Goal: Information Seeking & Learning: Find specific fact

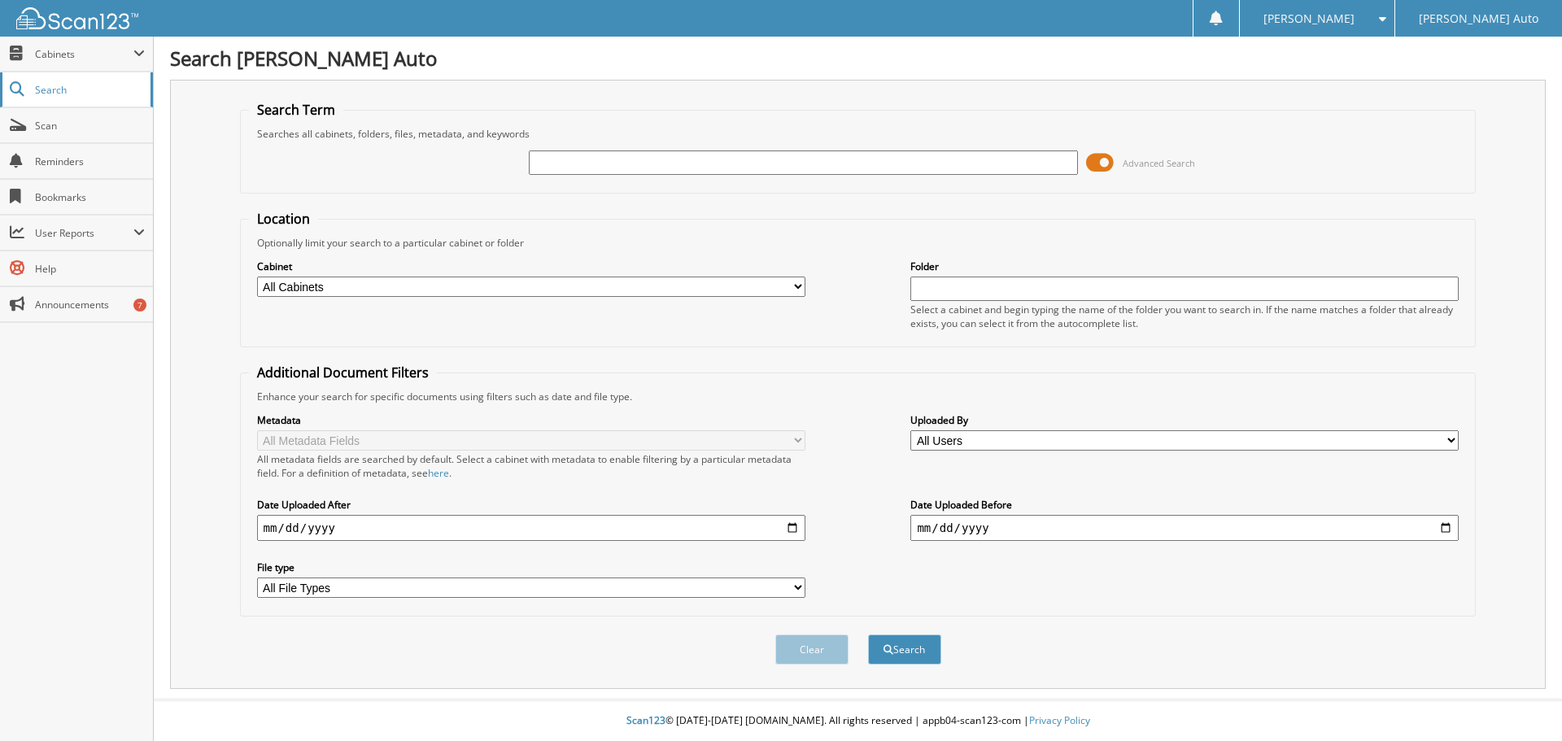
click at [64, 90] on span "Search" at bounding box center [88, 90] width 107 height 14
click at [561, 157] on input "text" at bounding box center [803, 163] width 548 height 24
click at [560, 161] on input "text" at bounding box center [803, 163] width 548 height 24
type input "CM358867P"
click at [892, 645] on button "Search" at bounding box center [904, 650] width 73 height 30
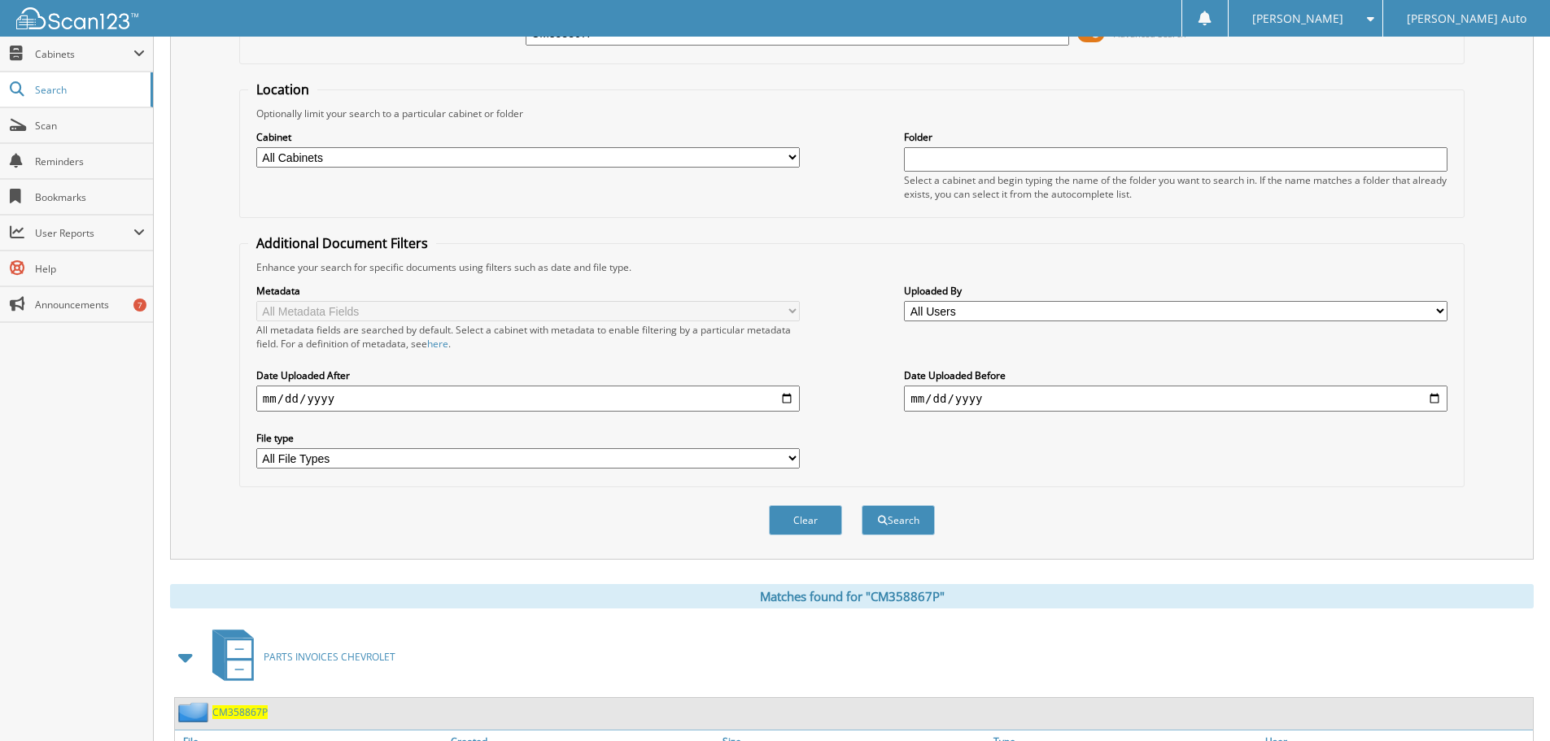
scroll to position [259, 0]
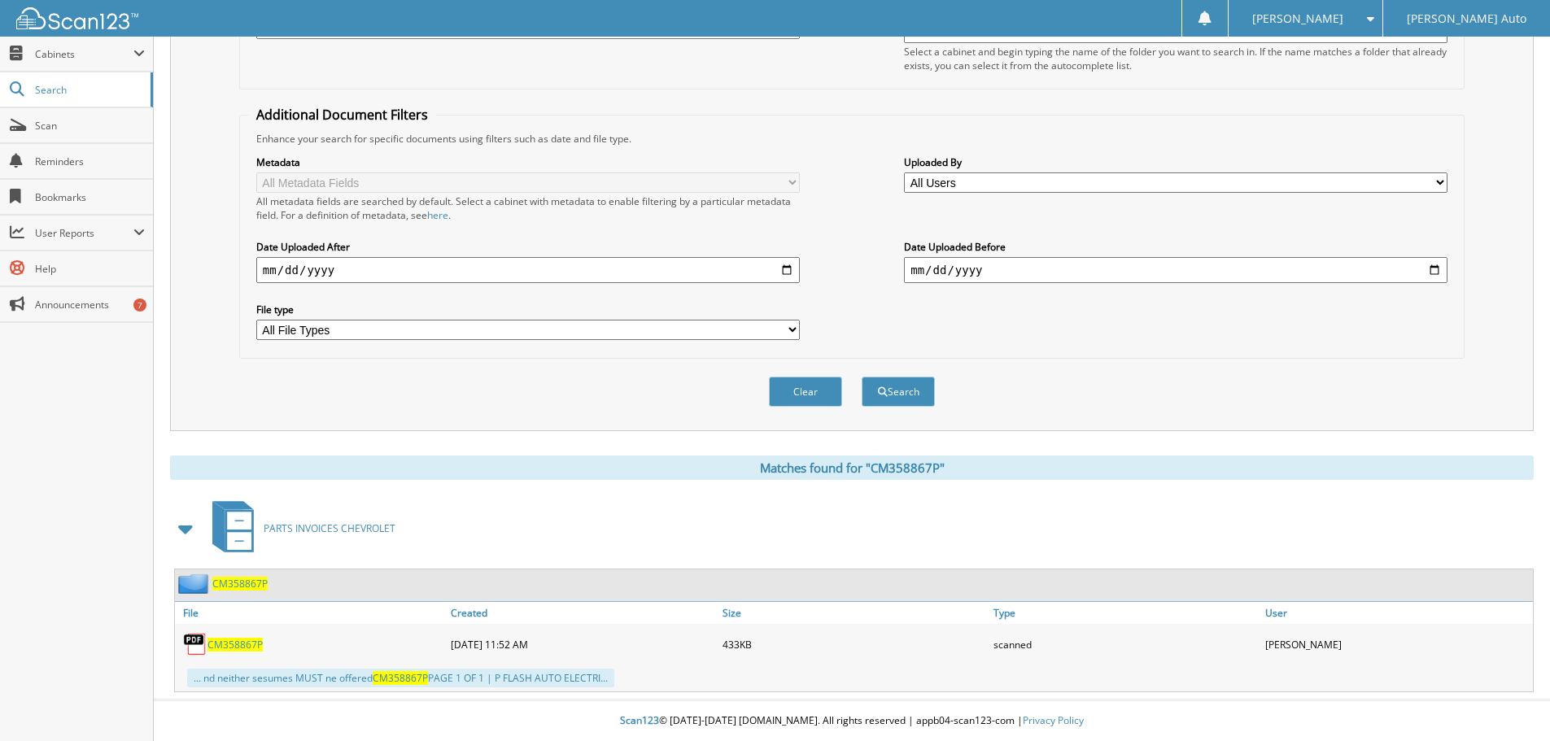
click at [229, 644] on span "CM358867P" at bounding box center [235, 645] width 55 height 14
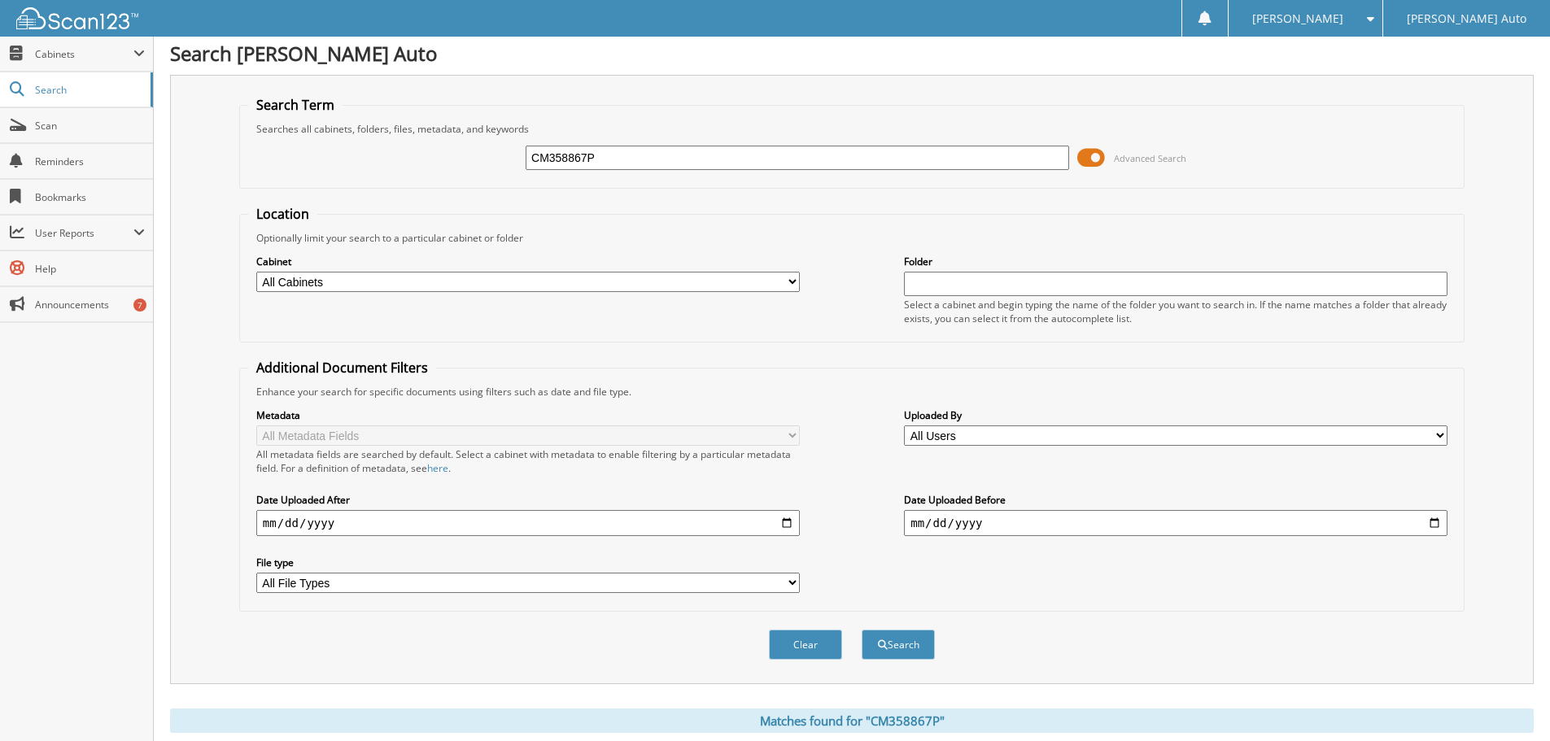
scroll to position [0, 0]
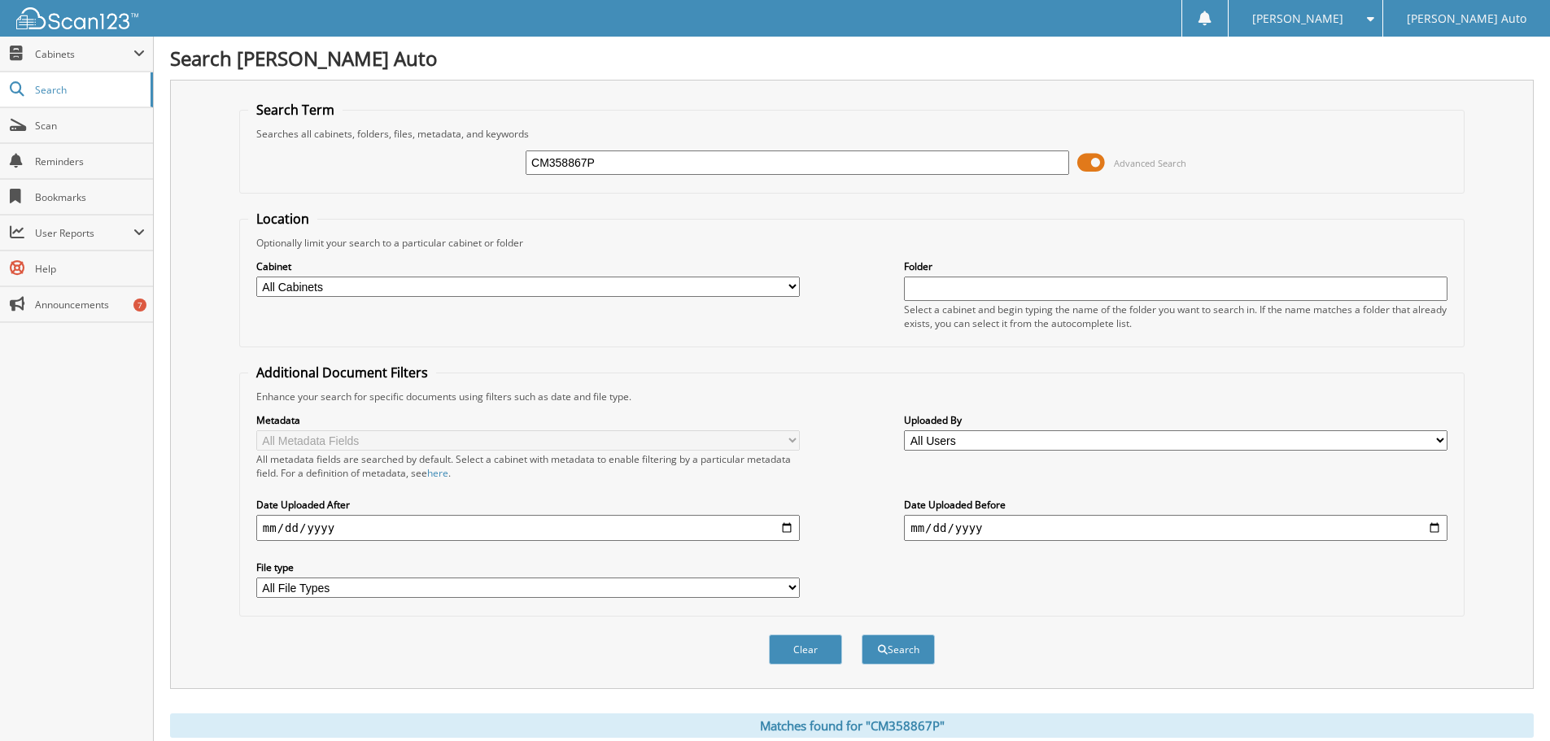
drag, startPoint x: 754, startPoint y: 167, endPoint x: 491, endPoint y: 171, distance: 263.7
click at [491, 172] on div "CM358867P Advanced Search" at bounding box center [852, 163] width 1208 height 44
type input "CM359258P"
click at [862, 635] on button "Search" at bounding box center [898, 650] width 73 height 30
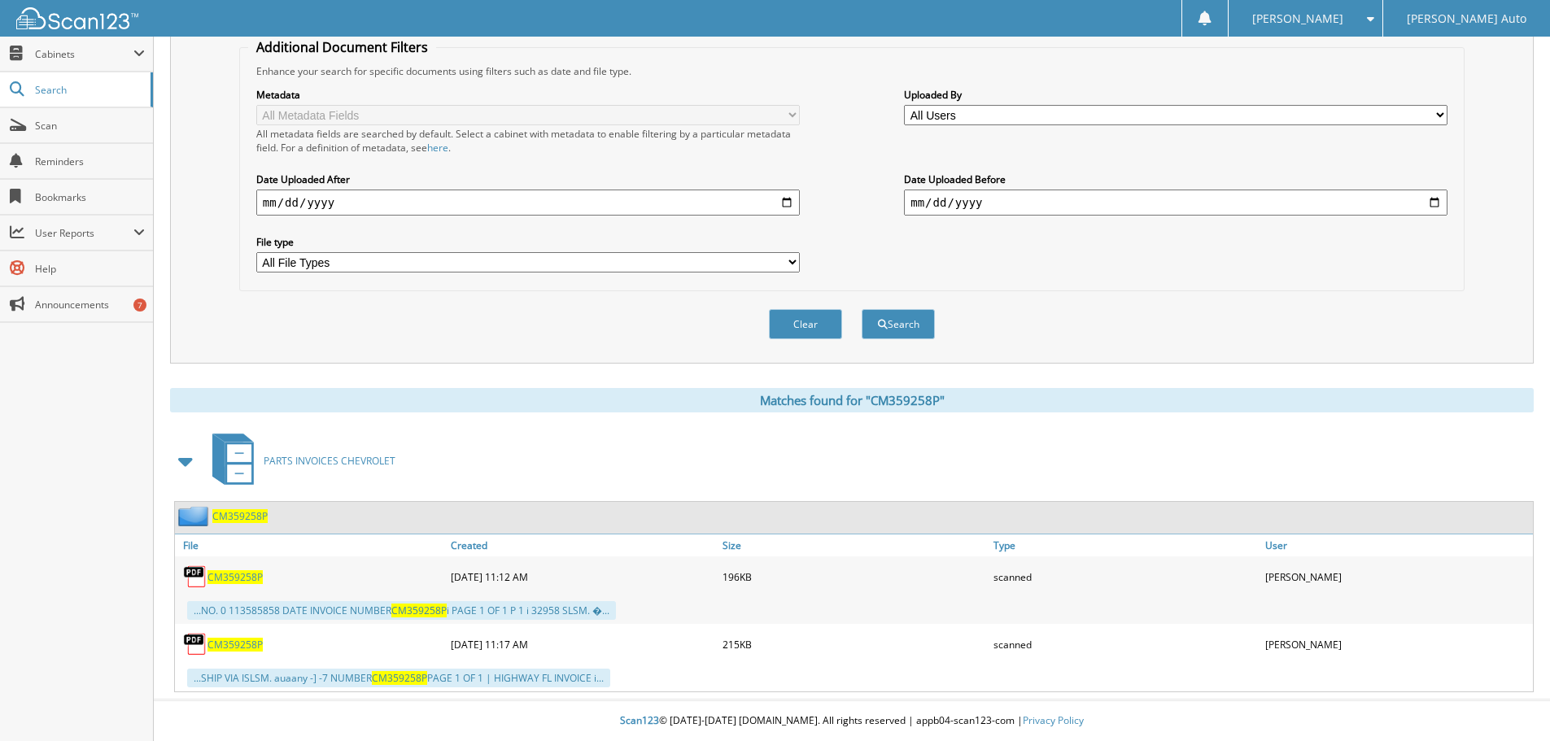
scroll to position [326, 0]
click at [230, 646] on span "CM359258P" at bounding box center [235, 645] width 55 height 14
click at [213, 647] on span "CM359258P" at bounding box center [235, 645] width 55 height 14
click at [201, 648] on img at bounding box center [195, 644] width 24 height 24
click at [903, 326] on button "Search" at bounding box center [898, 324] width 73 height 30
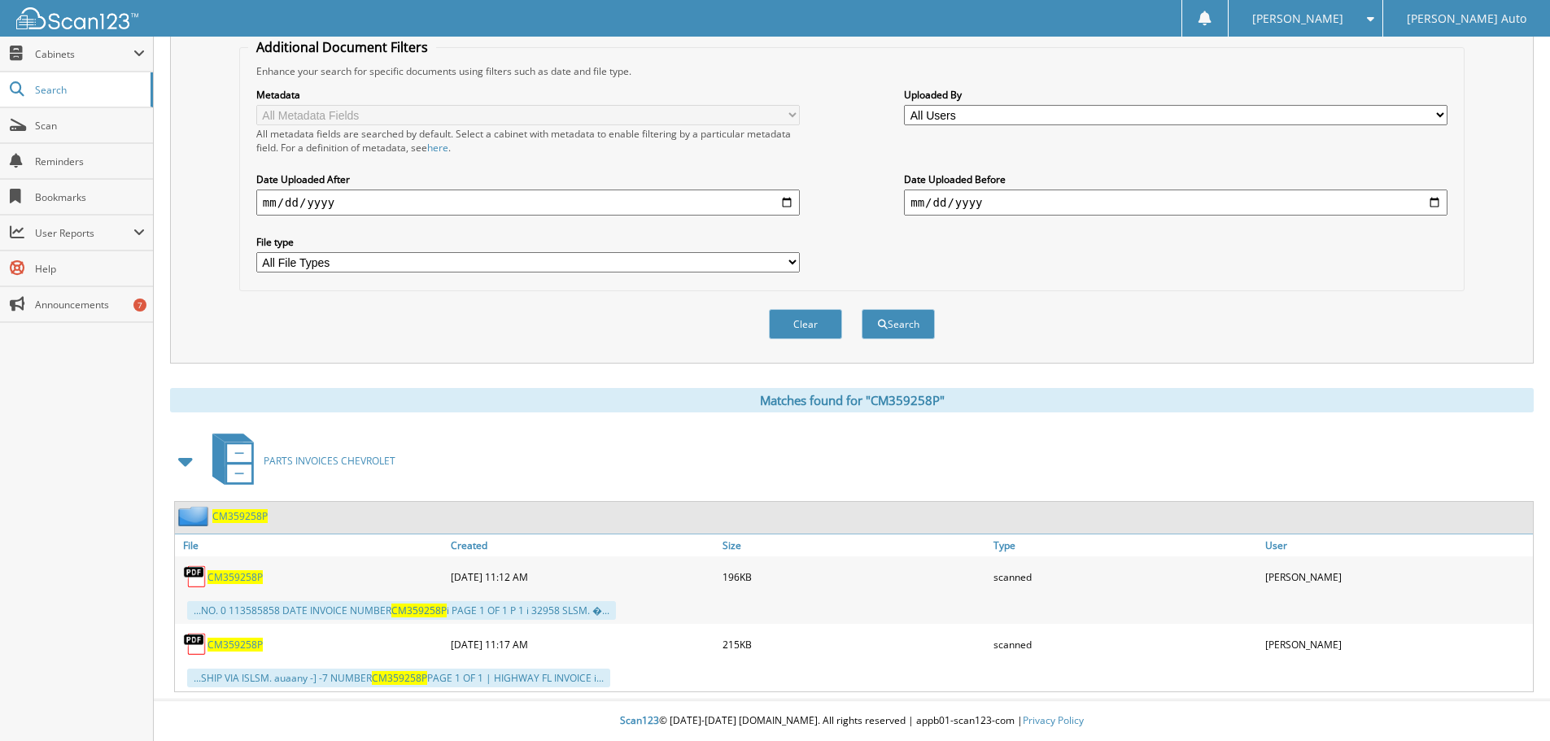
scroll to position [326, 0]
click at [191, 647] on img at bounding box center [195, 644] width 24 height 24
click at [339, 681] on div "...SHIP VIA ISLSM. auaany -] -7 NUMBER CM359258P PAGE 1 OF 1 | HIGHWAY FL INVOI…" at bounding box center [398, 678] width 423 height 19
click at [461, 660] on div "[DATE] 11:17 AM" at bounding box center [583, 644] width 272 height 33
click at [482, 653] on div "[DATE] 11:17 AM" at bounding box center [583, 644] width 272 height 33
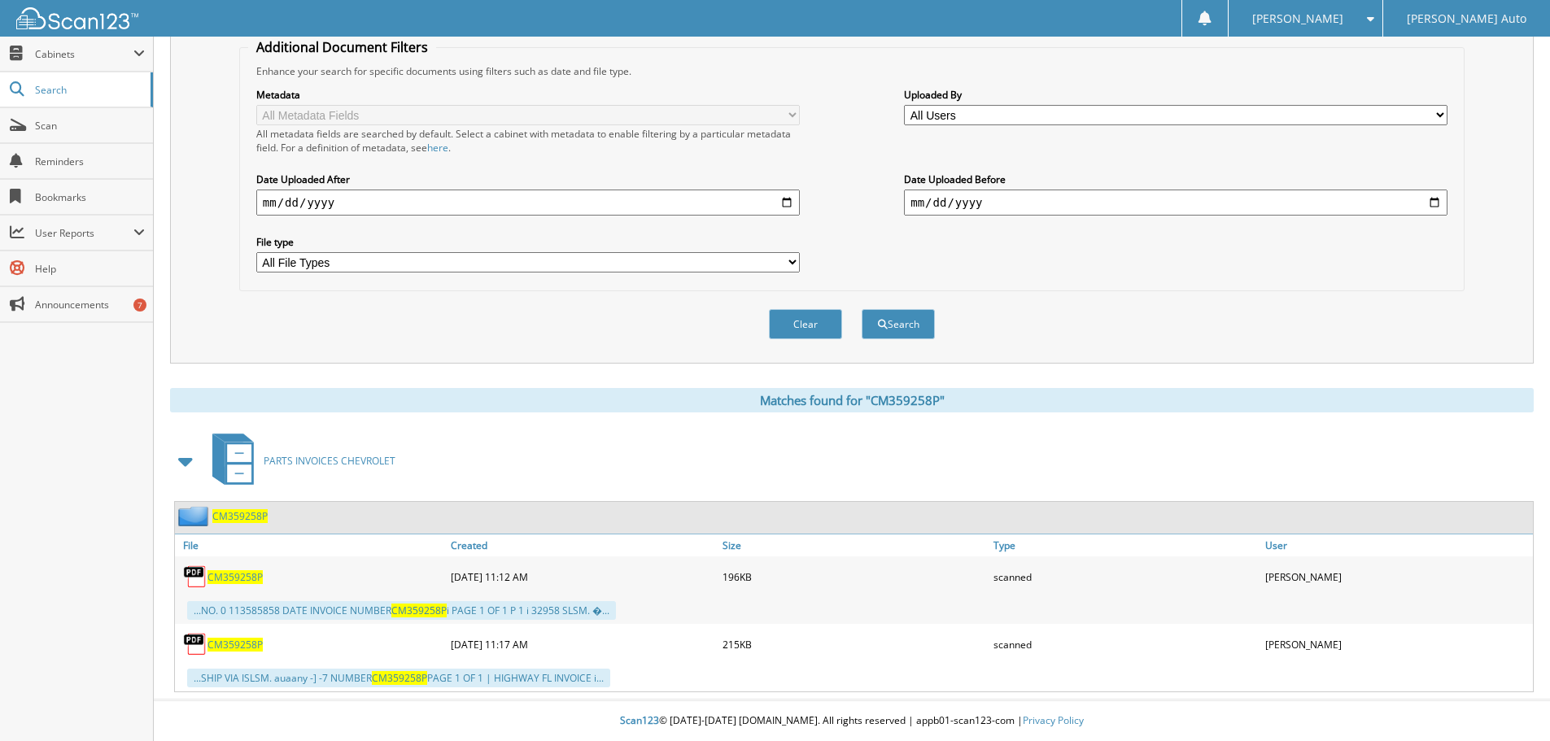
click at [233, 610] on div "...NO. 0 113585858 DATE INVOICE NUMBER CM359258P i PAGE 1 OF 1 P 1 i 32958 SLSM…" at bounding box center [401, 610] width 429 height 19
click at [189, 582] on img at bounding box center [195, 577] width 24 height 24
drag, startPoint x: 193, startPoint y: 572, endPoint x: 208, endPoint y: 538, distance: 37.2
click at [194, 571] on img at bounding box center [195, 577] width 24 height 24
click at [188, 457] on span at bounding box center [186, 461] width 23 height 29
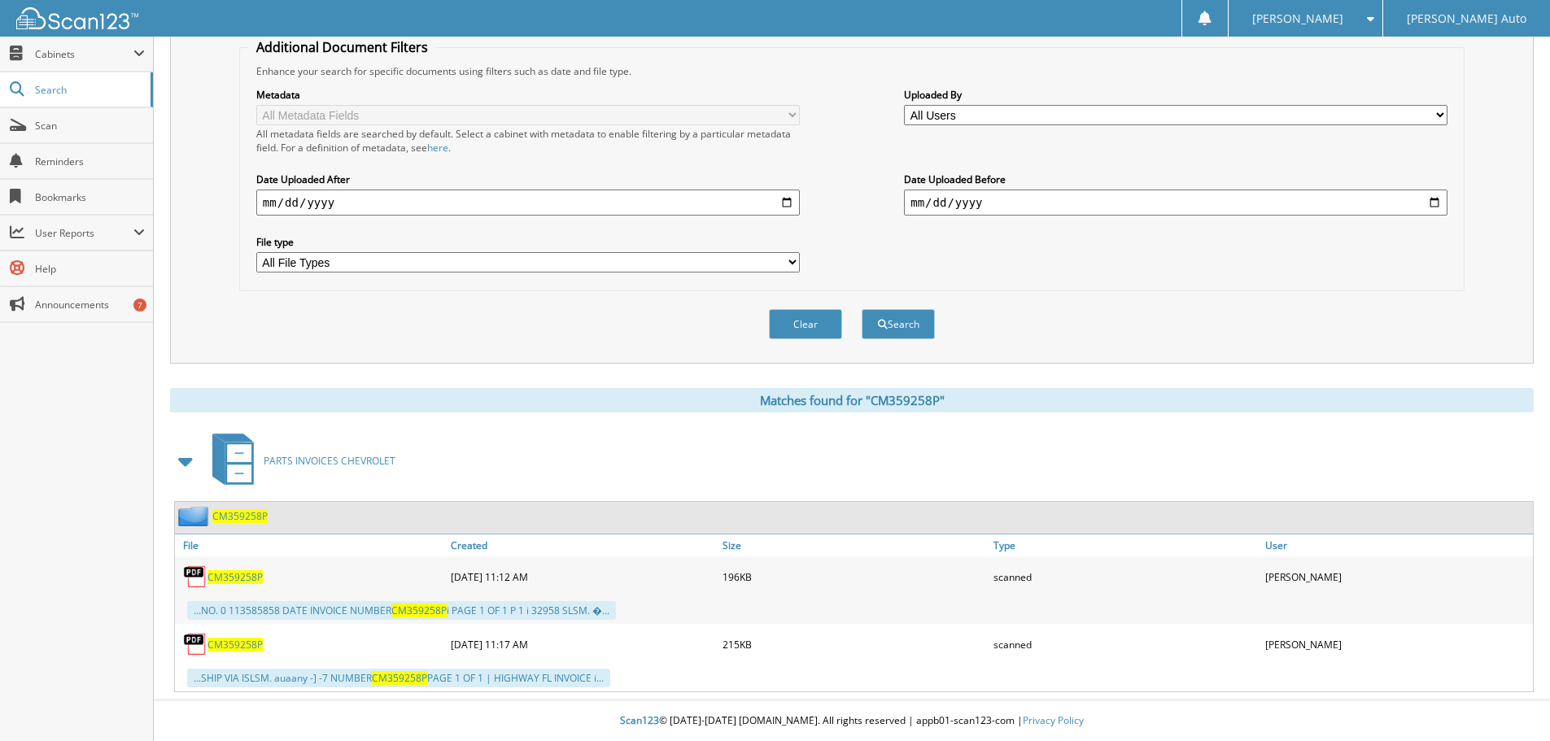
scroll to position [127, 0]
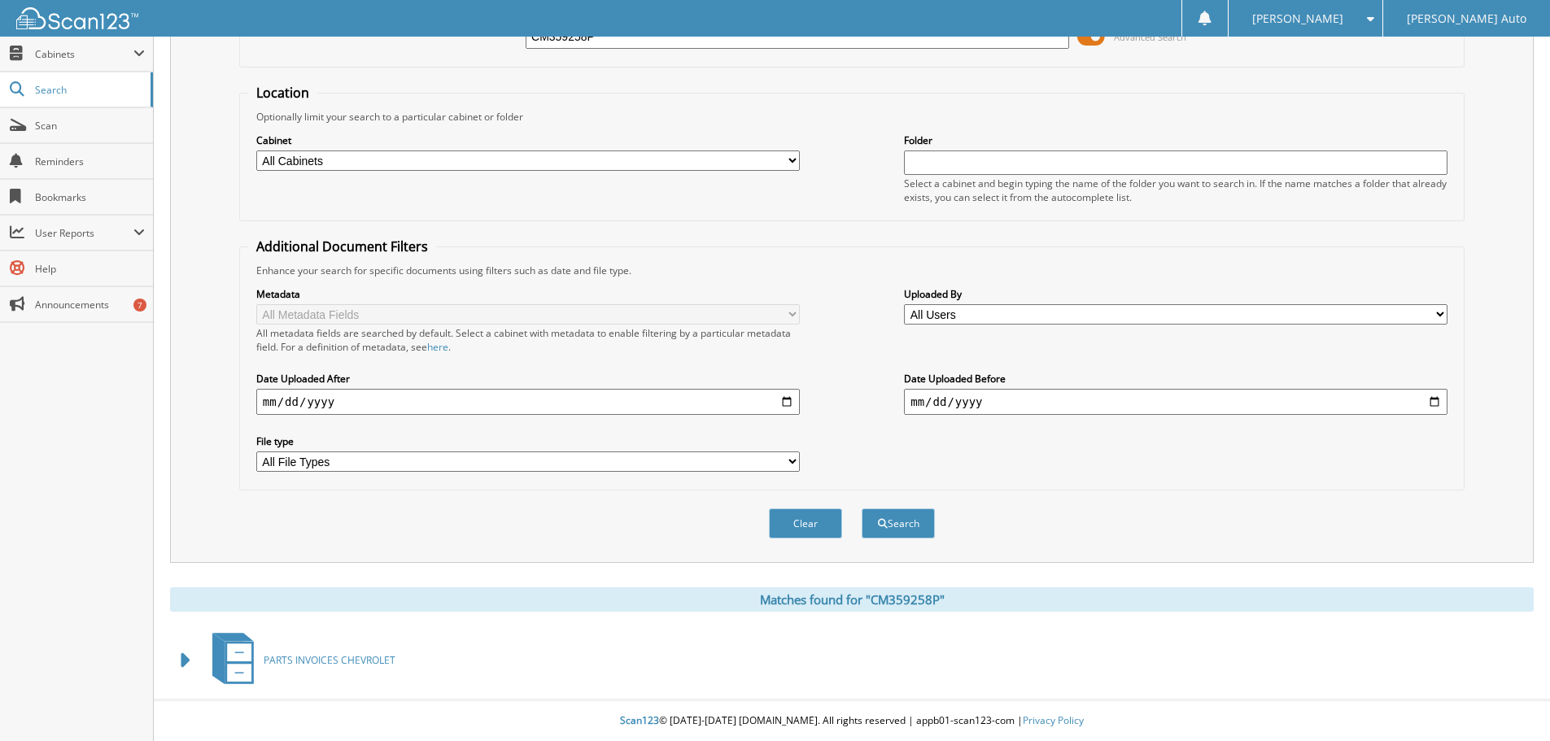
click at [178, 658] on span at bounding box center [186, 660] width 23 height 29
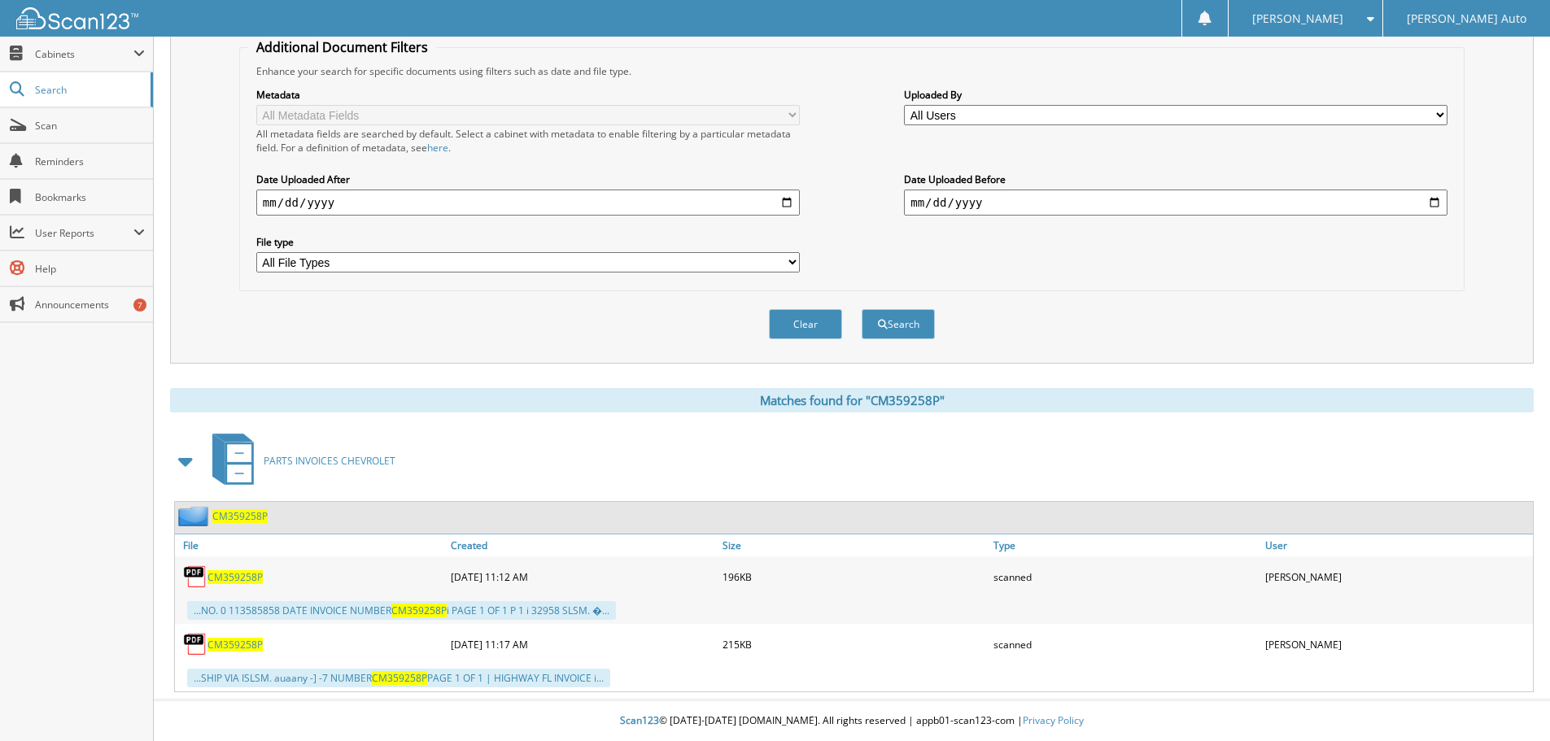
click at [216, 644] on span "CM359258P" at bounding box center [235, 645] width 55 height 14
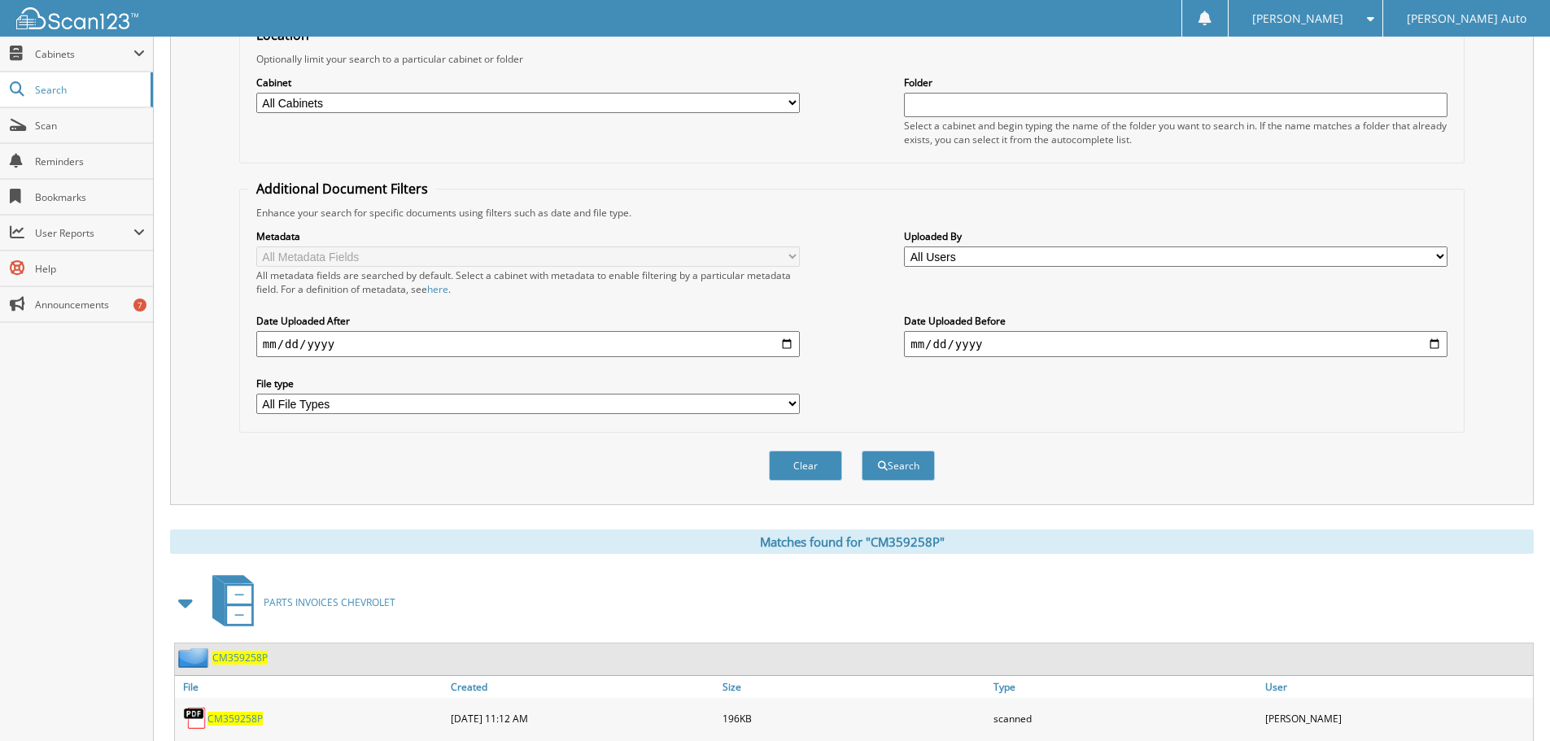
scroll to position [0, 0]
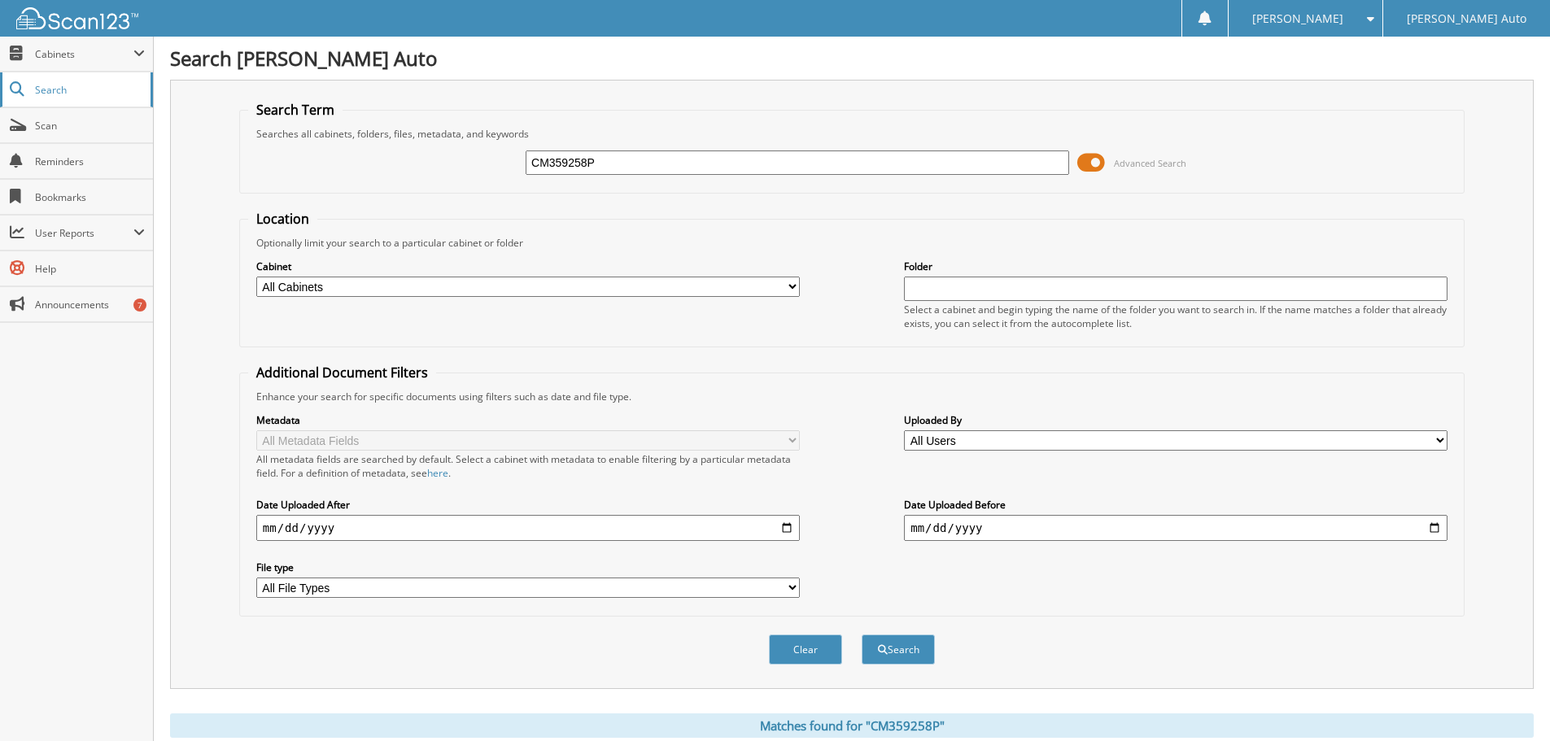
drag, startPoint x: 77, startPoint y: 90, endPoint x: 256, endPoint y: 130, distance: 183.6
click at [78, 90] on span "Search" at bounding box center [88, 90] width 107 height 14
drag, startPoint x: 671, startPoint y: 164, endPoint x: 381, endPoint y: 167, distance: 289.7
click at [407, 167] on div "CM359258P Advanced Search" at bounding box center [852, 163] width 1208 height 44
type input "C"
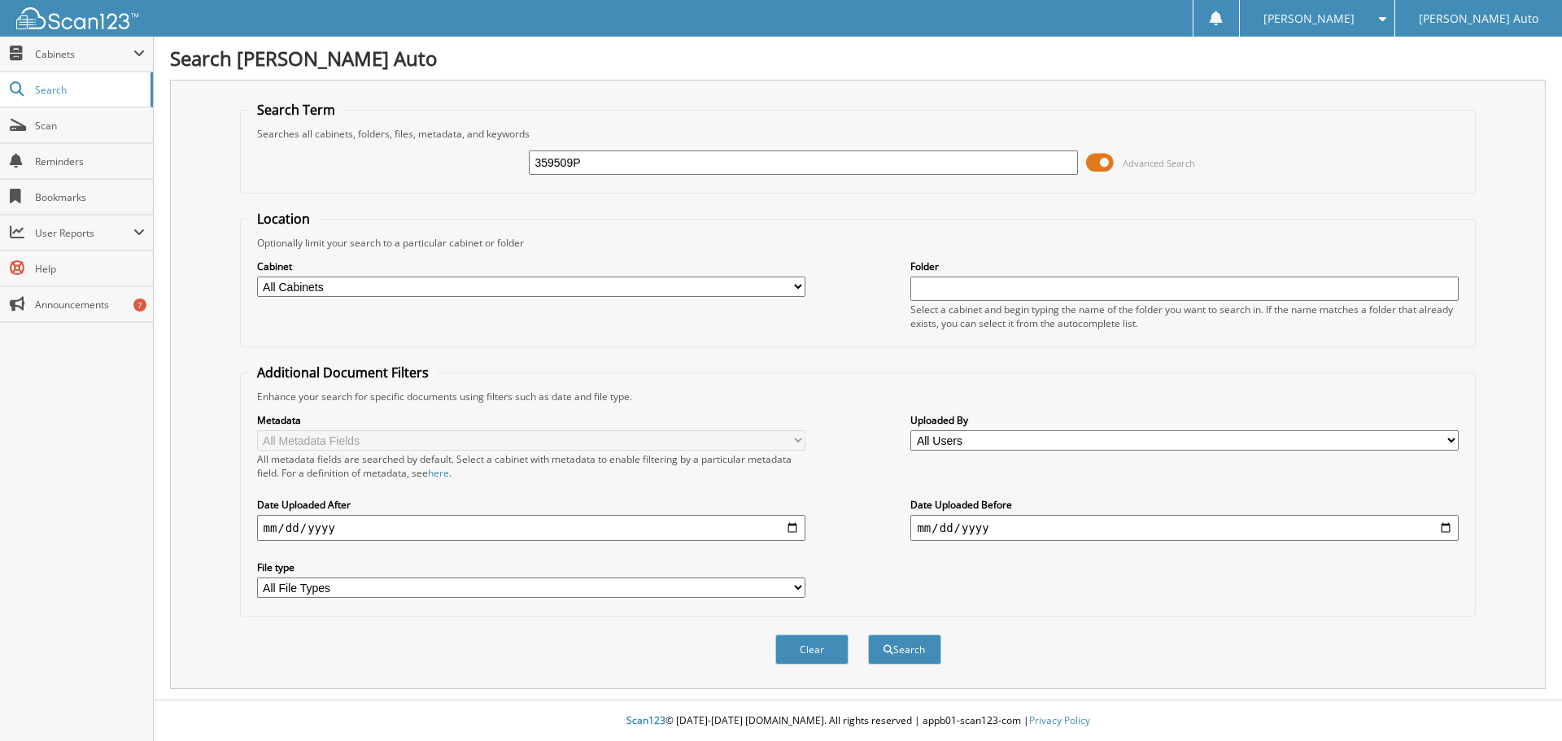
type input "359509P"
click at [868, 635] on button "Search" at bounding box center [904, 650] width 73 height 30
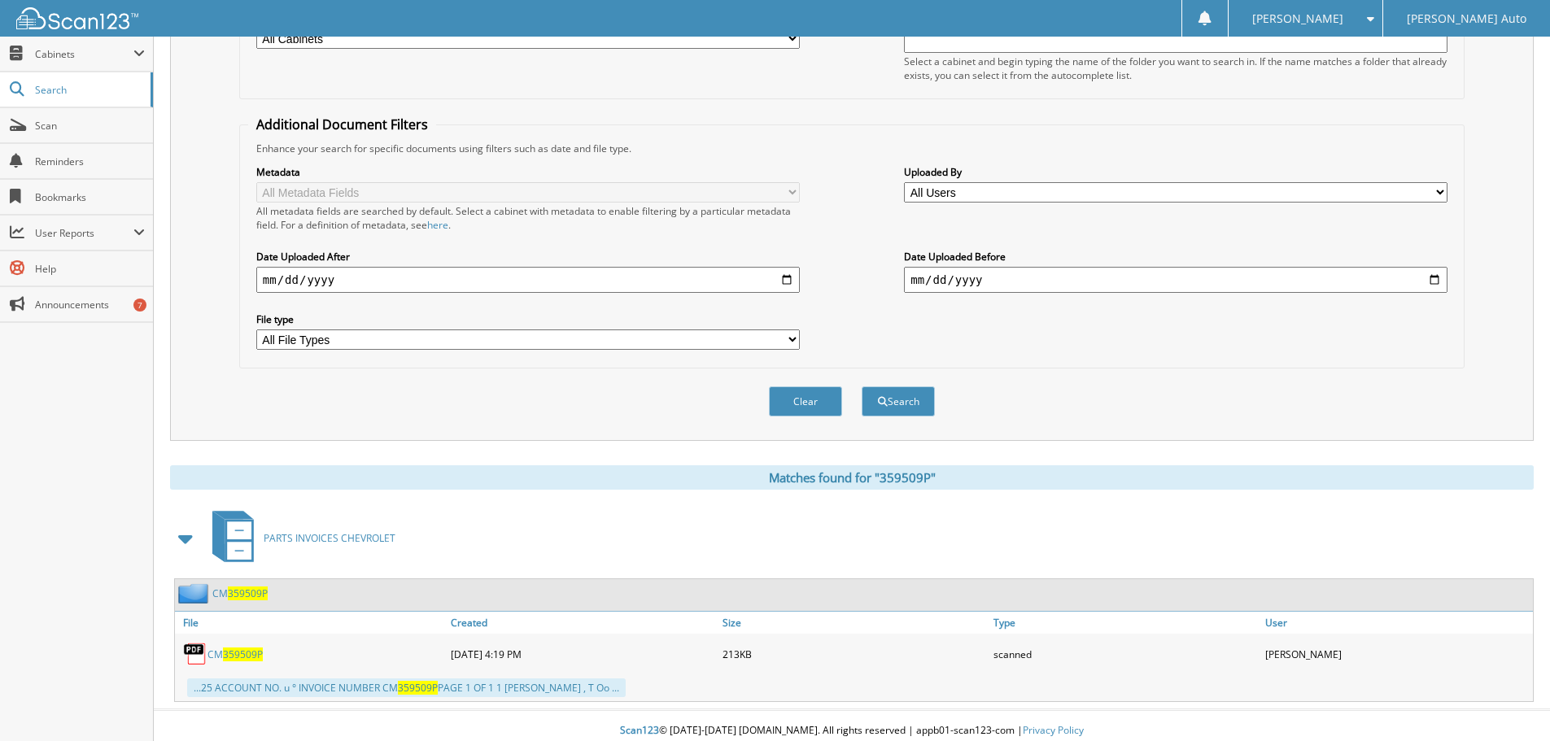
scroll to position [259, 0]
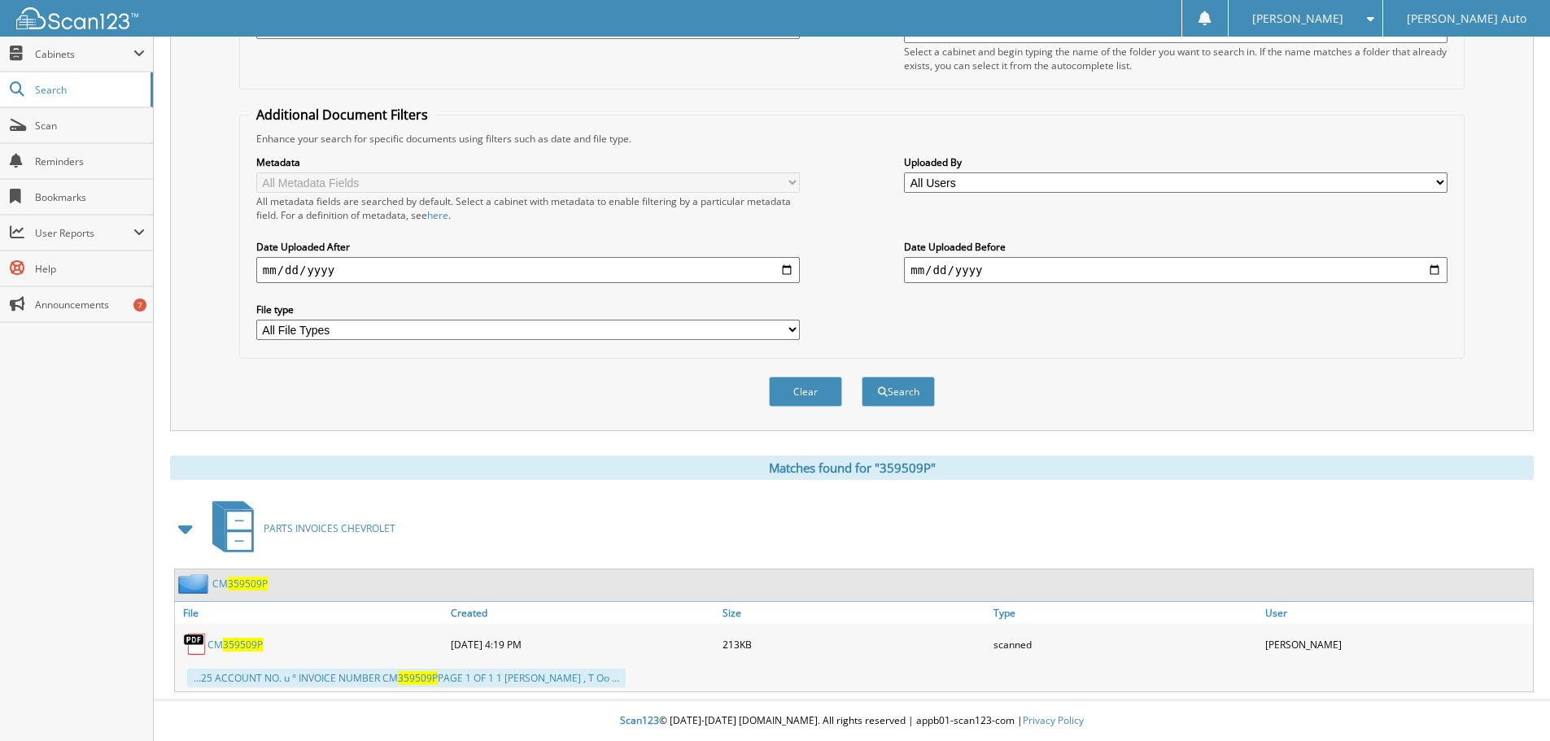
click at [225, 647] on span "359509P" at bounding box center [243, 645] width 40 height 14
click at [102, 91] on span "Search" at bounding box center [88, 90] width 107 height 14
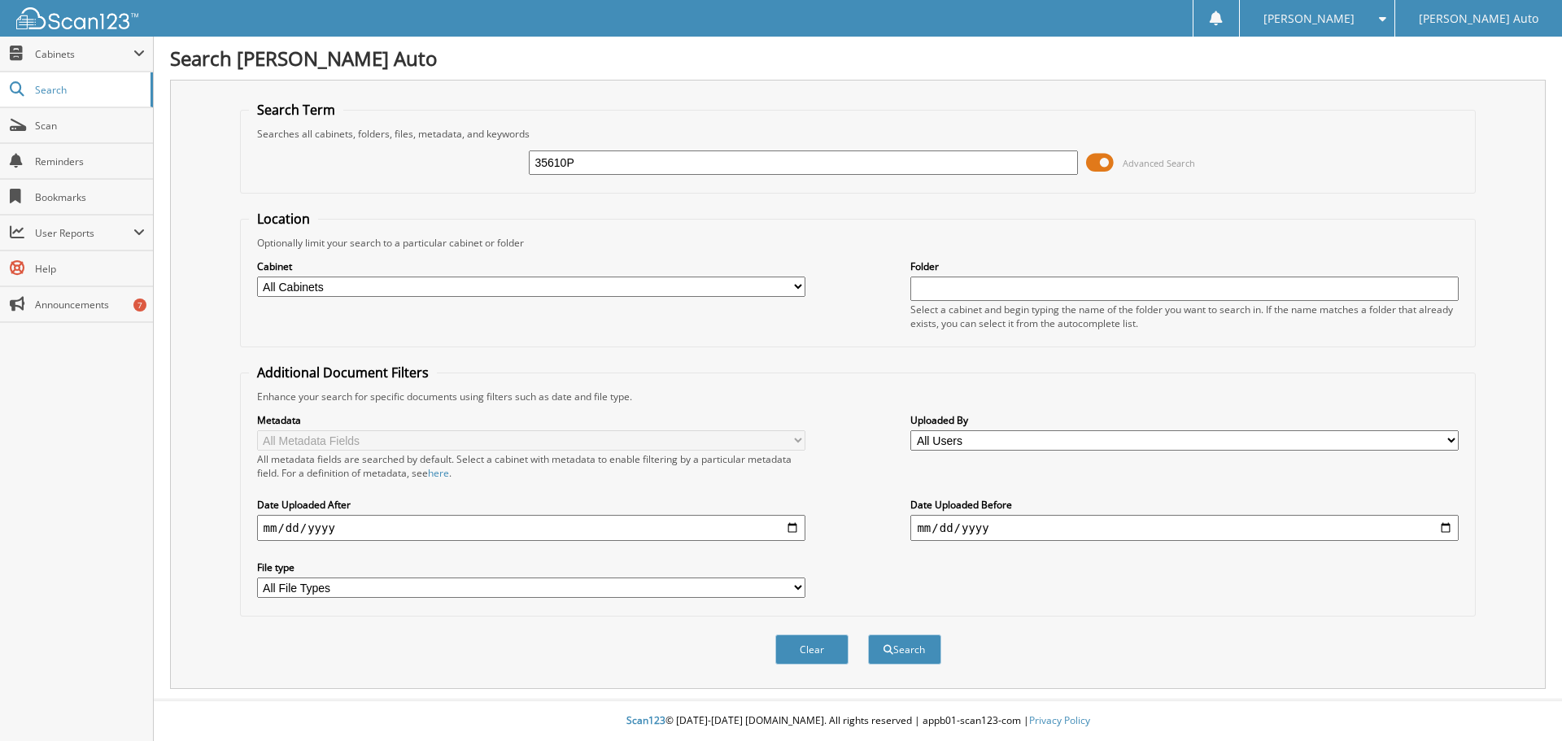
type input "35610P"
click at [868, 635] on button "Search" at bounding box center [904, 650] width 73 height 30
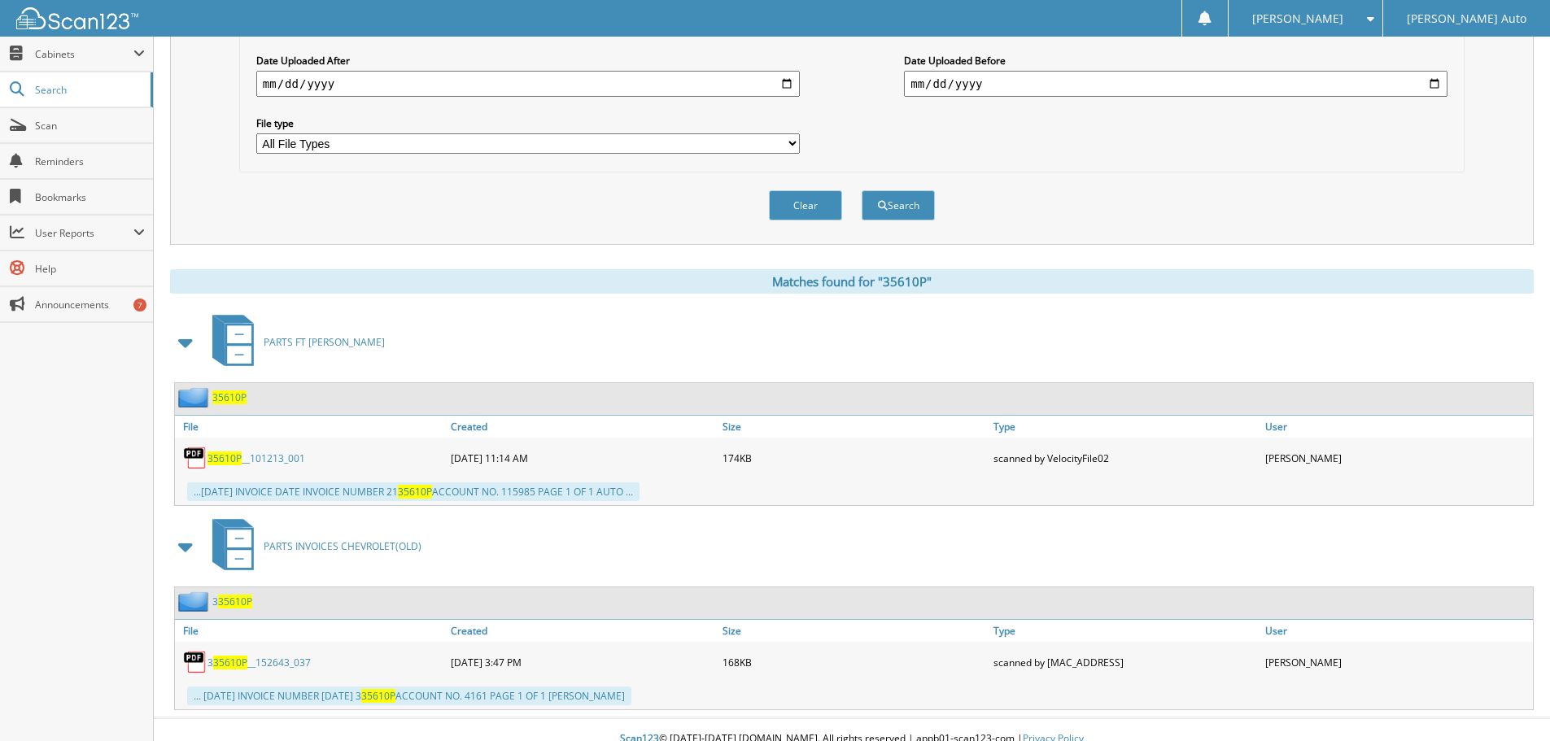
scroll to position [463, 0]
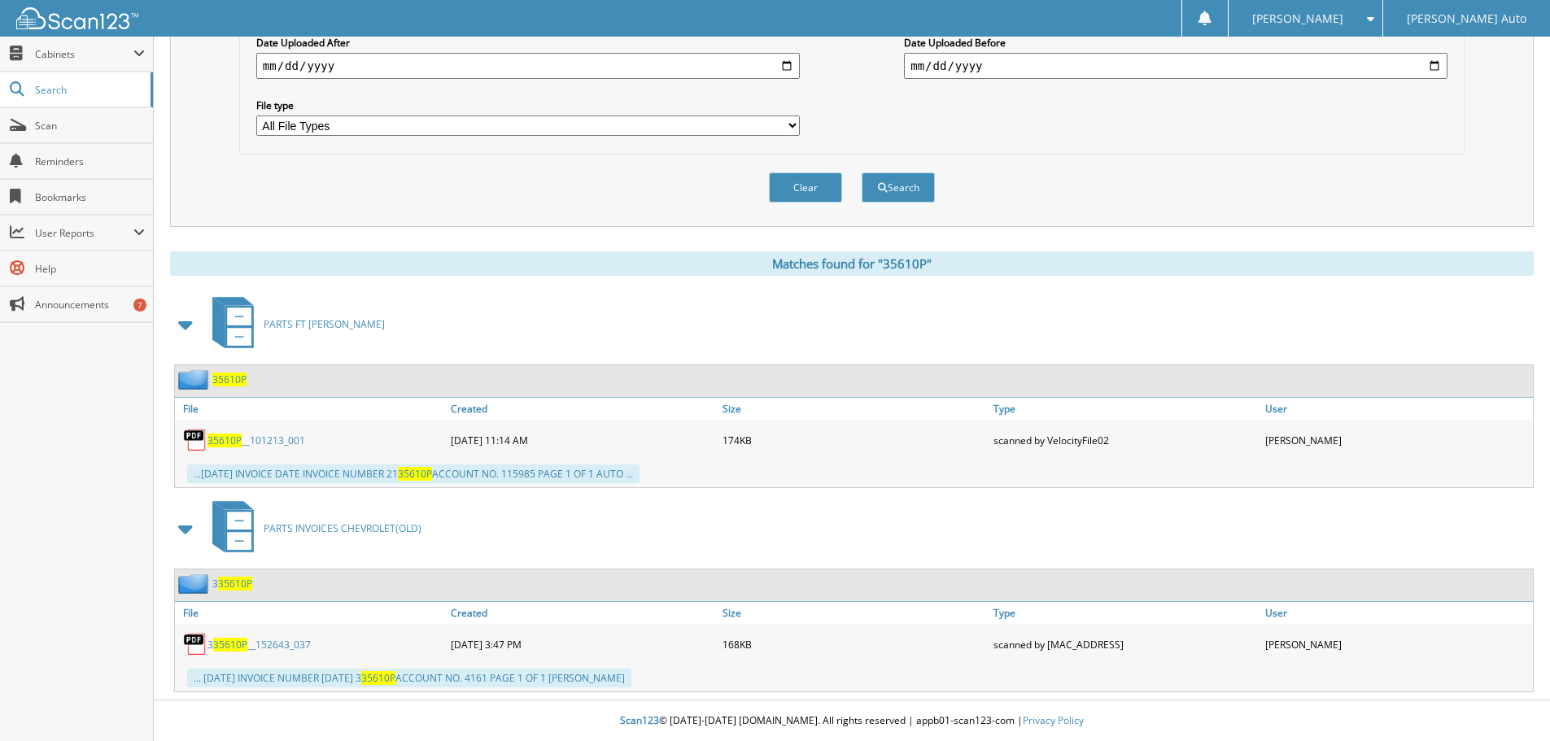
click at [234, 440] on span "35610P" at bounding box center [225, 441] width 34 height 14
click at [224, 646] on span "35610P" at bounding box center [230, 645] width 34 height 14
click at [227, 439] on span "35610P" at bounding box center [225, 441] width 34 height 14
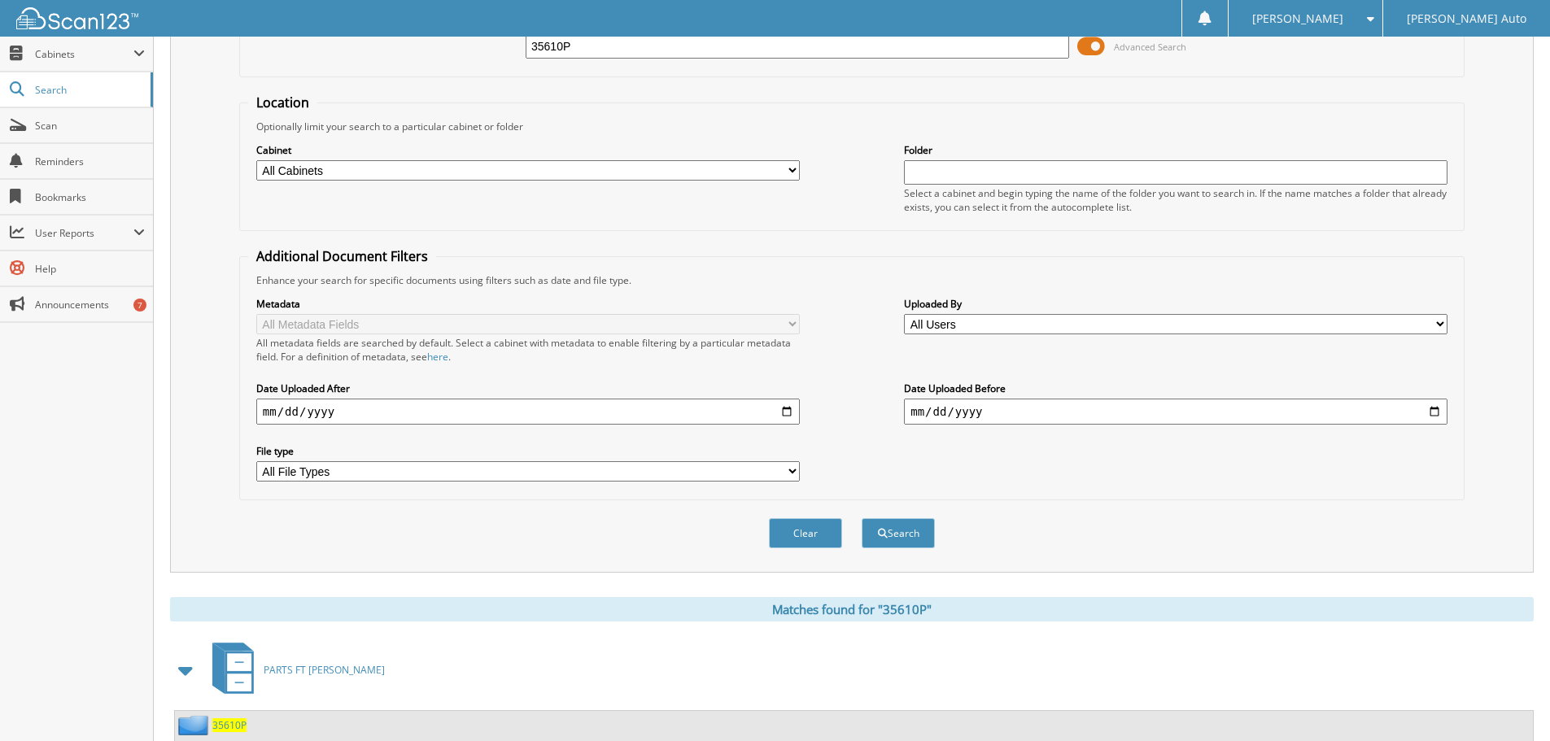
scroll to position [56, 0]
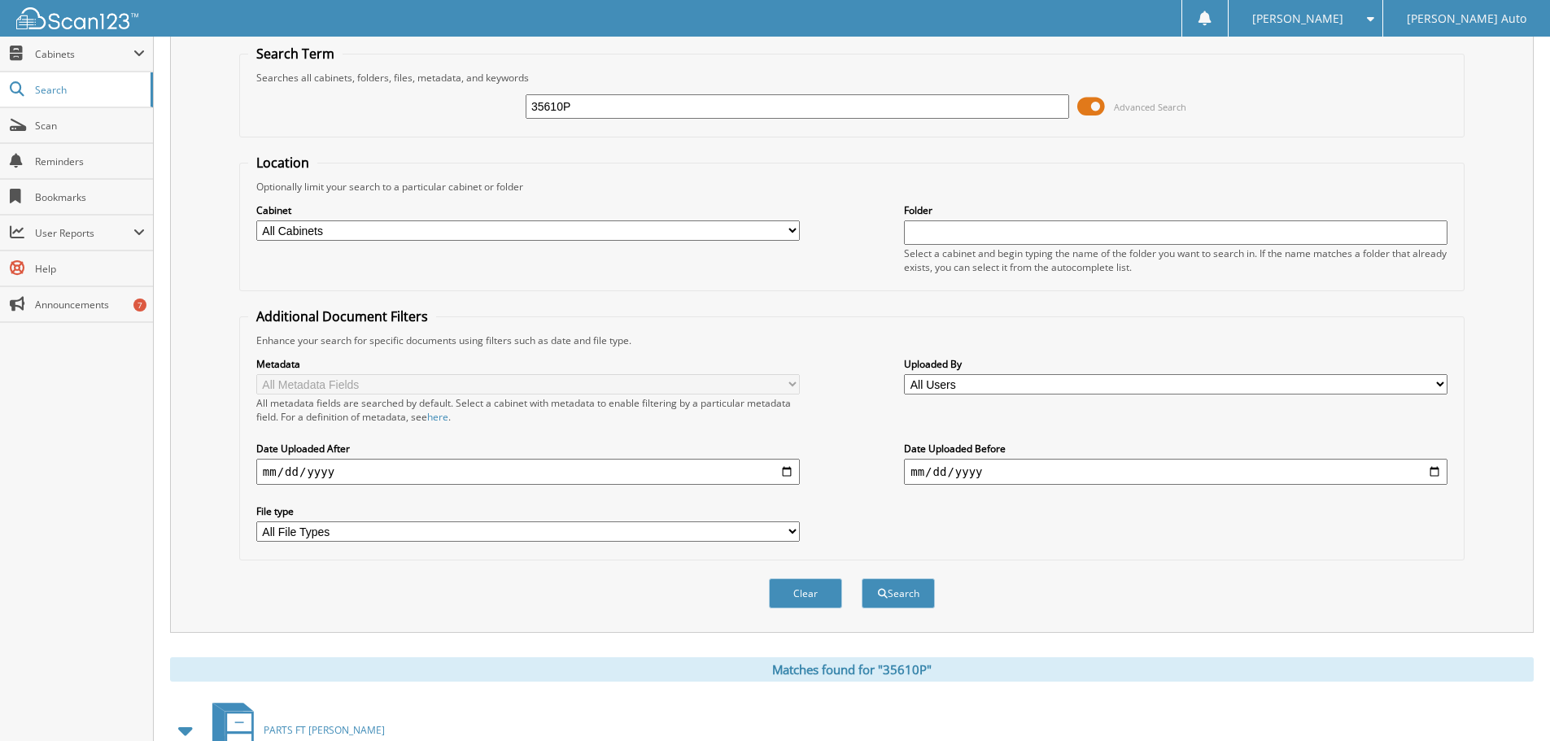
drag, startPoint x: 589, startPoint y: 105, endPoint x: 445, endPoint y: 112, distance: 144.2
click at [445, 112] on div "35610P Advanced Search" at bounding box center [852, 107] width 1208 height 44
type input "122991"
click at [862, 579] on button "Search" at bounding box center [898, 594] width 73 height 30
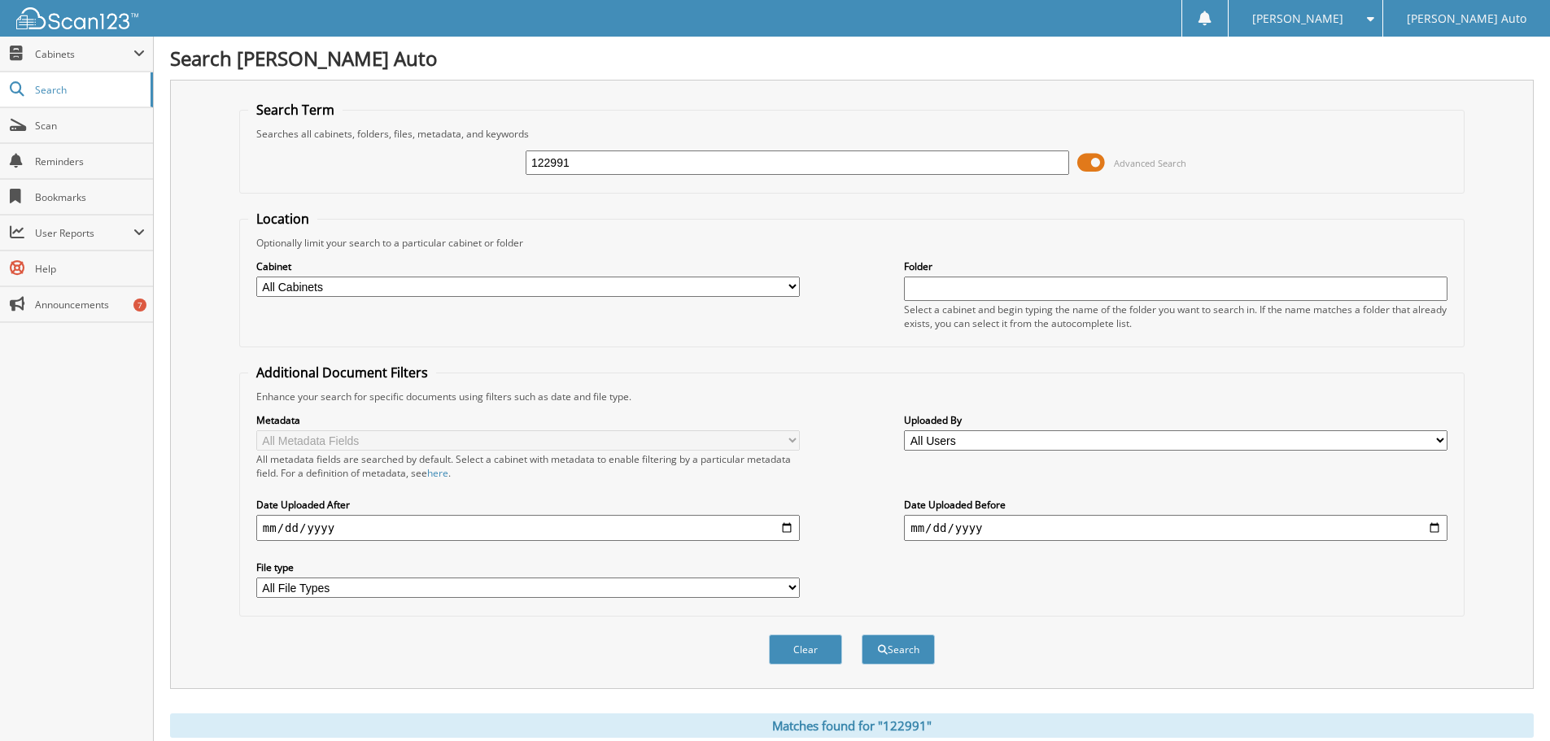
drag, startPoint x: 601, startPoint y: 150, endPoint x: 511, endPoint y: 158, distance: 89.9
click at [509, 156] on div "122991 Advanced Search" at bounding box center [852, 163] width 1208 height 44
drag, startPoint x: 566, startPoint y: 164, endPoint x: 457, endPoint y: 173, distance: 109.4
click at [511, 166] on div "122991 Advanced Search" at bounding box center [852, 163] width 1208 height 44
type input "480864"
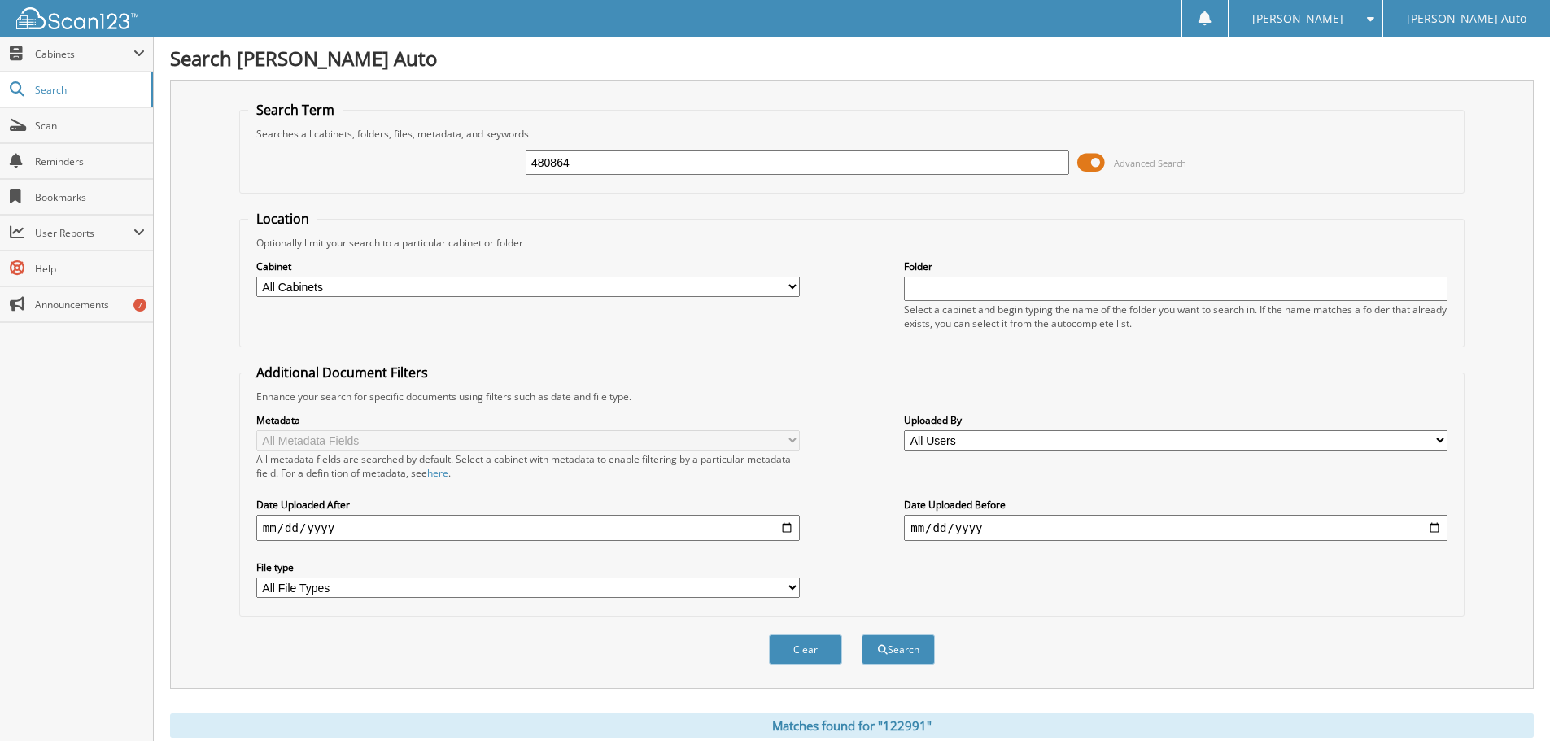
click at [862, 635] on button "Search" at bounding box center [898, 650] width 73 height 30
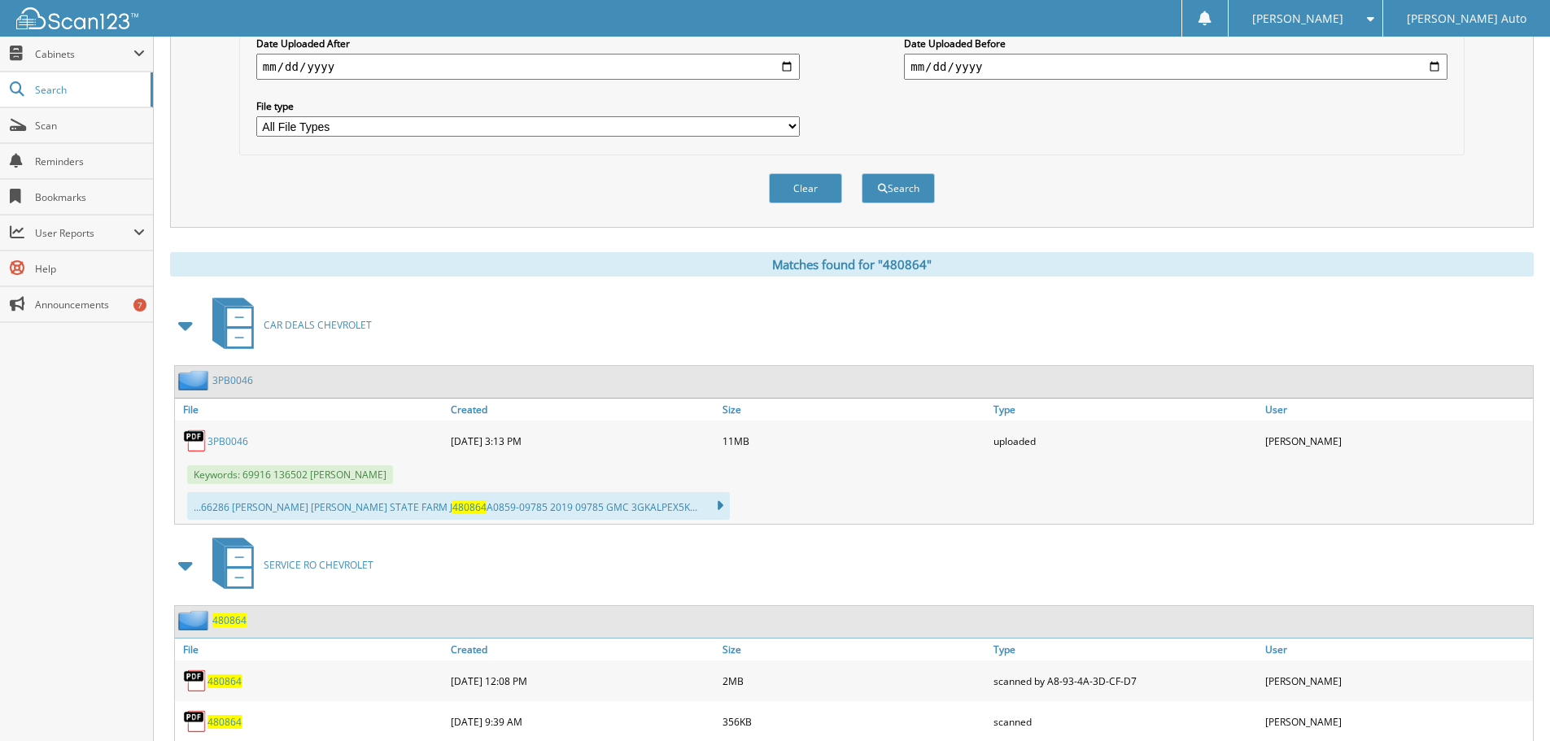
scroll to position [513, 0]
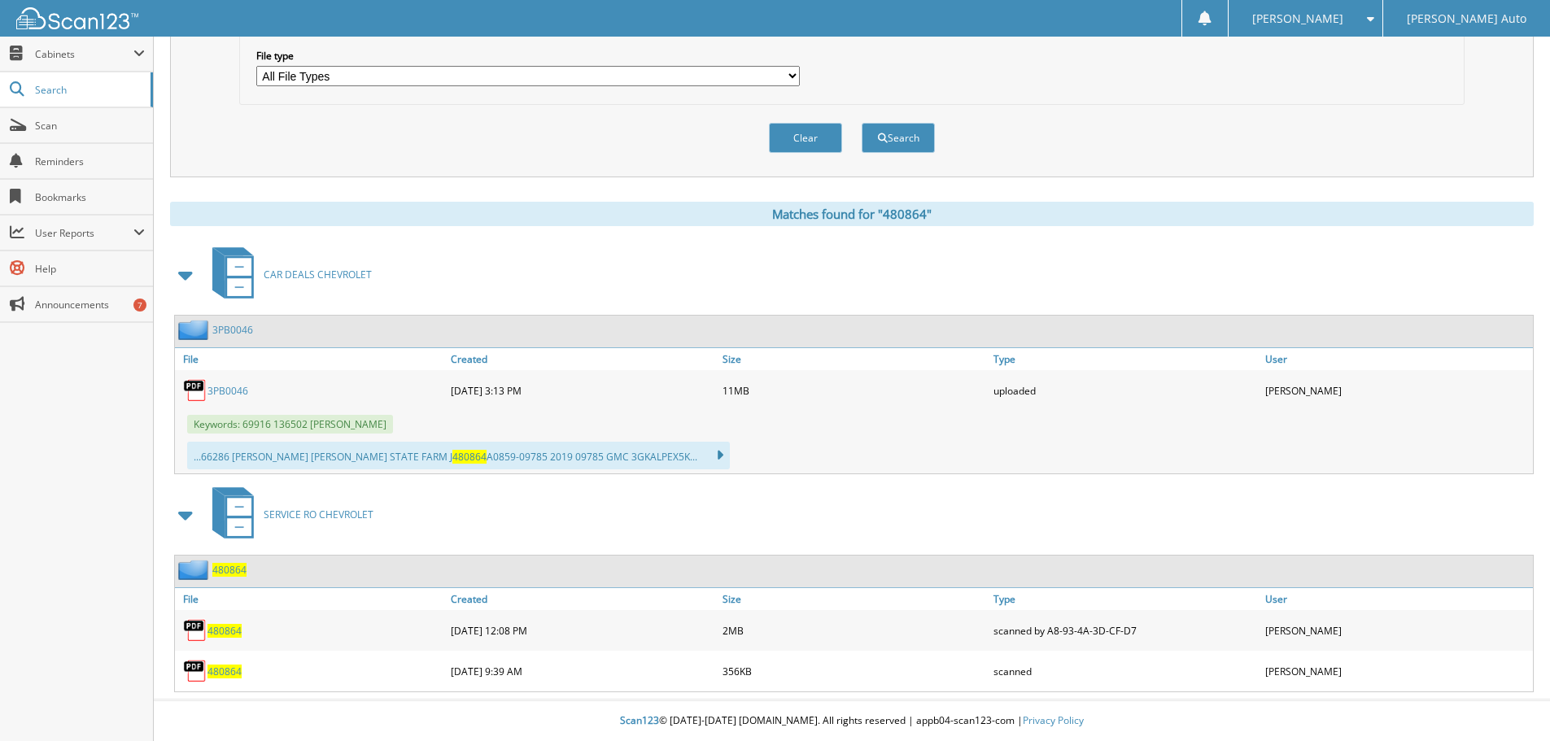
click at [219, 631] on span "480864" at bounding box center [225, 631] width 34 height 14
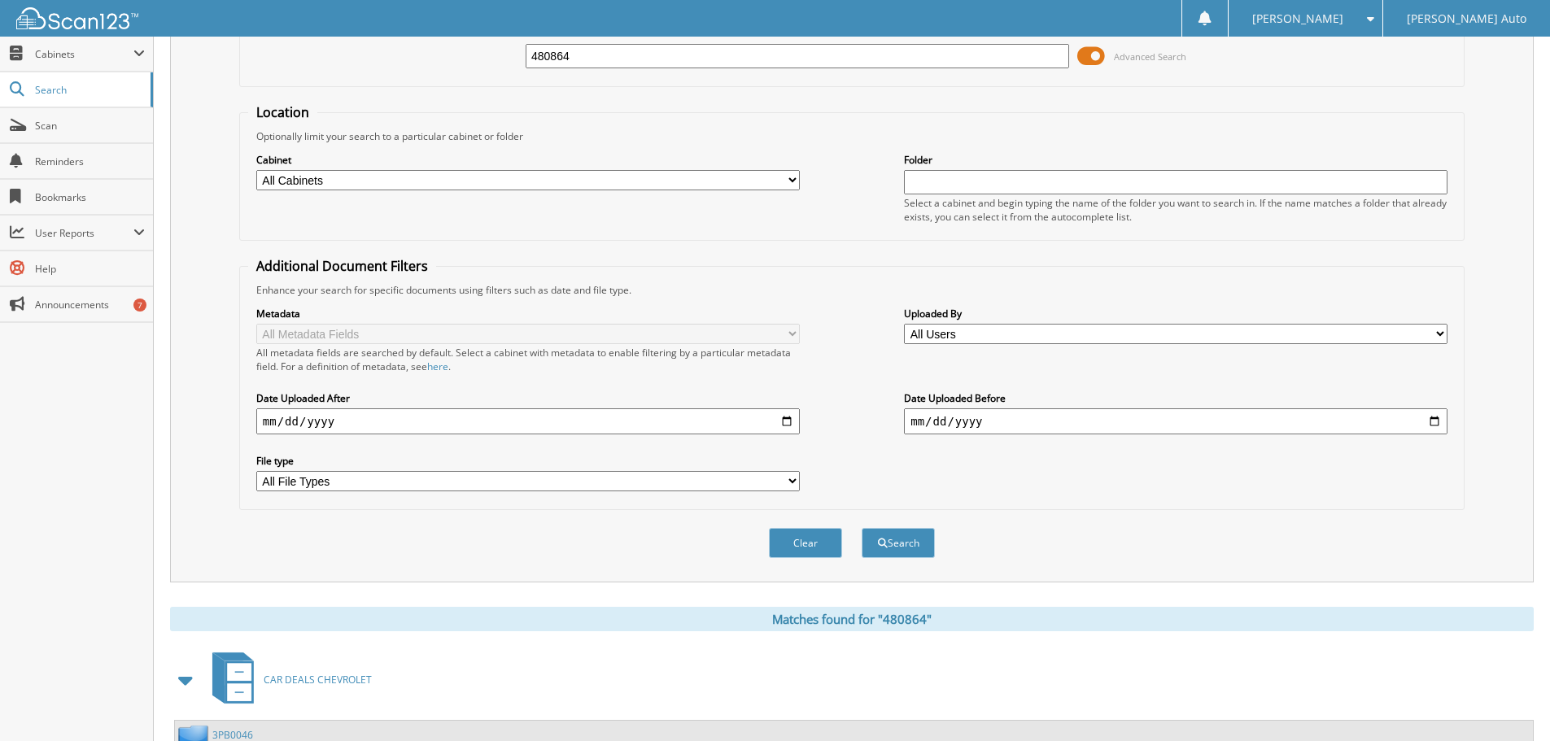
scroll to position [106, 0]
drag, startPoint x: 590, startPoint y: 59, endPoint x: 399, endPoint y: 74, distance: 191.9
click at [400, 73] on div "480864 Advanced Search" at bounding box center [852, 57] width 1208 height 44
type input "482390"
click at [862, 529] on button "Search" at bounding box center [898, 544] width 73 height 30
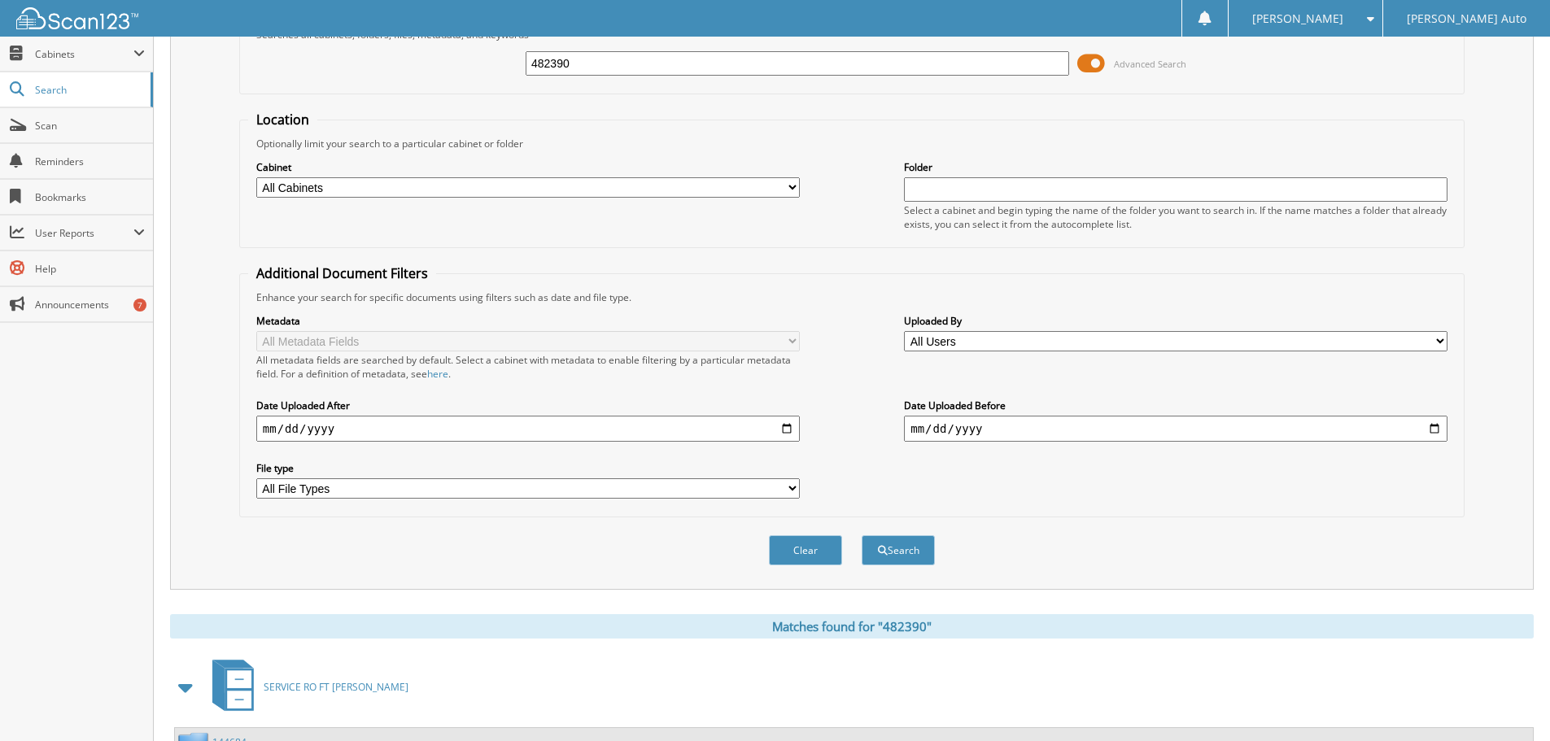
scroll to position [259, 0]
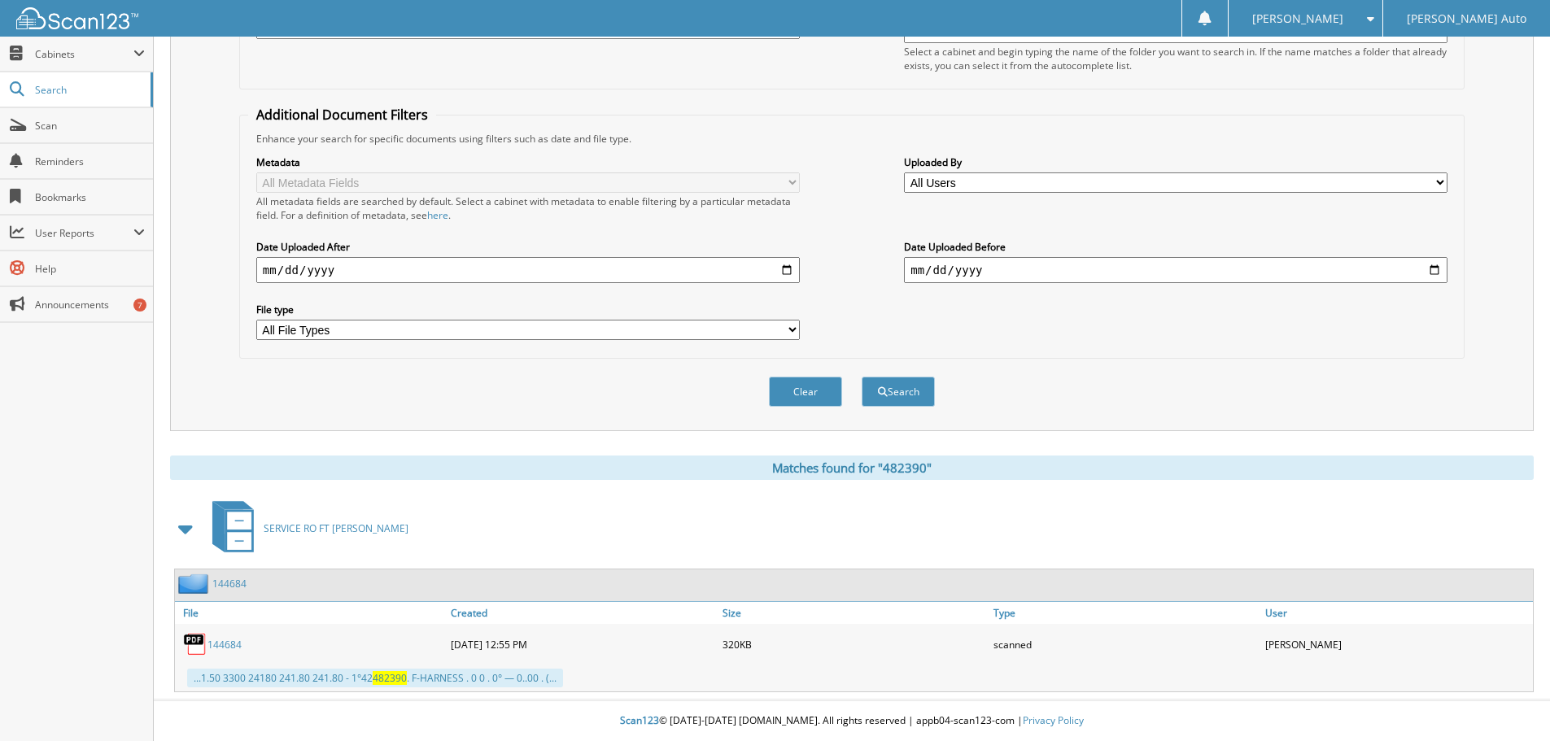
click at [225, 644] on link "144684" at bounding box center [225, 645] width 34 height 14
click at [193, 531] on span at bounding box center [186, 528] width 23 height 29
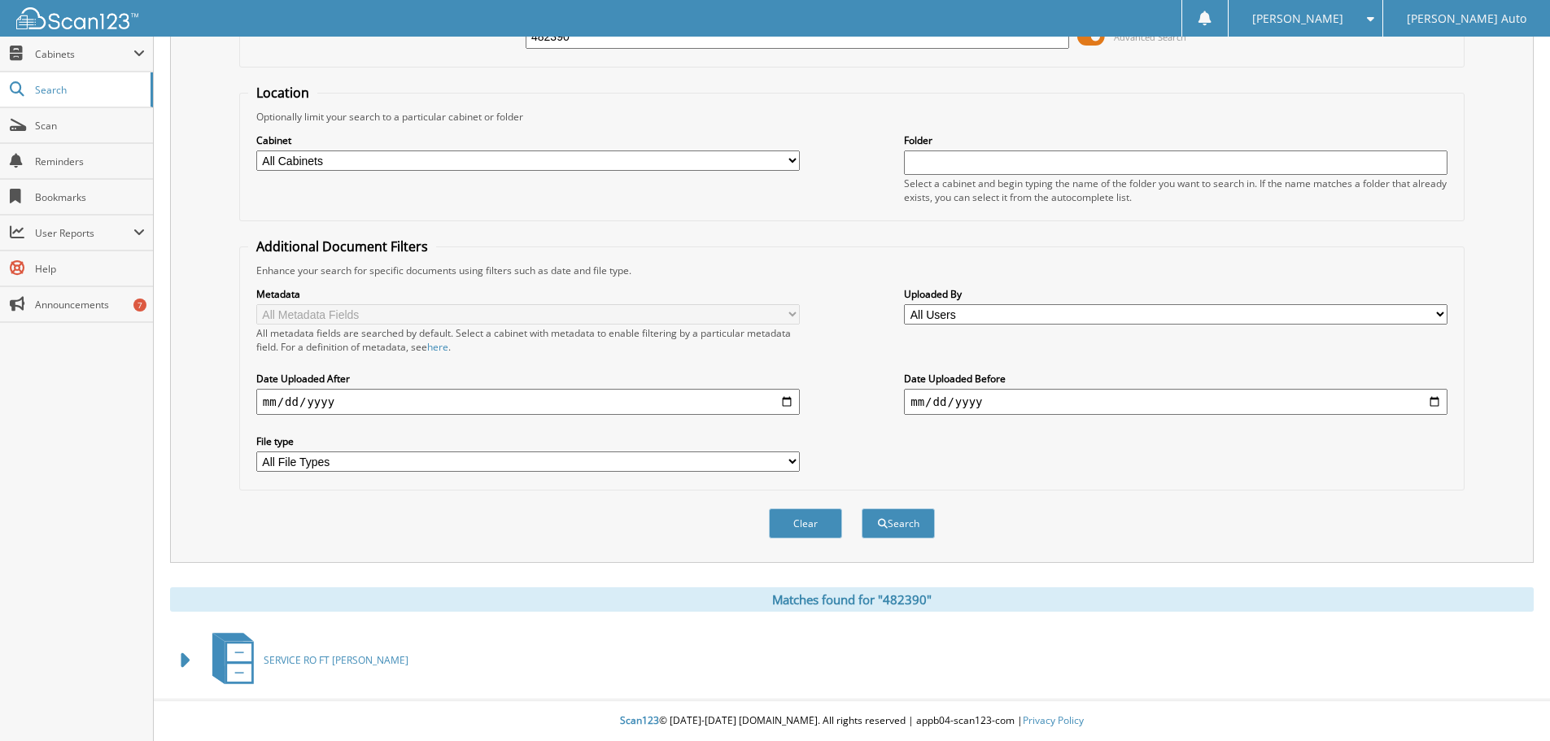
click at [184, 664] on span at bounding box center [186, 660] width 23 height 29
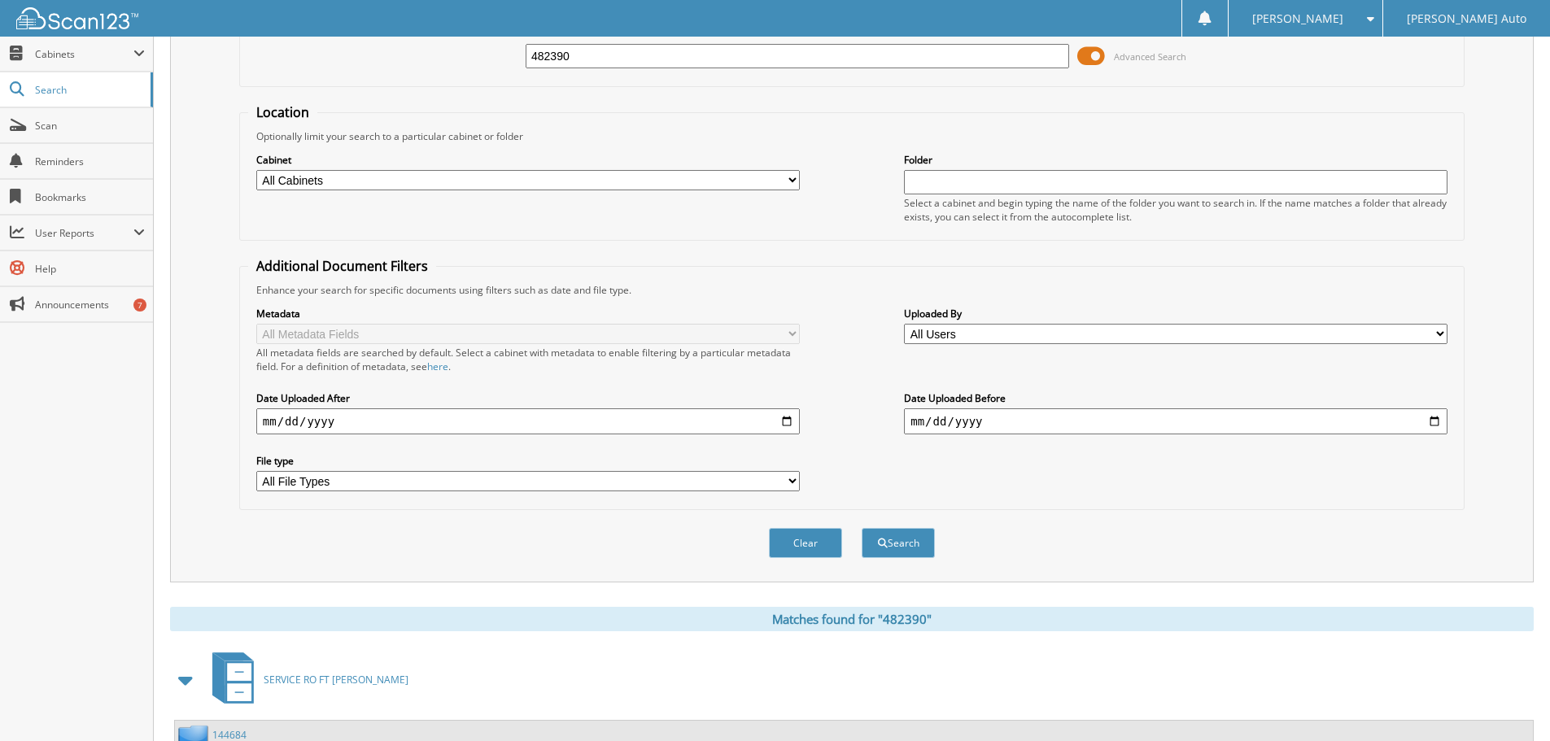
scroll to position [0, 0]
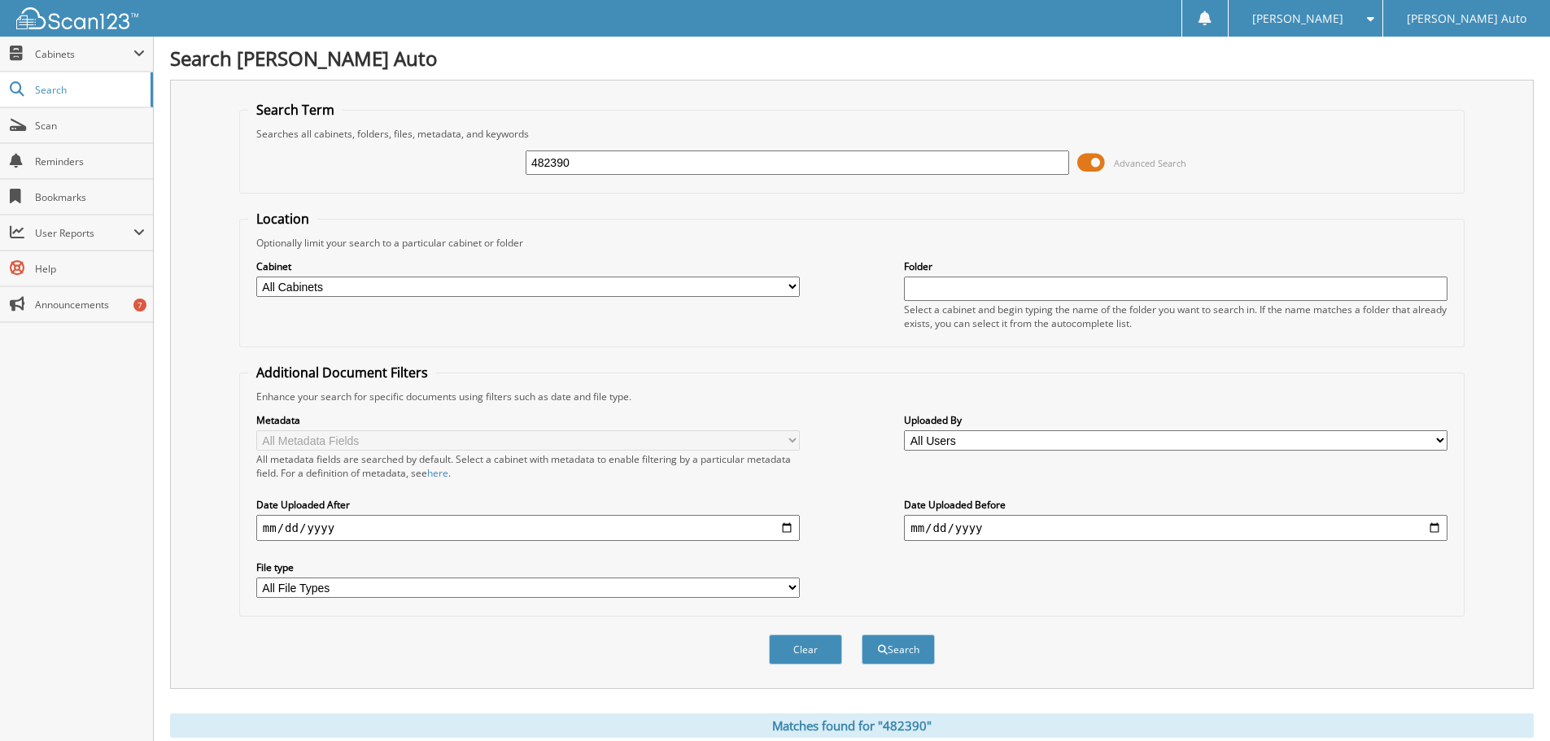
drag, startPoint x: 594, startPoint y: 163, endPoint x: 461, endPoint y: 163, distance: 133.5
click at [461, 163] on div "482390 Advanced Search" at bounding box center [852, 163] width 1208 height 44
type input "CM358867P"
click at [862, 635] on button "Search" at bounding box center [898, 650] width 73 height 30
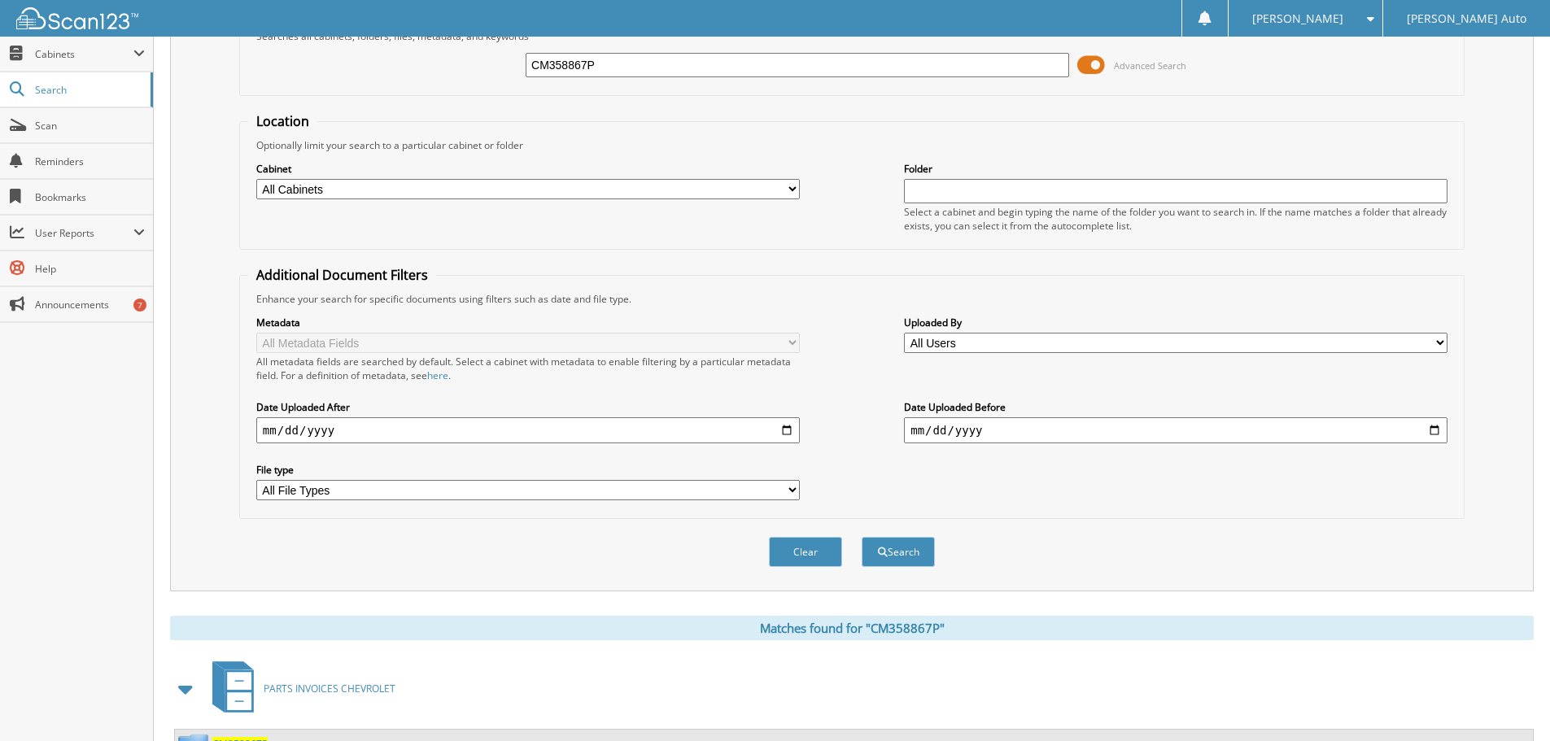
scroll to position [259, 0]
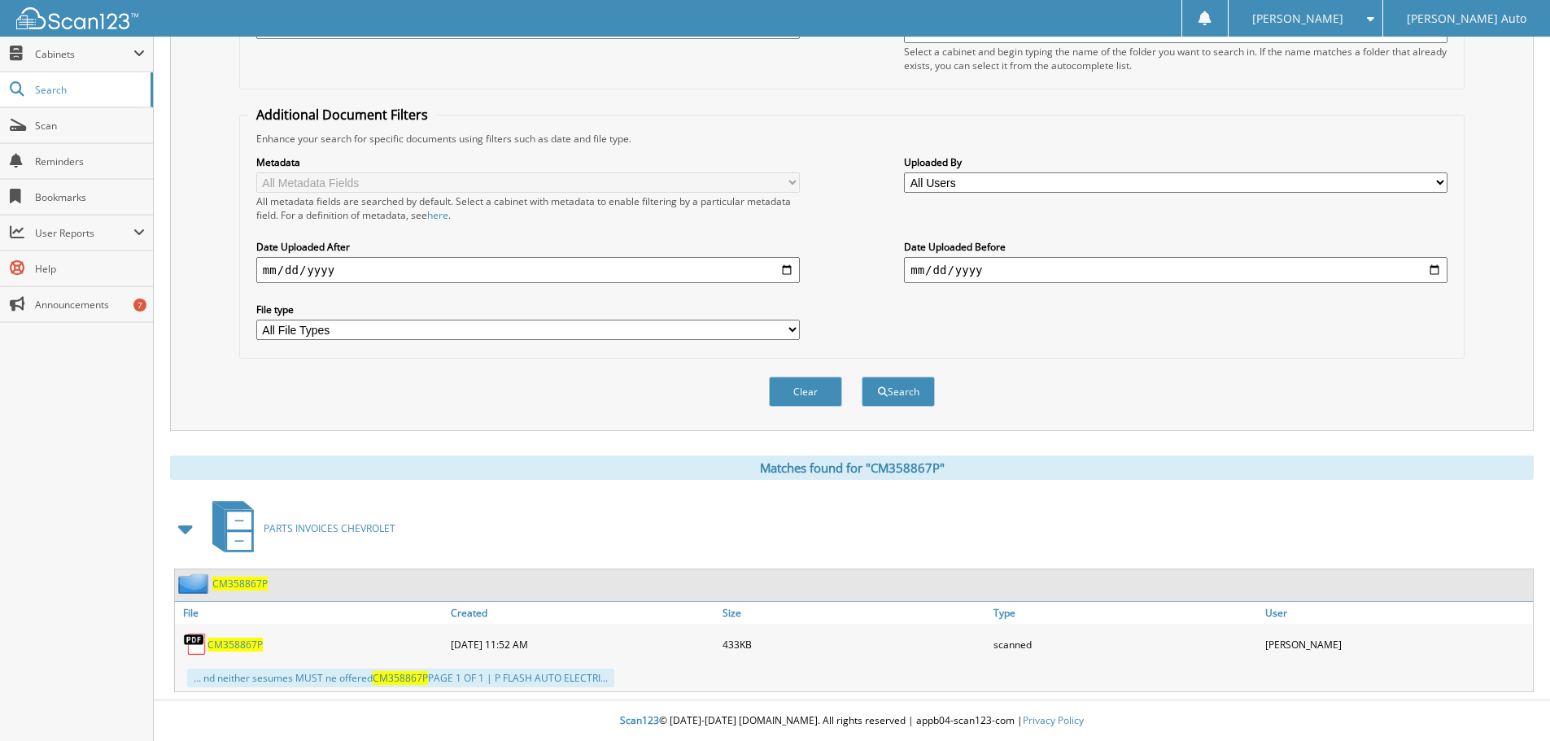
click at [230, 648] on span "CM358867P" at bounding box center [235, 645] width 55 height 14
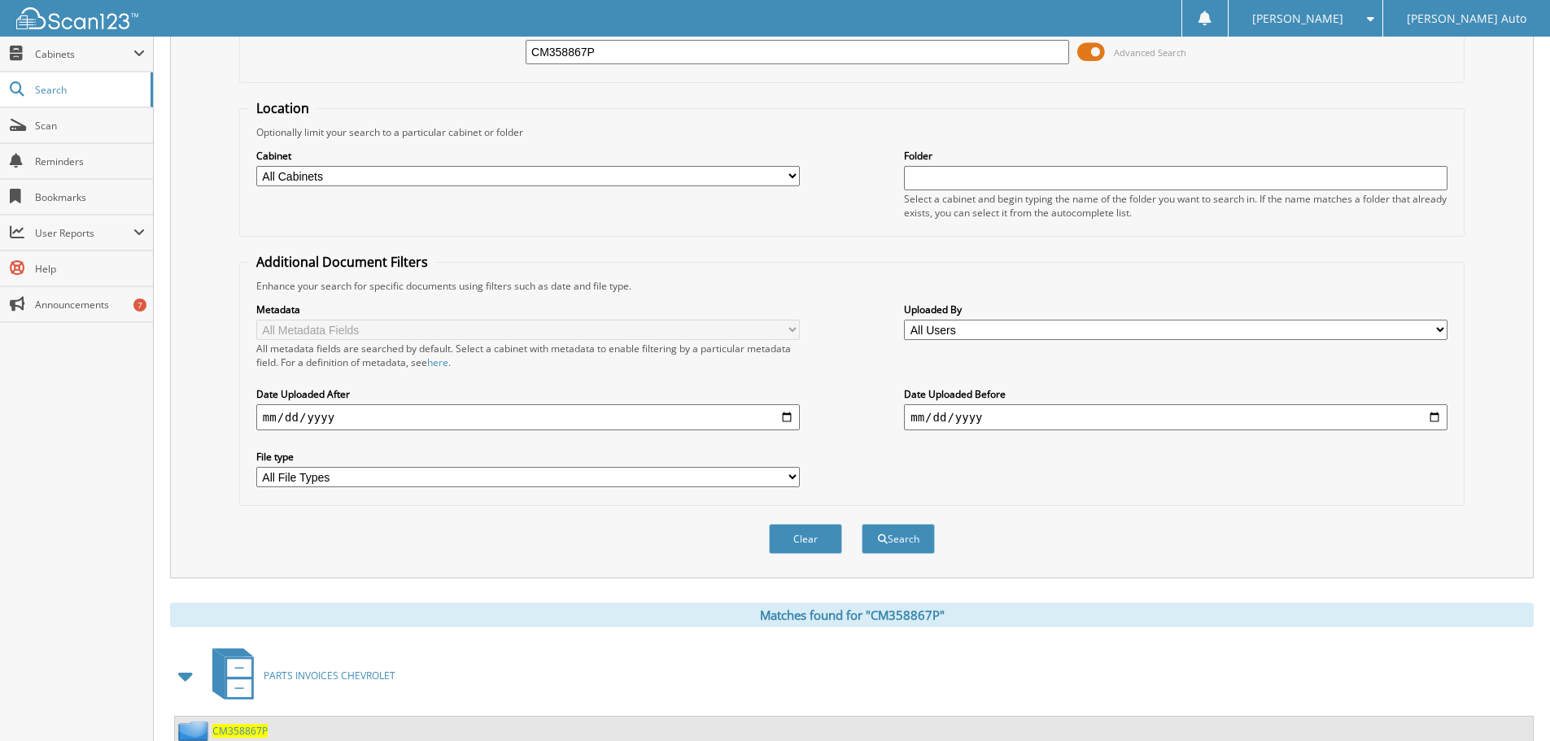
scroll to position [0, 0]
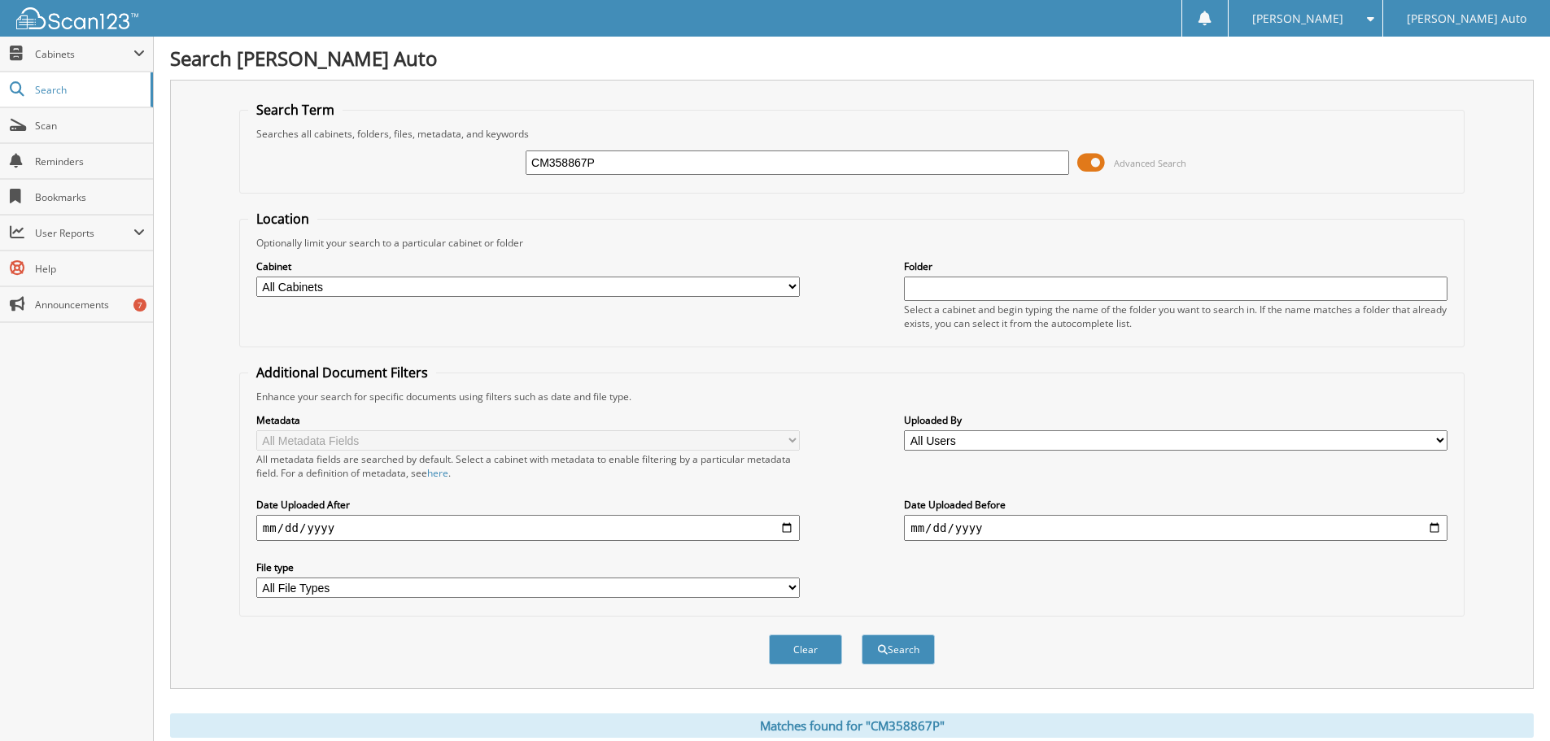
drag, startPoint x: 641, startPoint y: 166, endPoint x: 452, endPoint y: 164, distance: 189.6
click at [452, 164] on div "CM358867P Advanced Search" at bounding box center [852, 163] width 1208 height 44
type input "CM358867P"
click at [862, 635] on button "Search" at bounding box center [898, 650] width 73 height 30
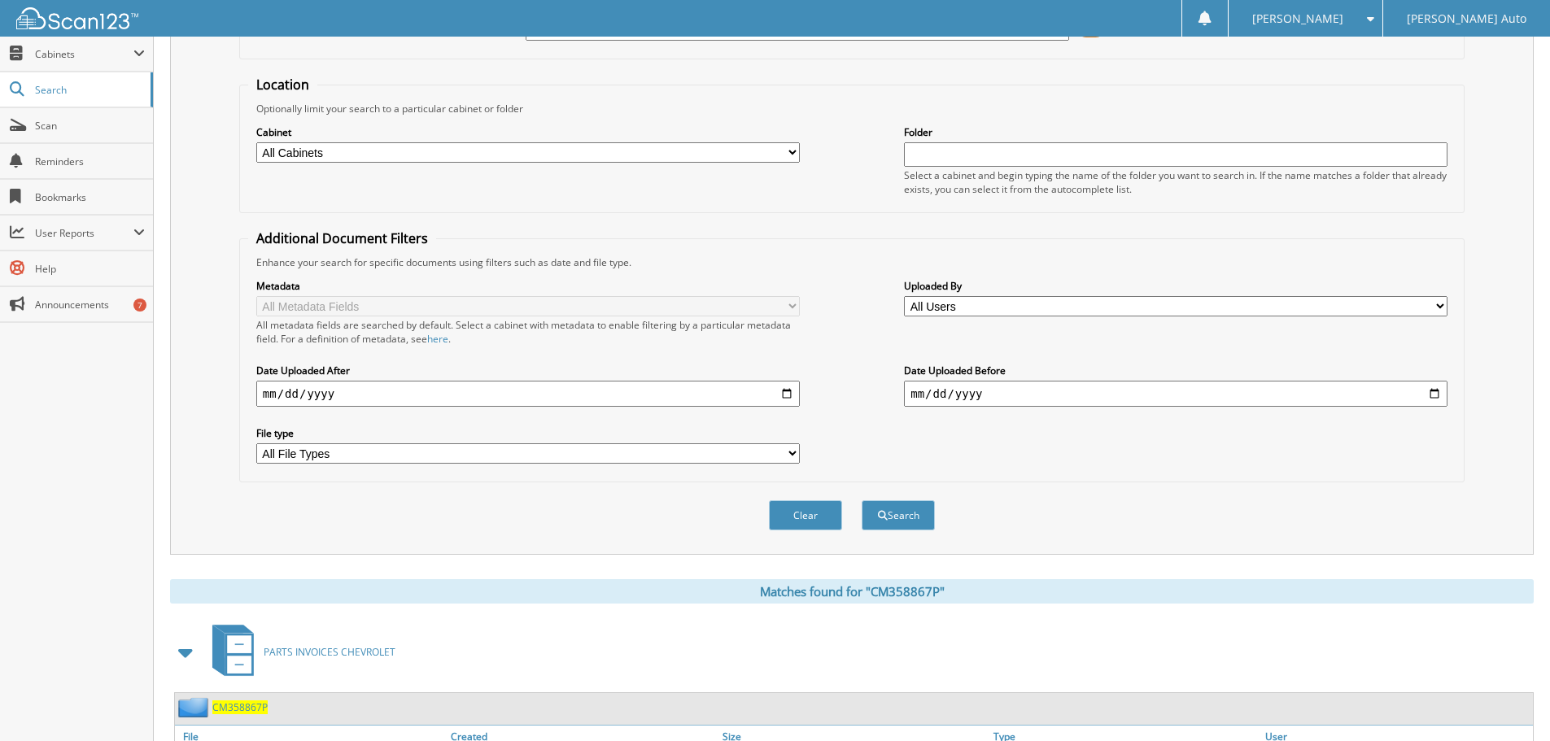
scroll to position [259, 0]
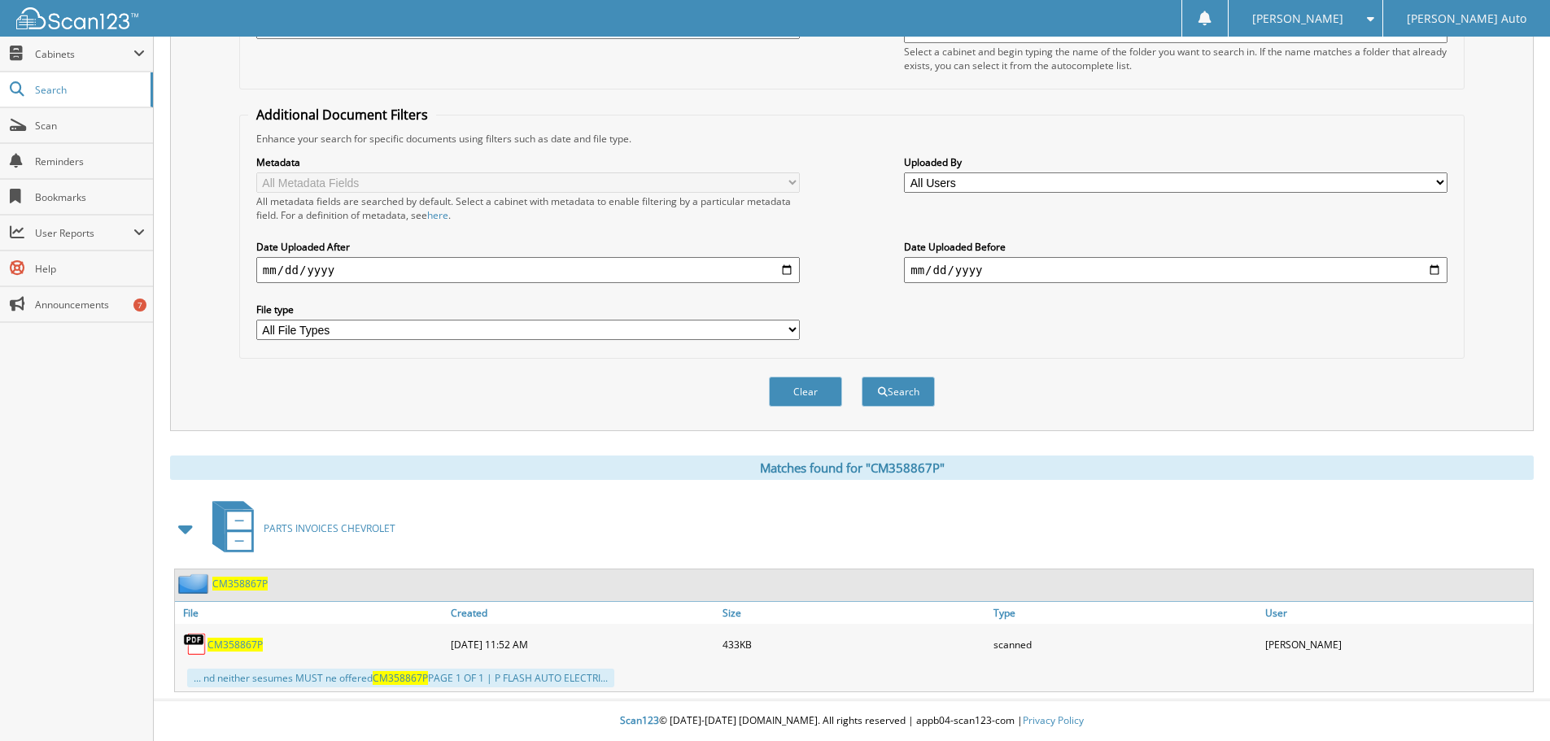
click at [228, 643] on span "CM358867P" at bounding box center [235, 645] width 55 height 14
click at [242, 645] on span "CM358867P" at bounding box center [235, 645] width 55 height 14
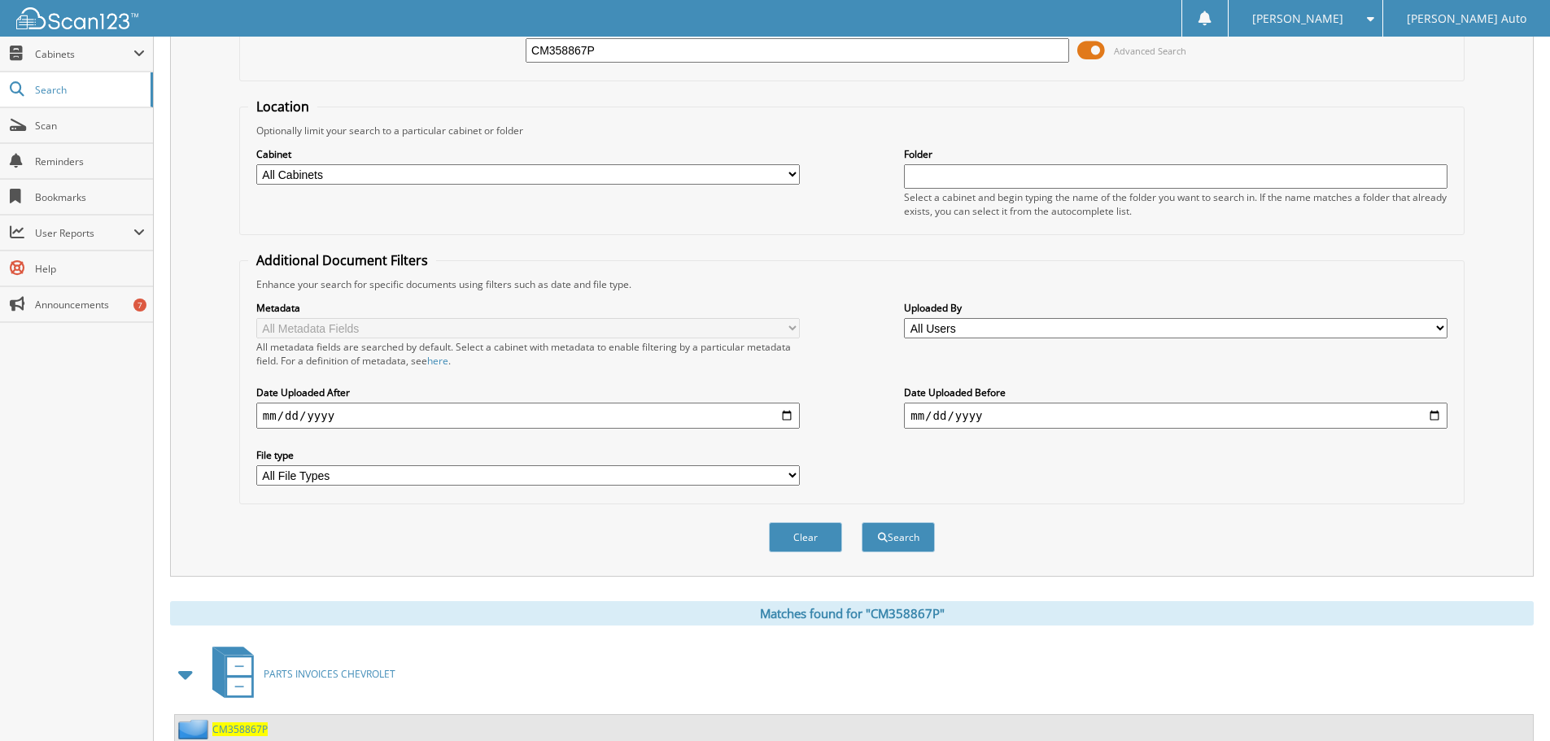
scroll to position [0, 0]
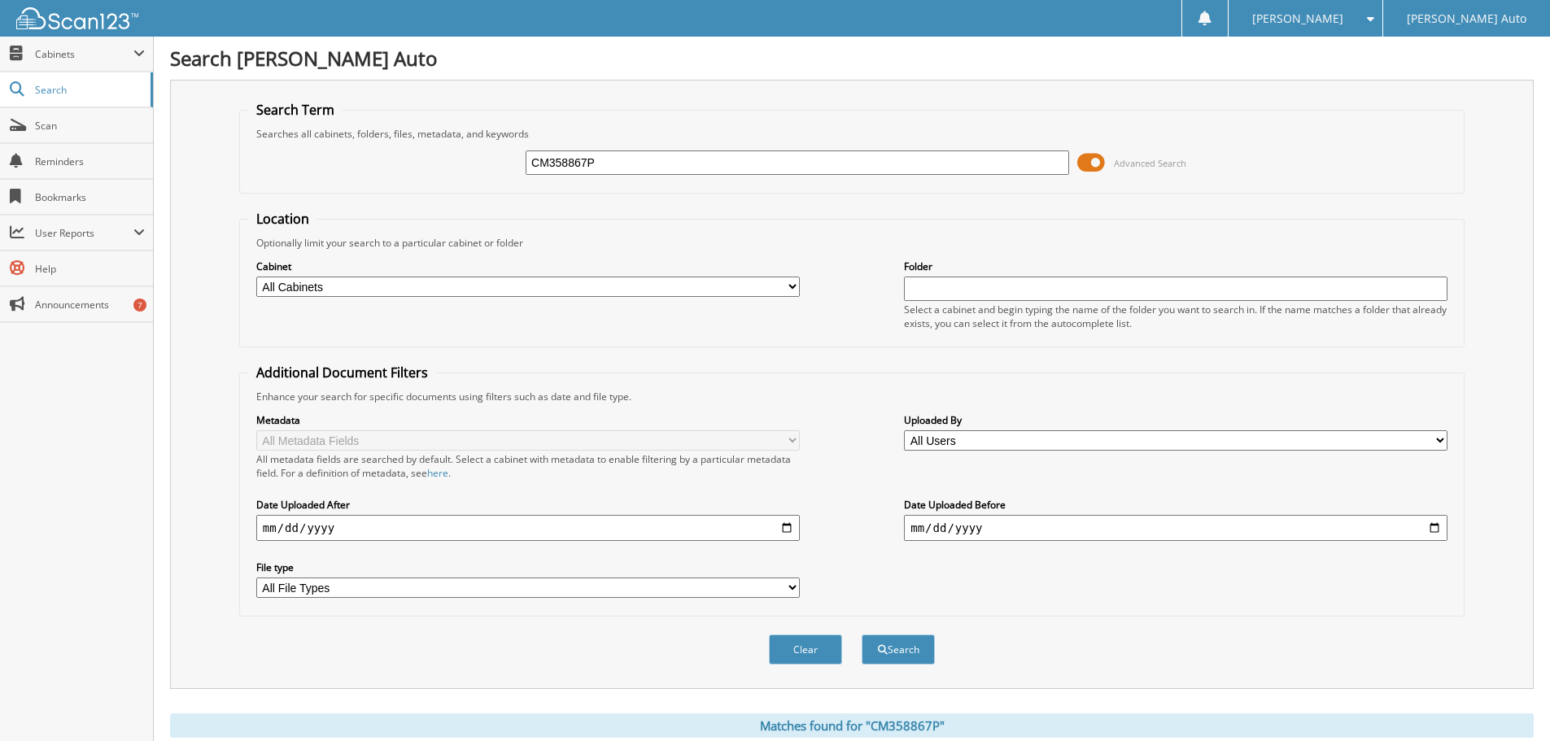
drag, startPoint x: 605, startPoint y: 164, endPoint x: 462, endPoint y: 162, distance: 143.2
click at [462, 162] on div "CM358867P Advanced Search" at bounding box center [852, 163] width 1208 height 44
type input "CM359258P"
click at [862, 635] on button "Search" at bounding box center [898, 650] width 73 height 30
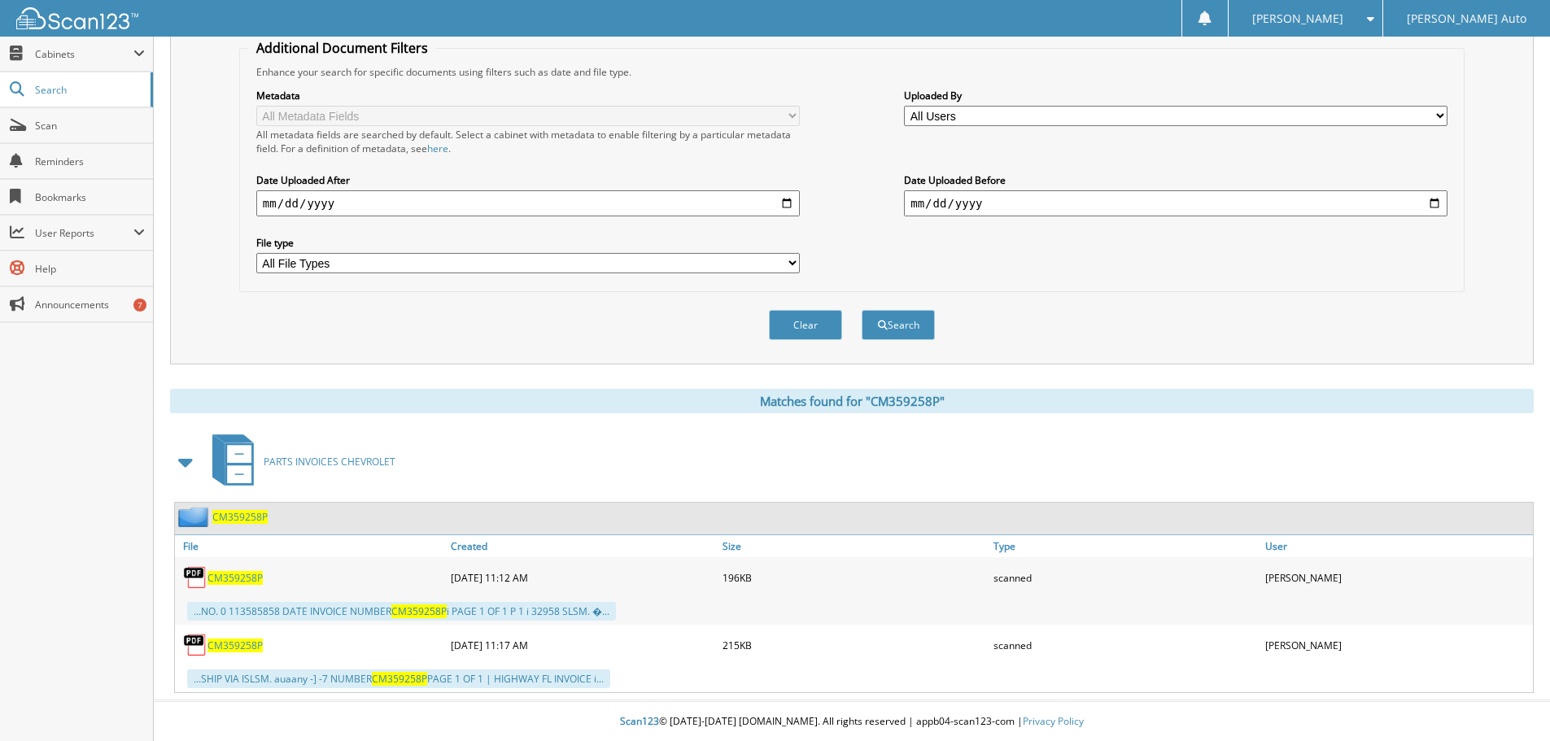
scroll to position [326, 0]
click at [230, 648] on span "CM359258P" at bounding box center [235, 645] width 55 height 14
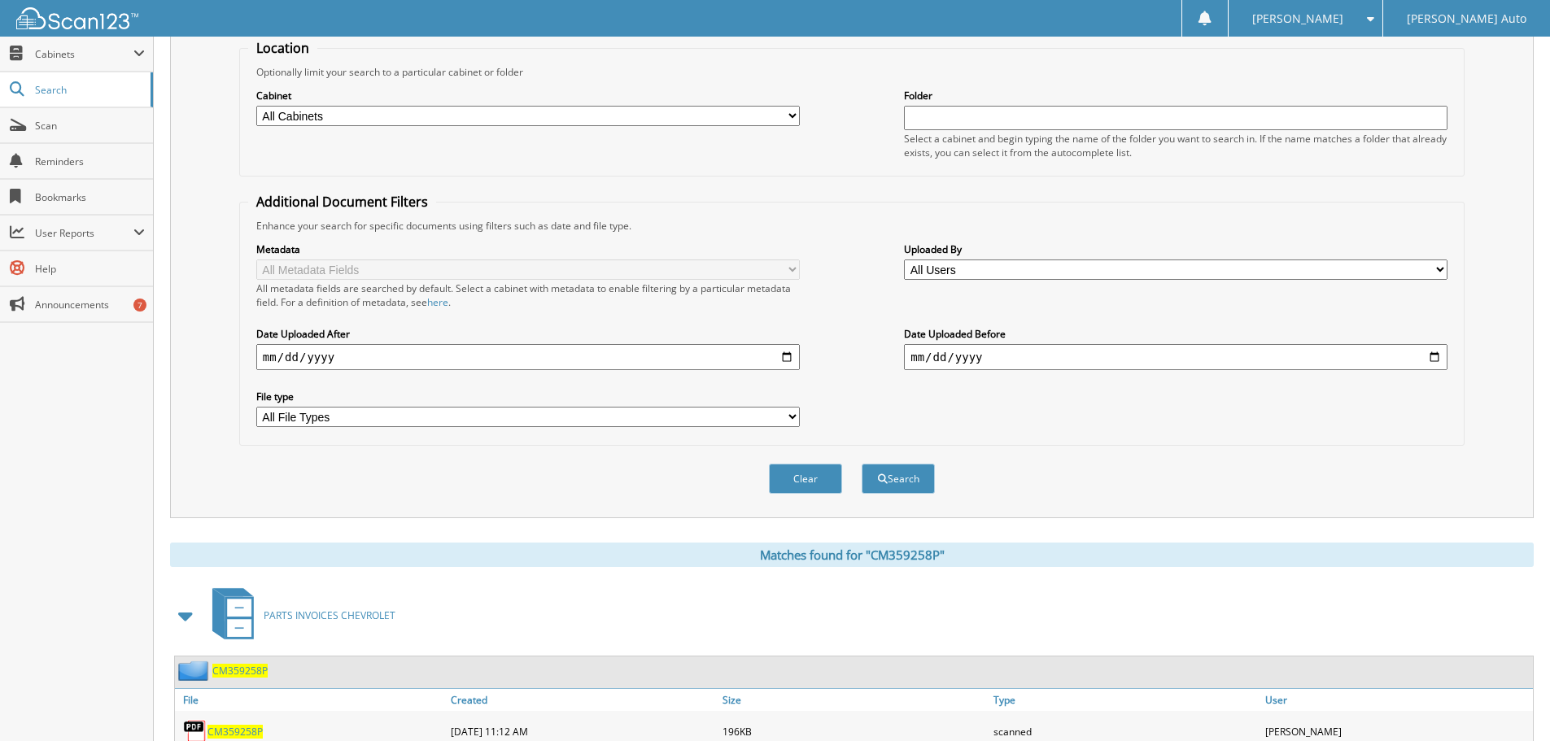
scroll to position [0, 0]
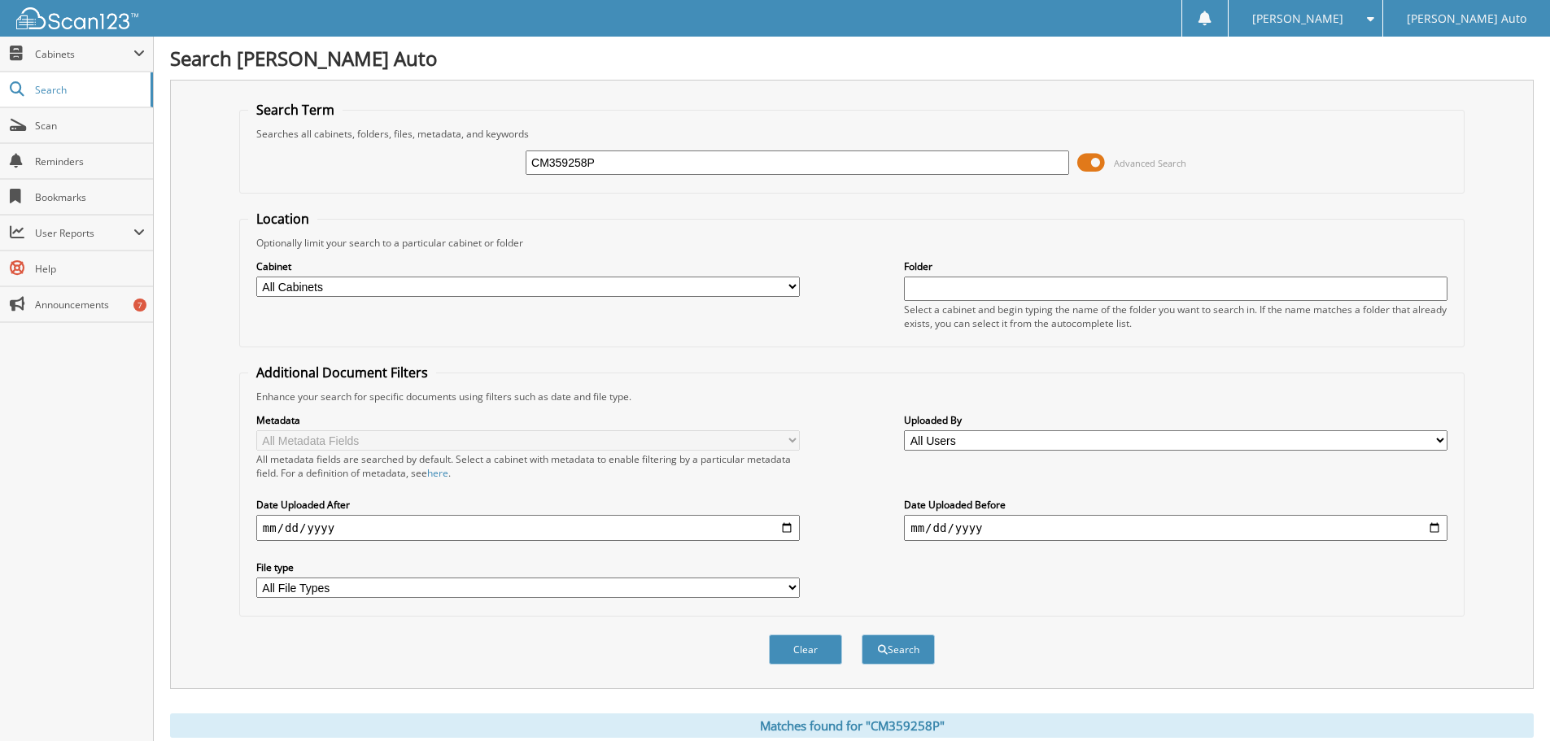
drag, startPoint x: 614, startPoint y: 160, endPoint x: 449, endPoint y: 177, distance: 165.3
click at [454, 173] on div "CM359258P Advanced Search" at bounding box center [852, 163] width 1208 height 44
type input "482390"
click at [862, 635] on button "Search" at bounding box center [898, 650] width 73 height 30
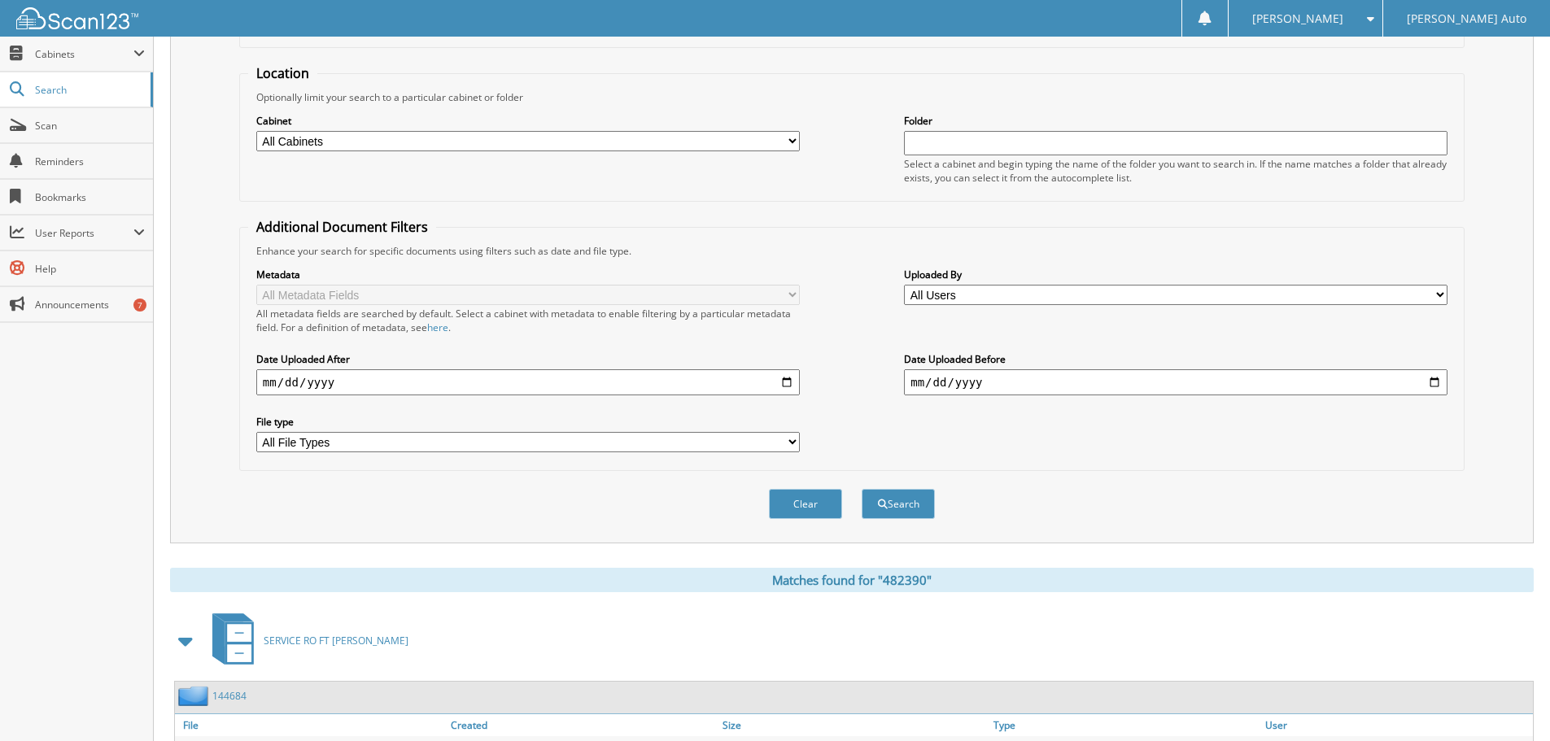
scroll to position [259, 0]
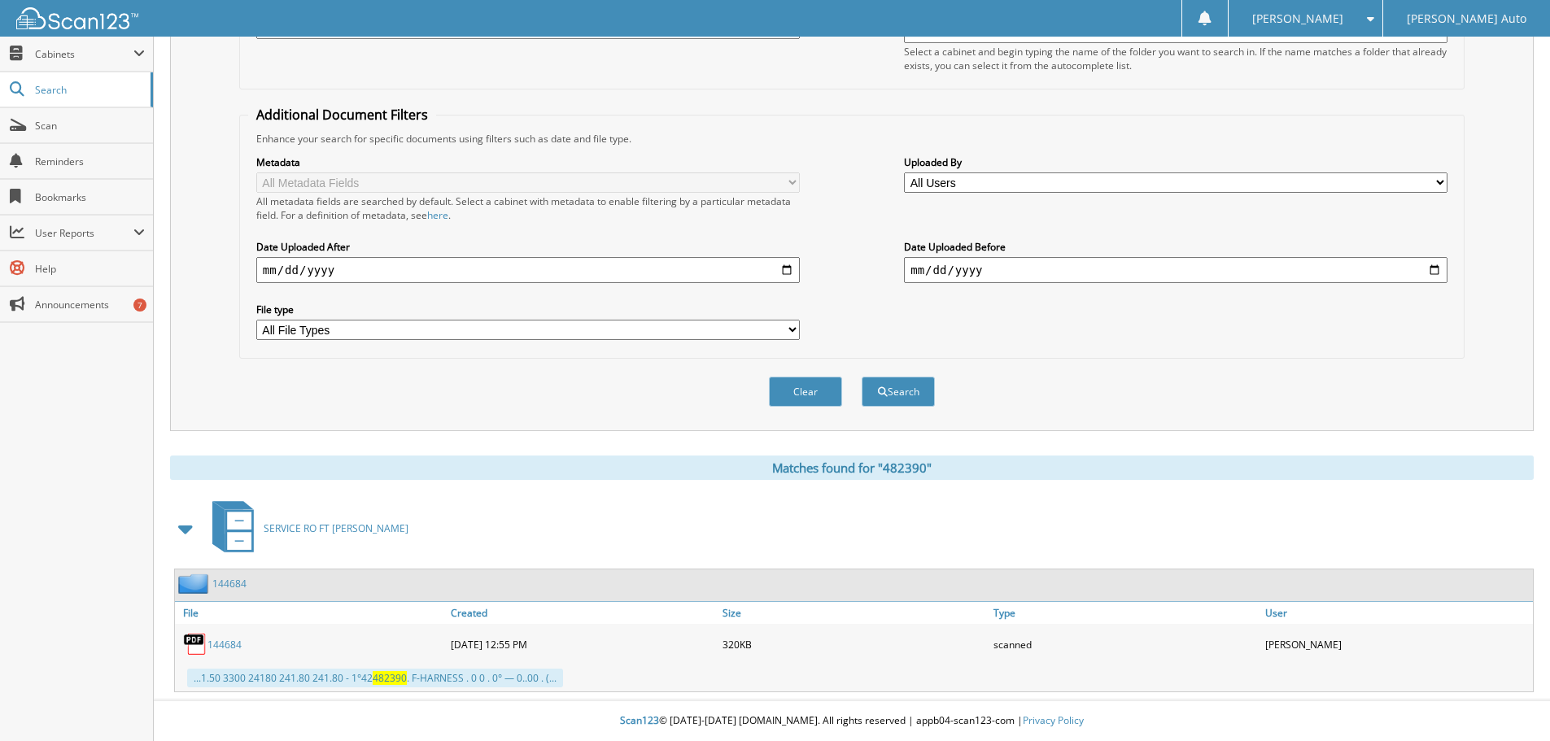
click at [225, 647] on link "144684" at bounding box center [225, 645] width 34 height 14
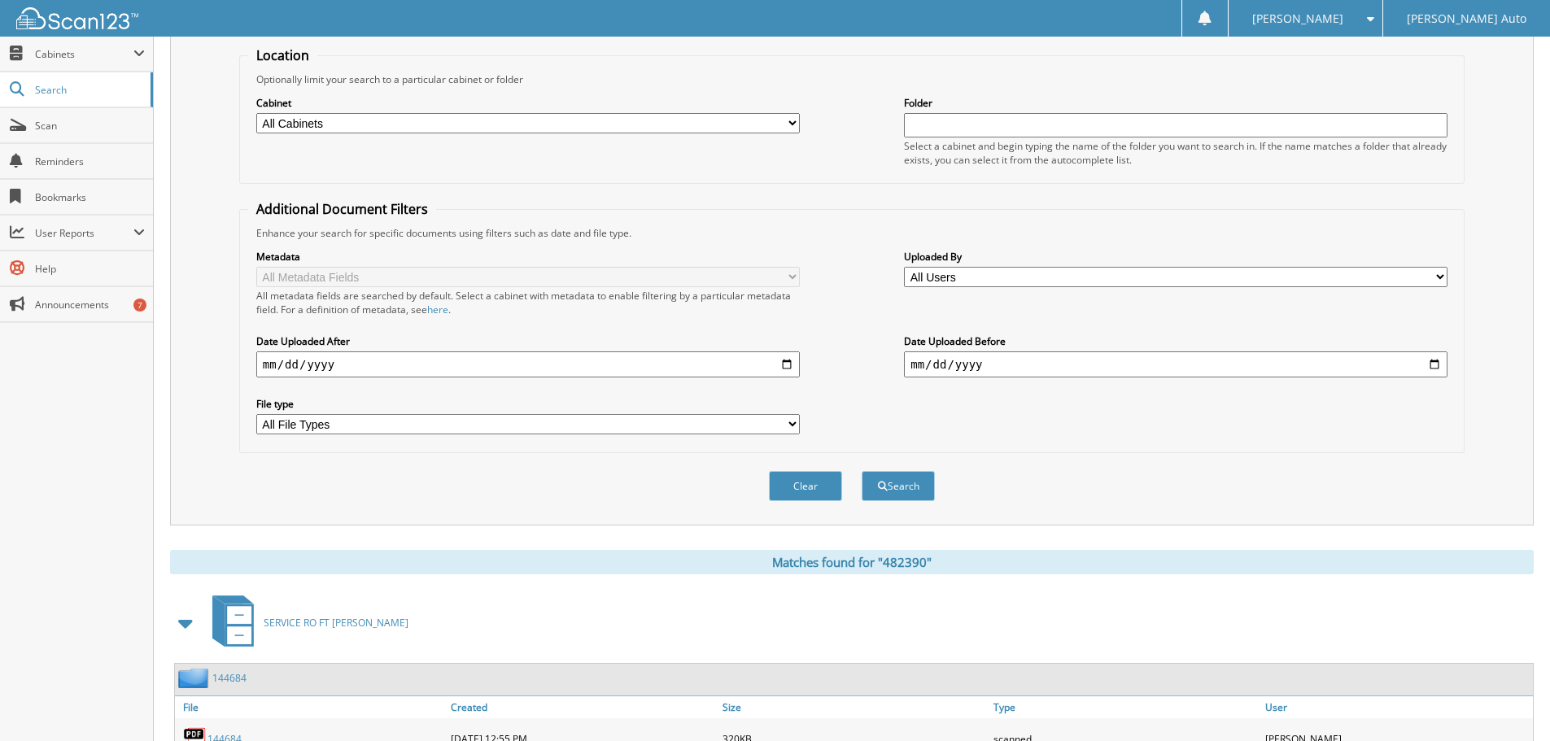
scroll to position [0, 0]
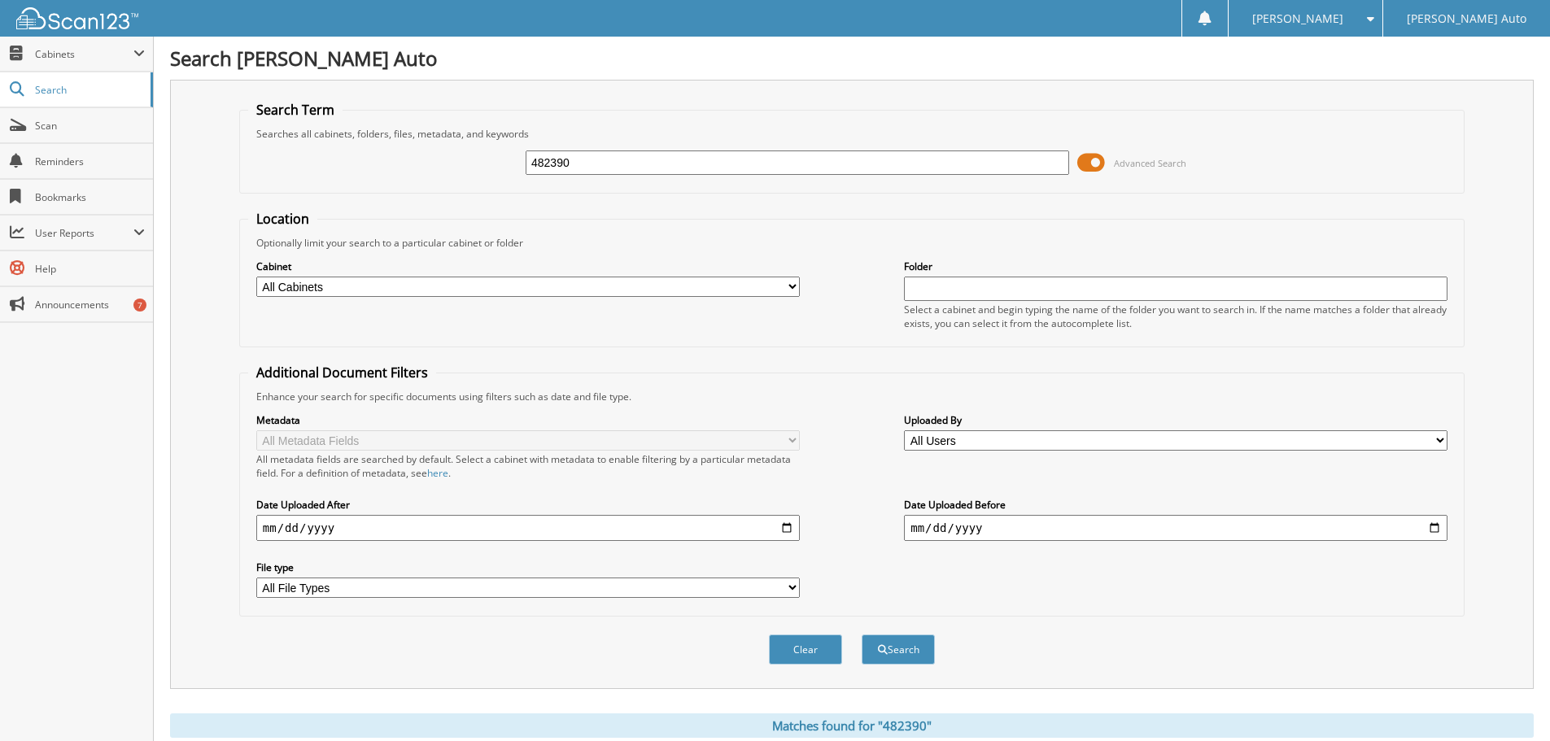
drag, startPoint x: 603, startPoint y: 162, endPoint x: 412, endPoint y: 177, distance: 191.8
click at [425, 177] on div "482390 Advanced Search" at bounding box center [852, 163] width 1208 height 44
type input "123163"
click at [862, 635] on button "Search" at bounding box center [898, 650] width 73 height 30
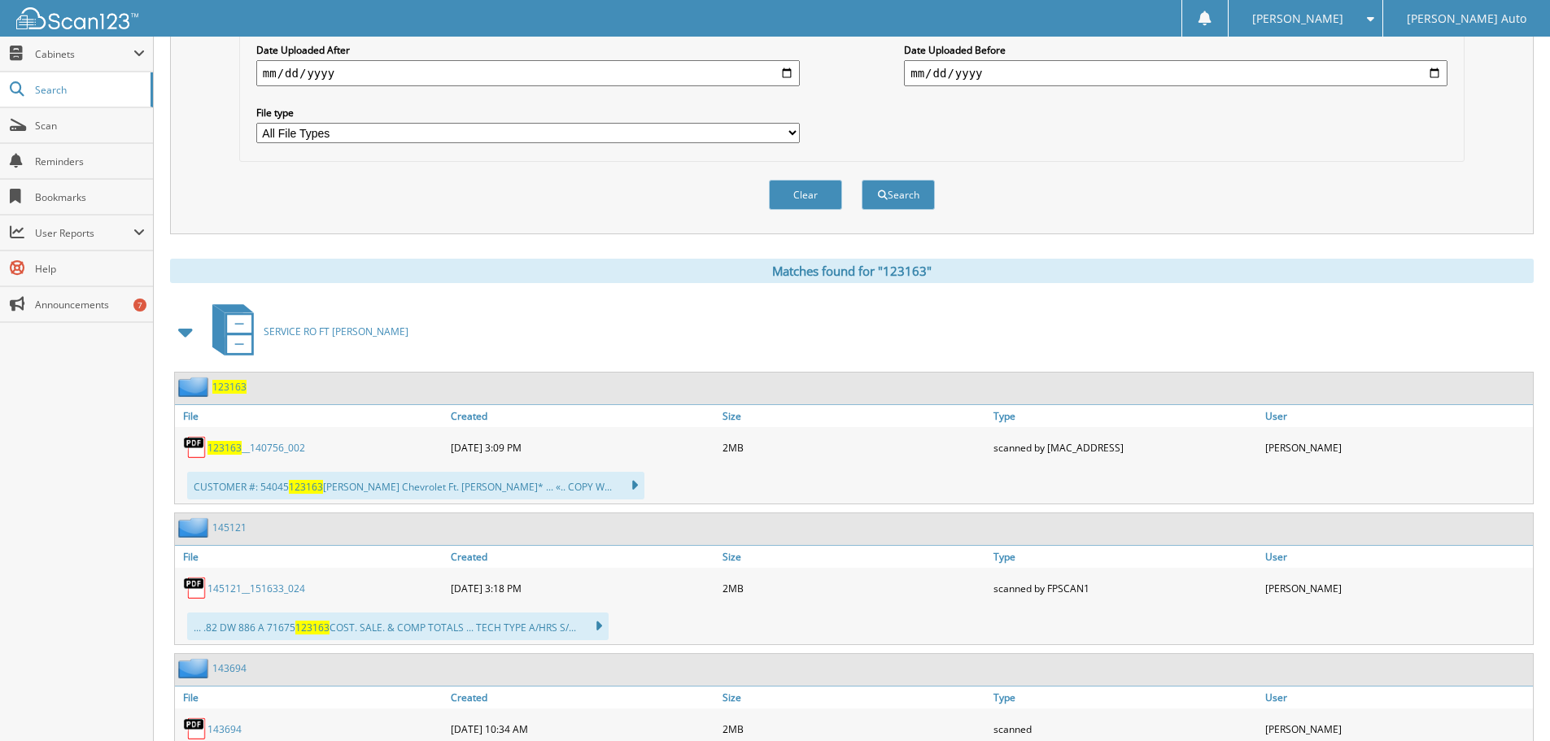
scroll to position [570, 0]
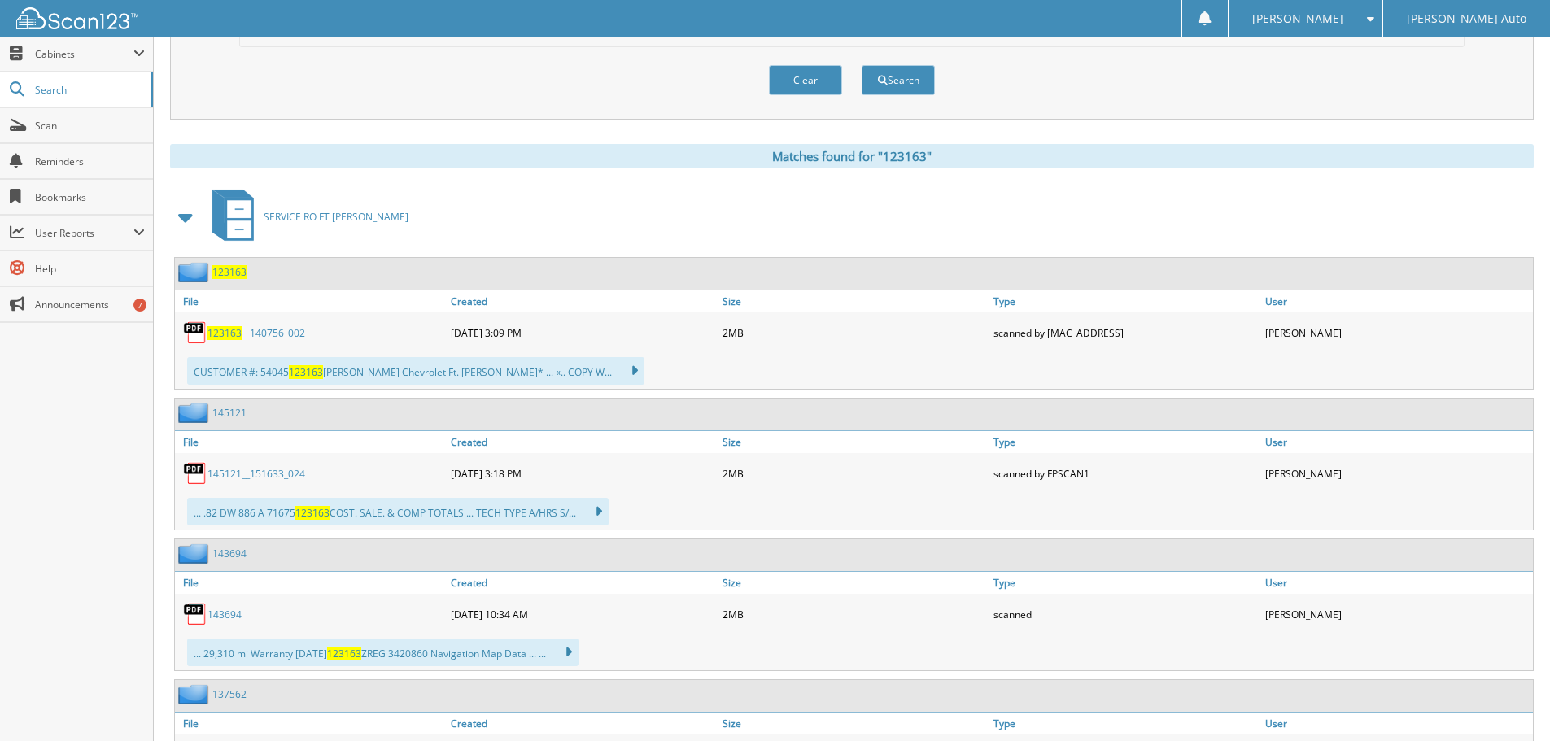
click at [181, 217] on span at bounding box center [186, 217] width 23 height 29
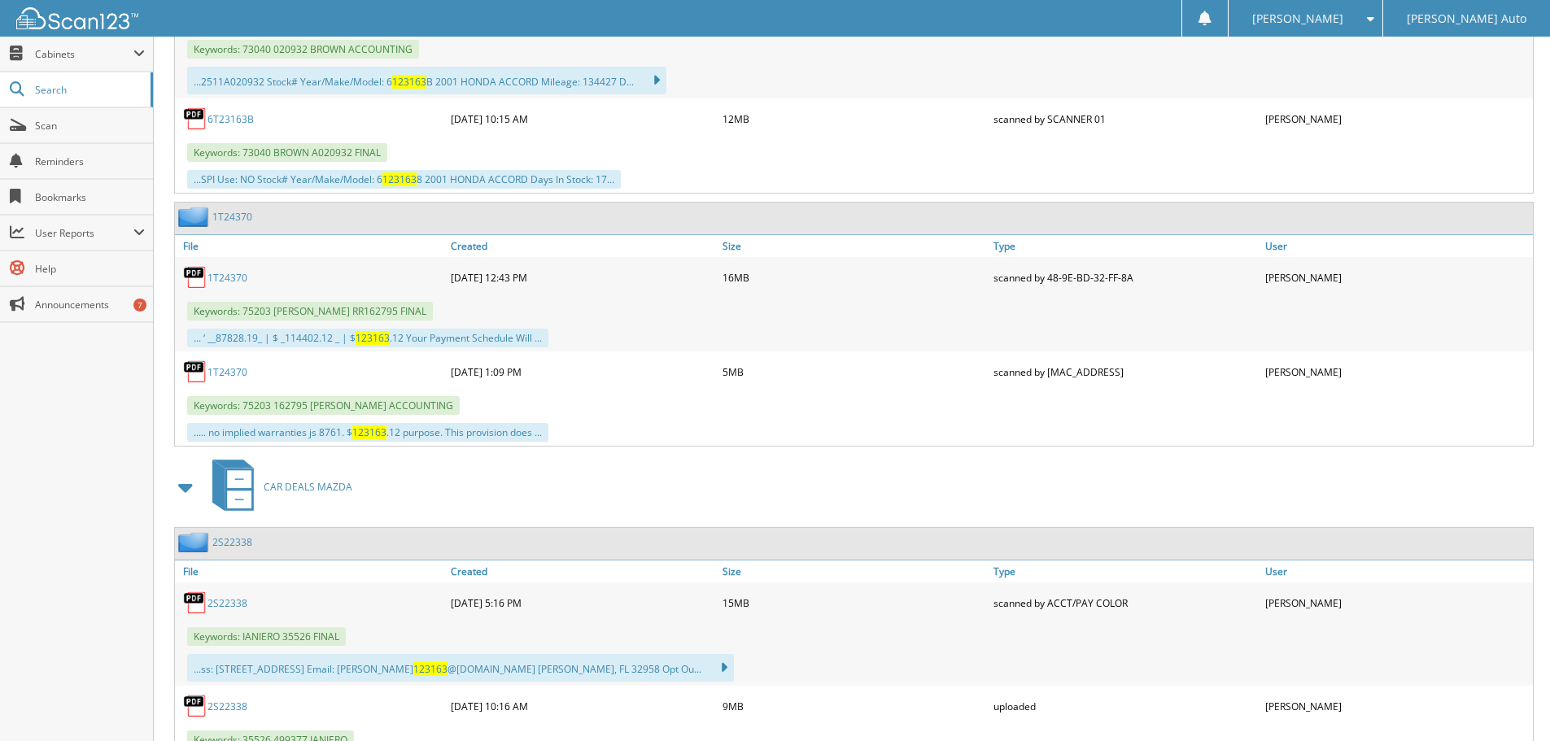
scroll to position [1628, 0]
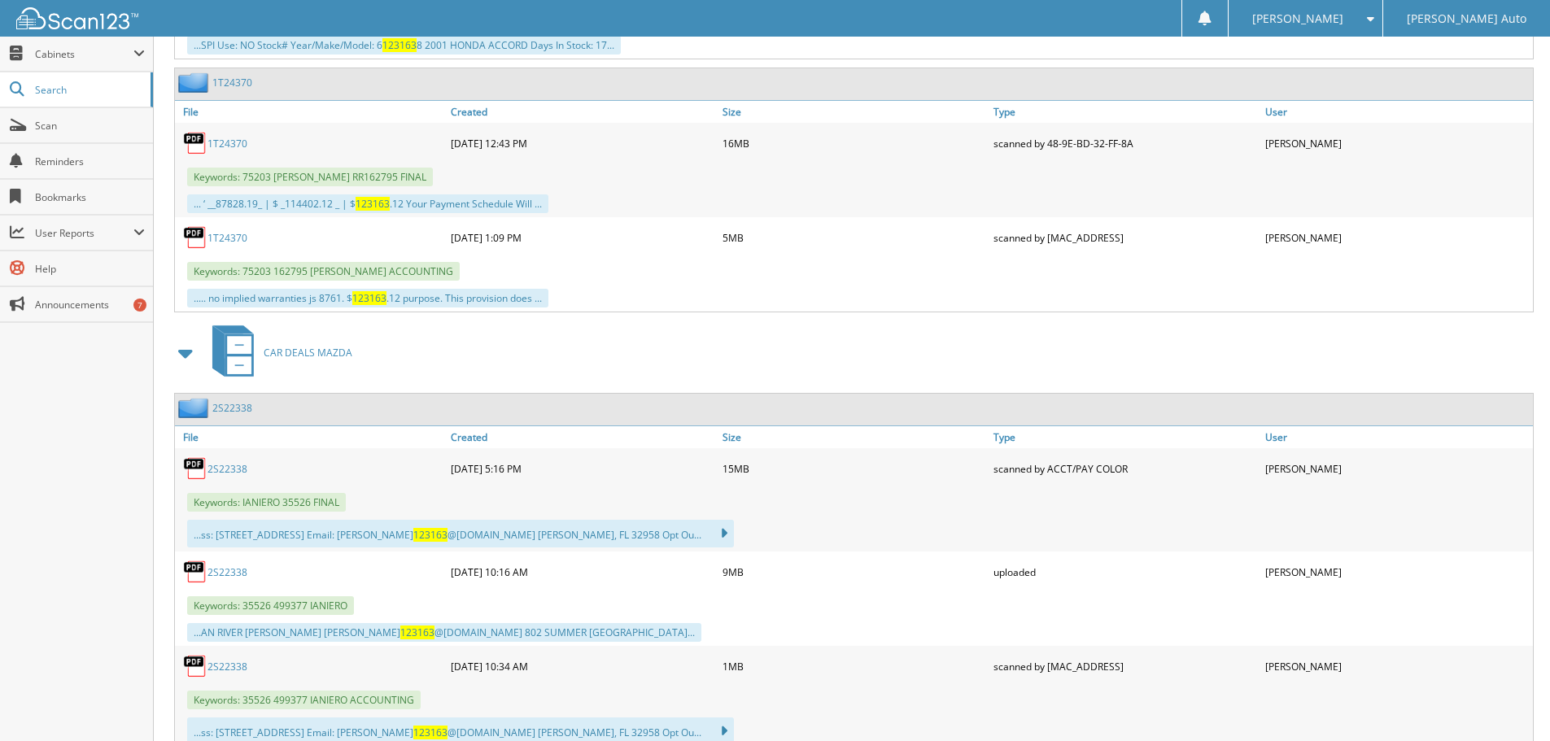
click at [184, 351] on span at bounding box center [186, 353] width 23 height 29
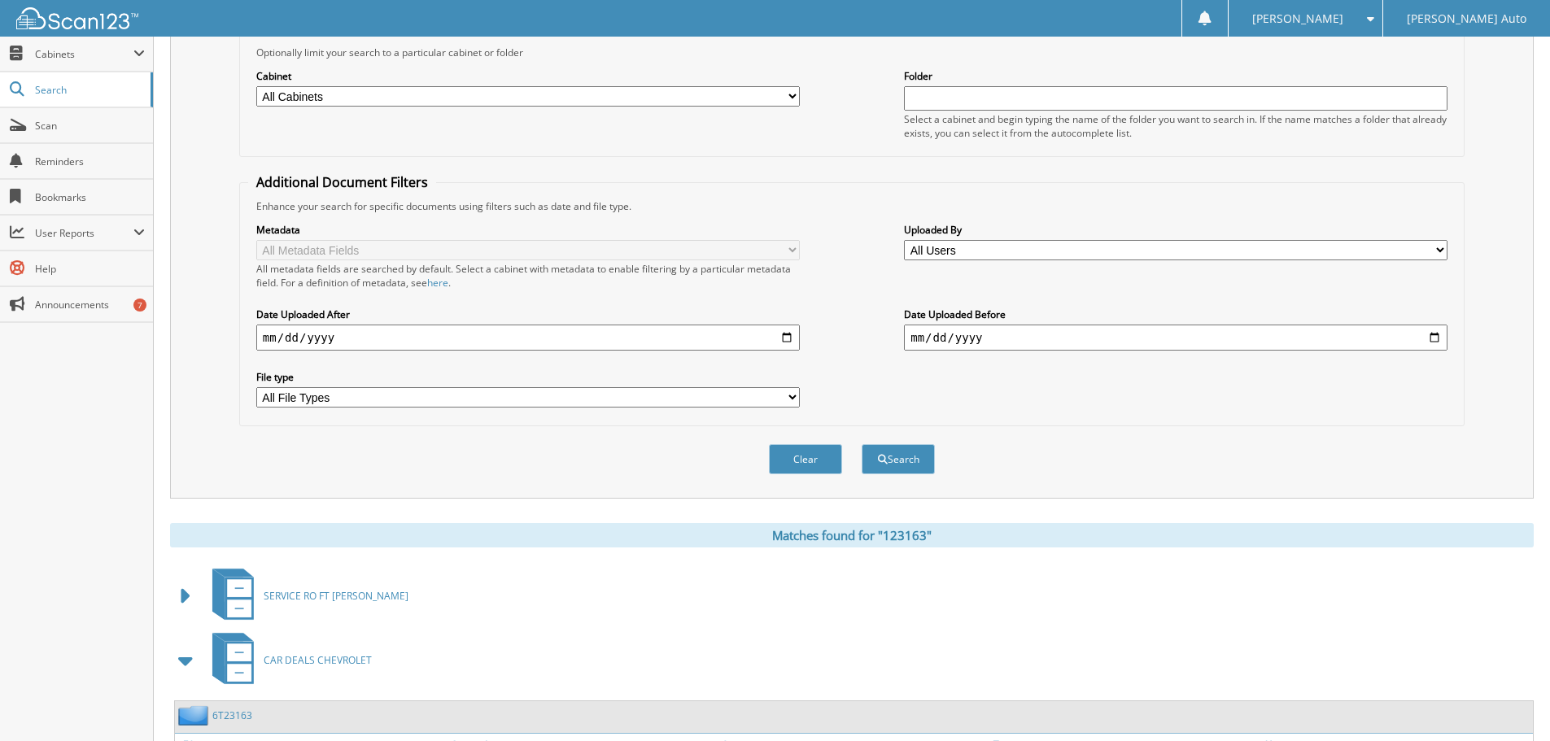
scroll to position [0, 0]
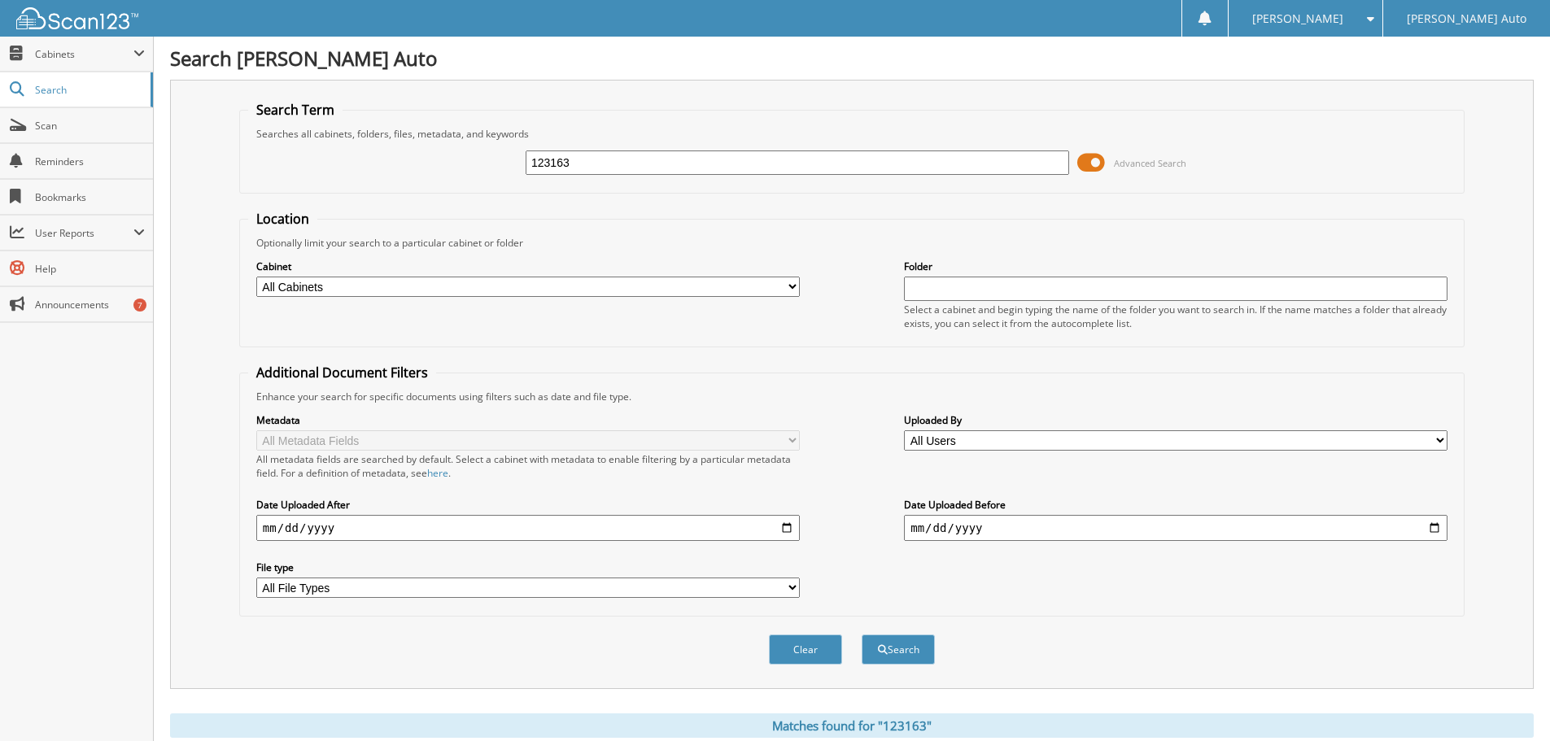
drag, startPoint x: 517, startPoint y: 168, endPoint x: 414, endPoint y: 179, distance: 103.1
click at [426, 174] on div "123163 Advanced Search" at bounding box center [852, 163] width 1208 height 44
type input "481027"
click at [862, 635] on button "Search" at bounding box center [898, 650] width 73 height 30
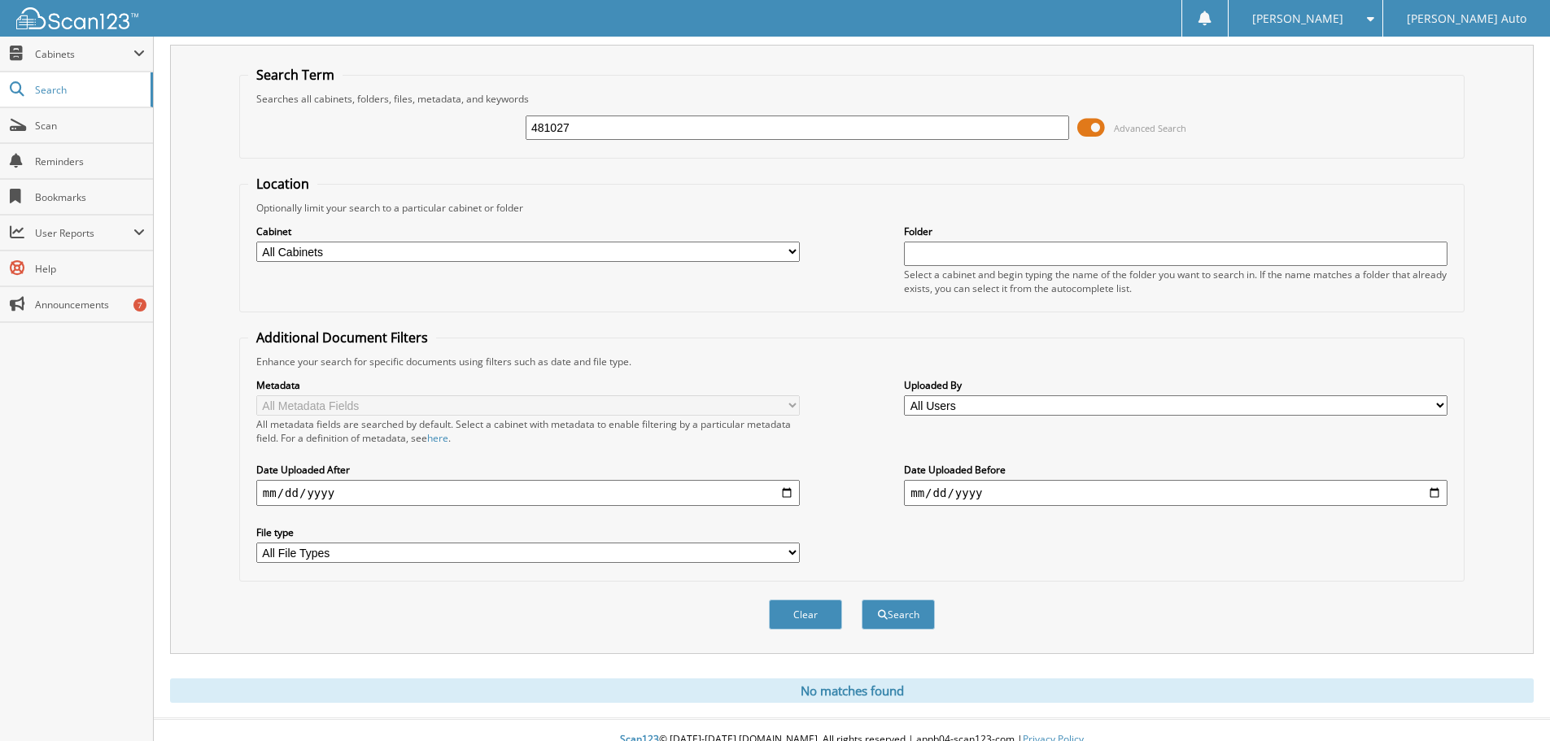
scroll to position [55, 0]
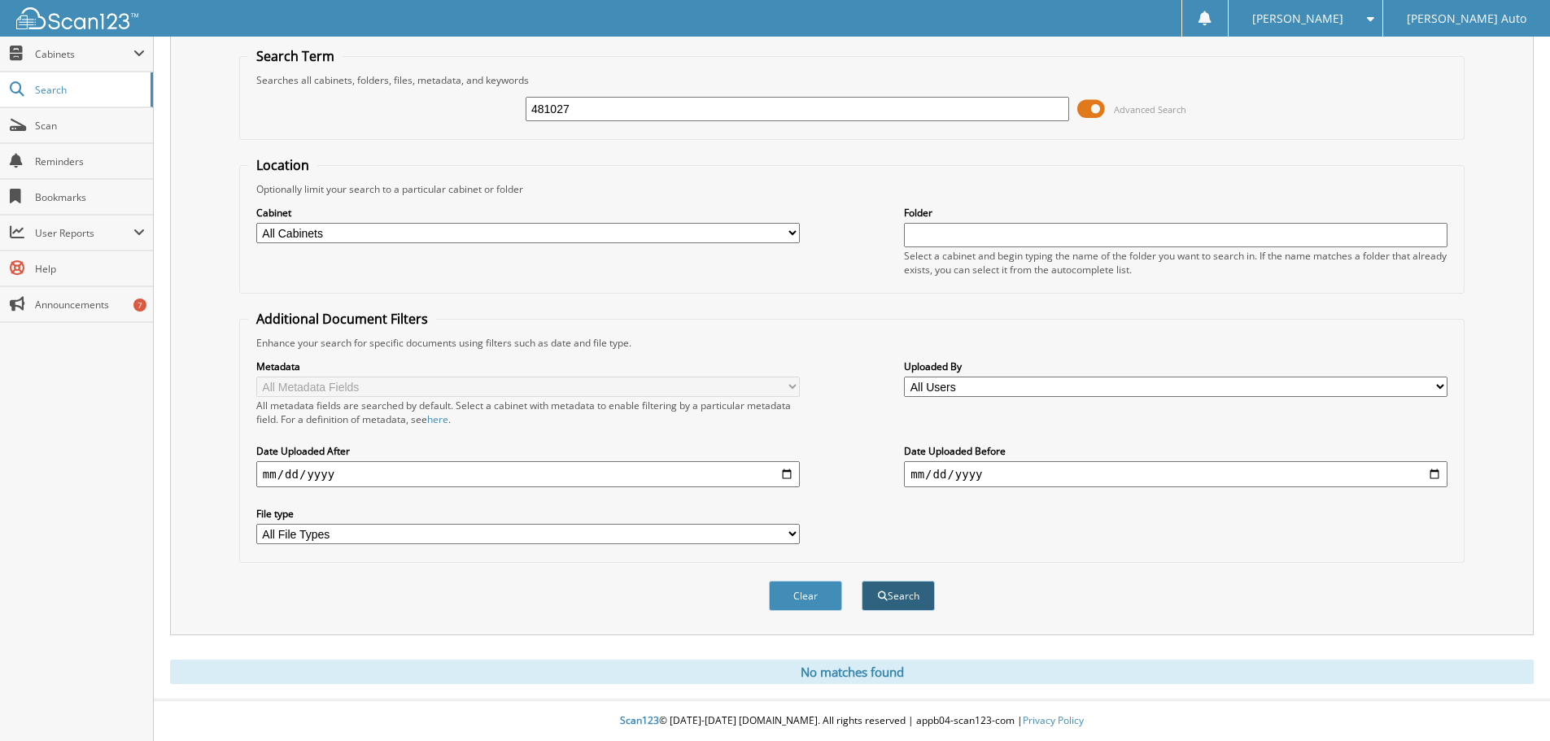
click at [914, 598] on button "Search" at bounding box center [898, 596] width 73 height 30
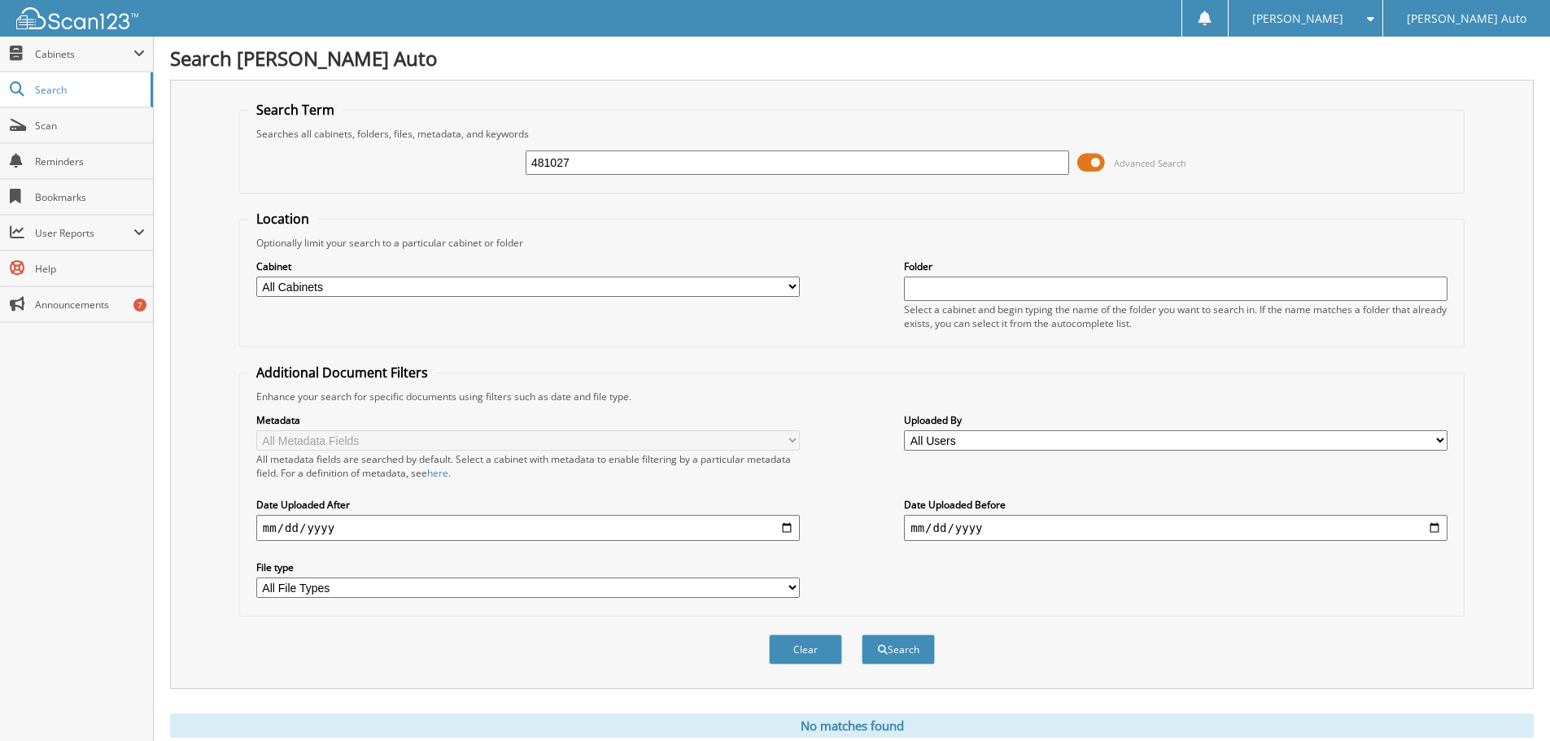
drag, startPoint x: 595, startPoint y: 159, endPoint x: 428, endPoint y: 166, distance: 167.0
click at [424, 164] on div "481027 Advanced Search" at bounding box center [852, 163] width 1208 height 44
type input "CM34436P"
click at [862, 635] on button "Search" at bounding box center [898, 650] width 73 height 30
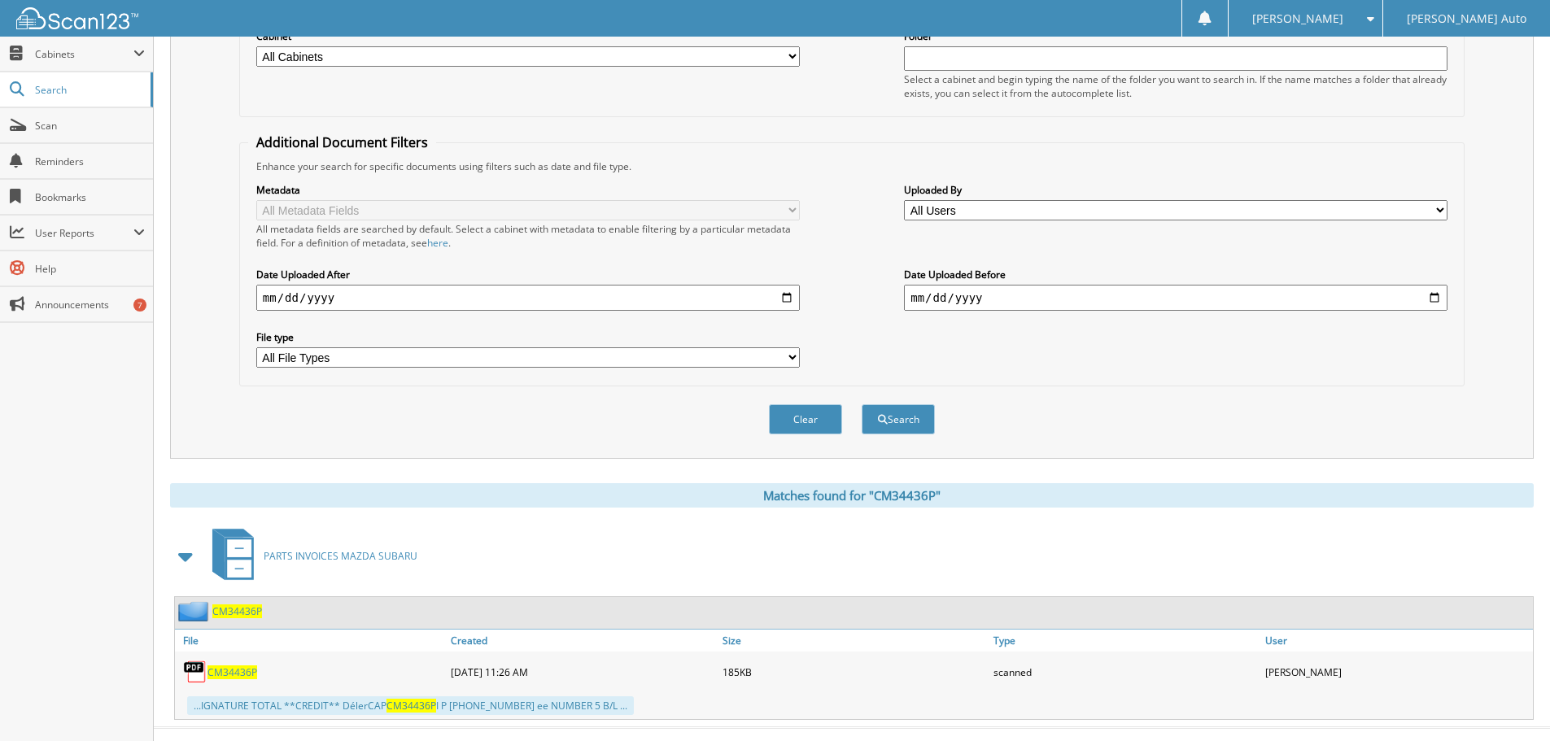
scroll to position [259, 0]
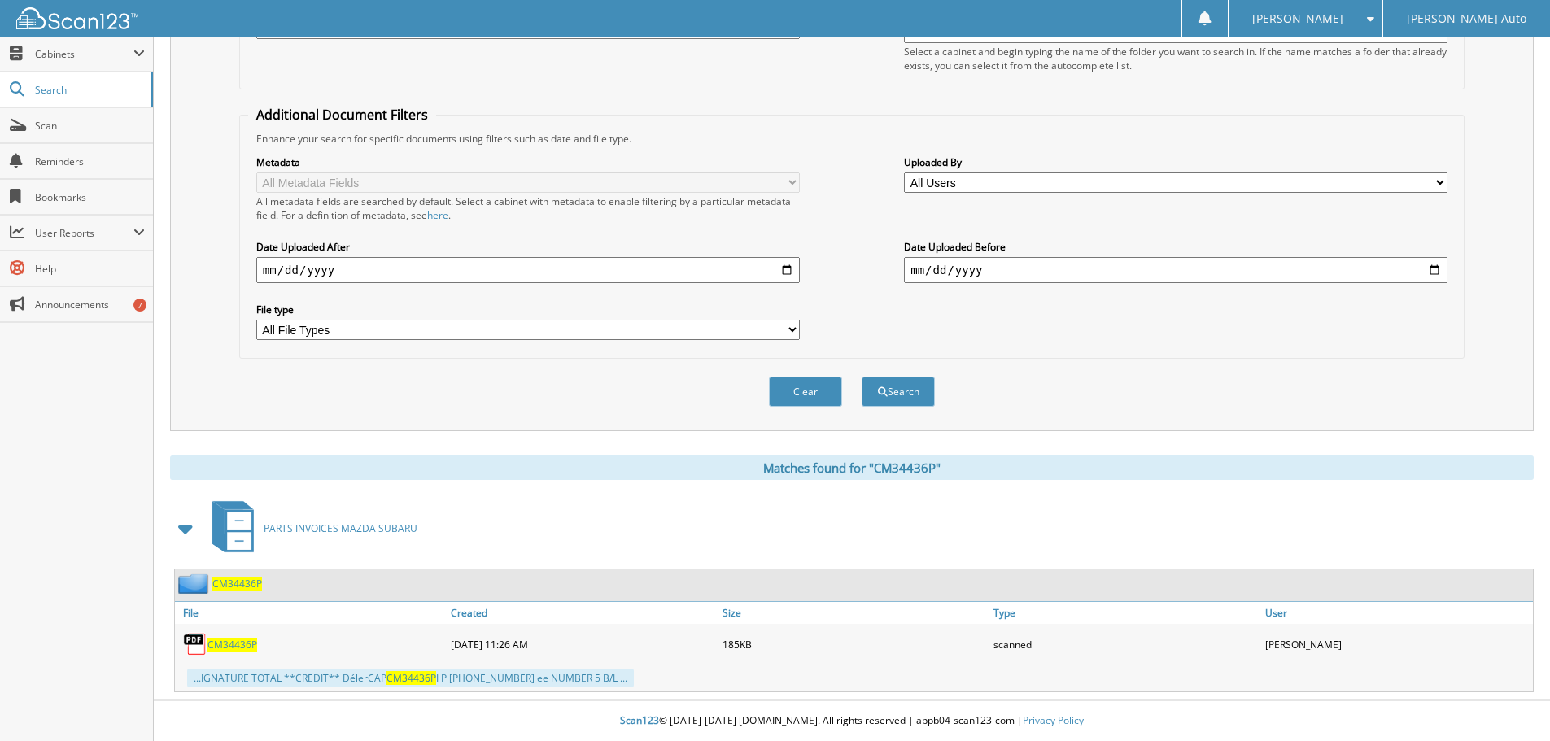
click at [224, 649] on span "CM34436P" at bounding box center [233, 645] width 50 height 14
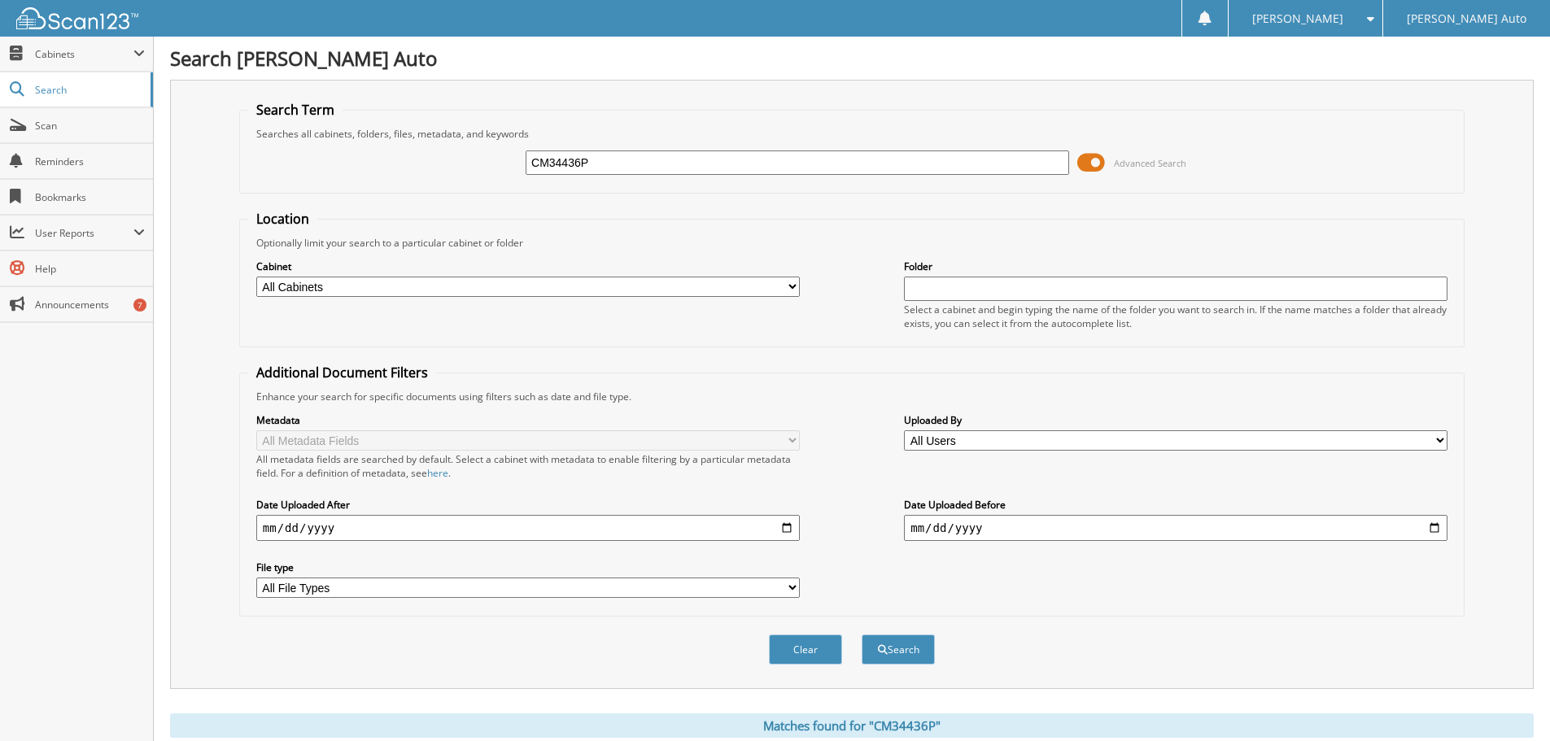
drag, startPoint x: 599, startPoint y: 162, endPoint x: 430, endPoint y: 170, distance: 168.7
click at [430, 169] on div "CM34436P Advanced Search" at bounding box center [852, 163] width 1208 height 44
type input "35470P"
click at [862, 635] on button "Search" at bounding box center [898, 650] width 73 height 30
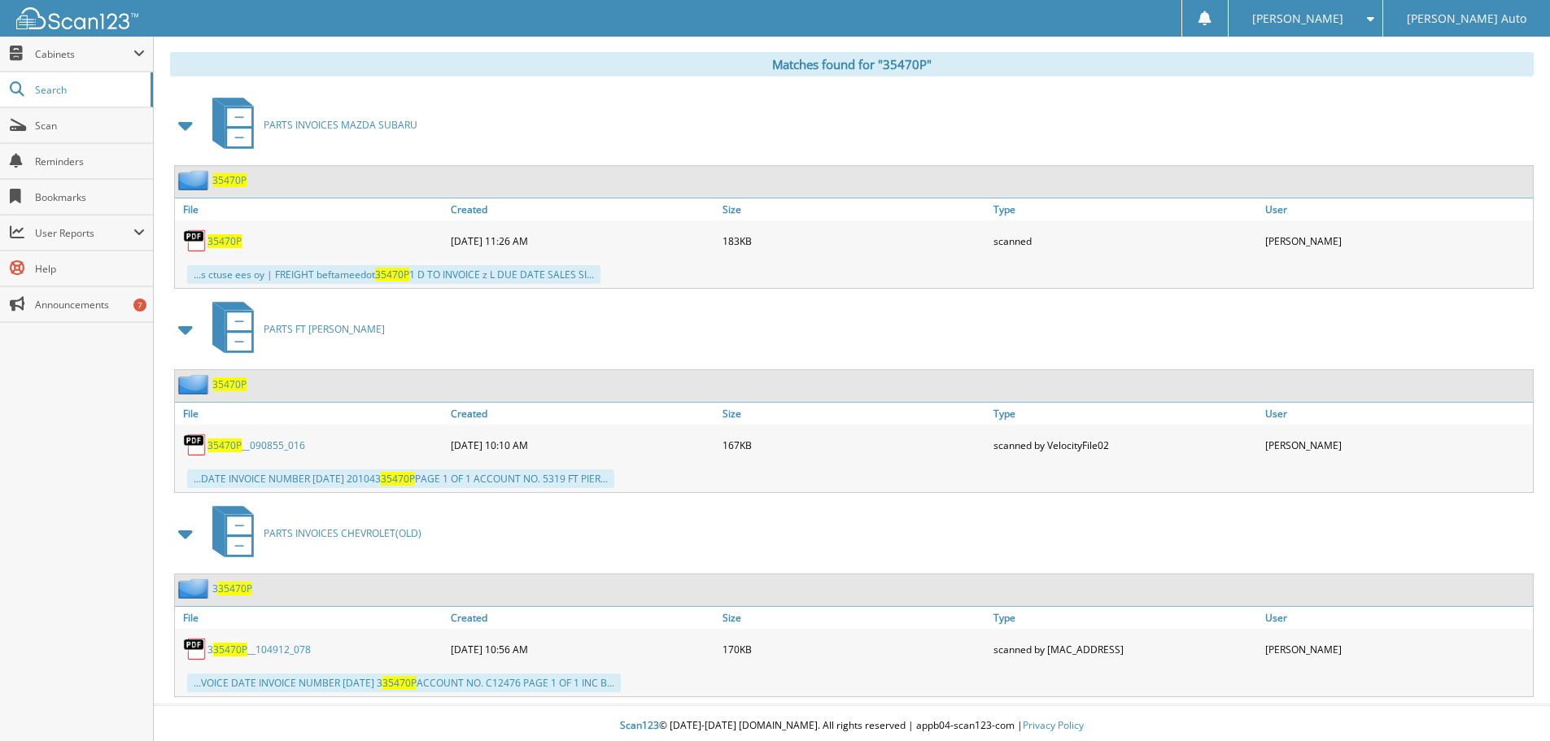
scroll to position [667, 0]
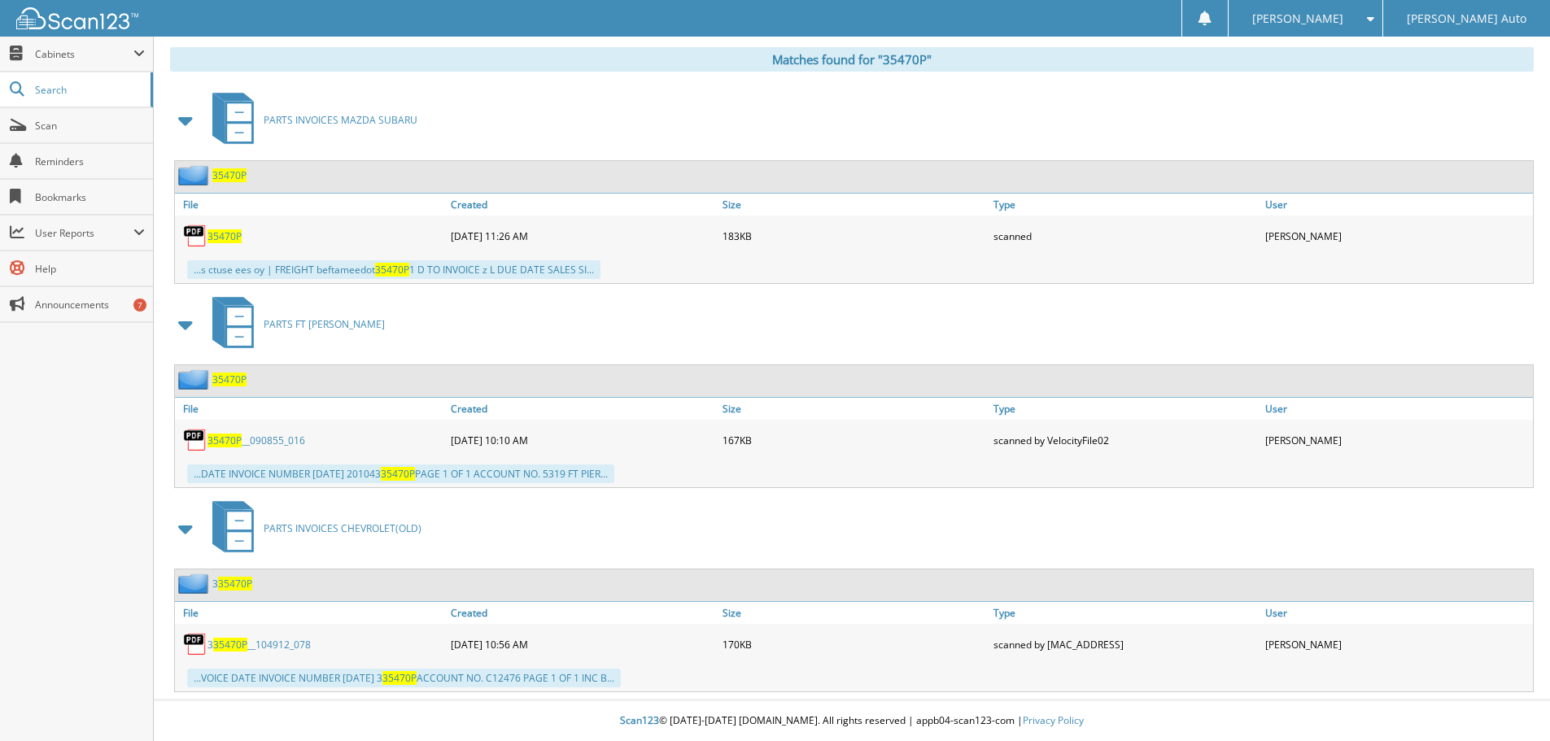
click at [216, 234] on span "35470P" at bounding box center [225, 236] width 34 height 14
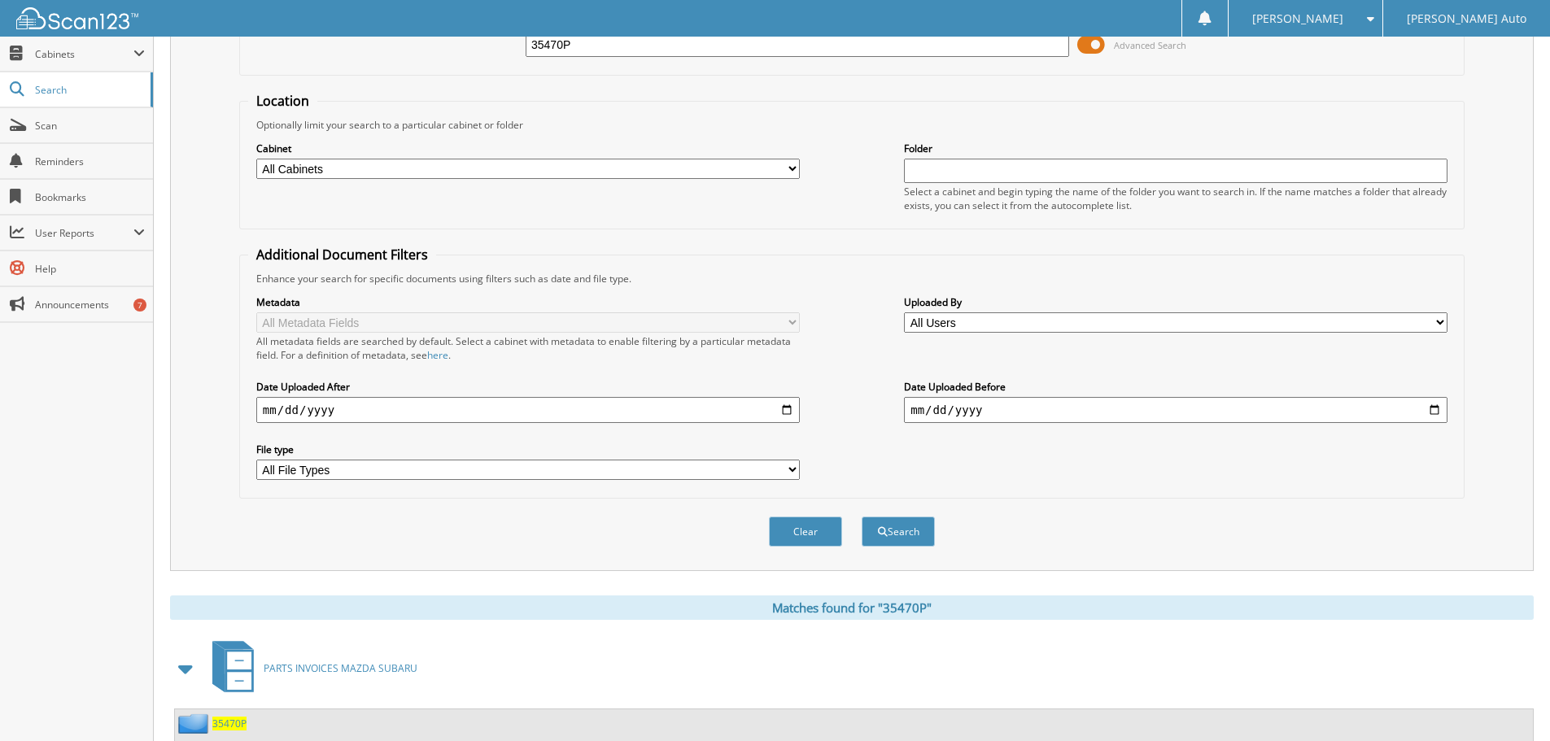
scroll to position [0, 0]
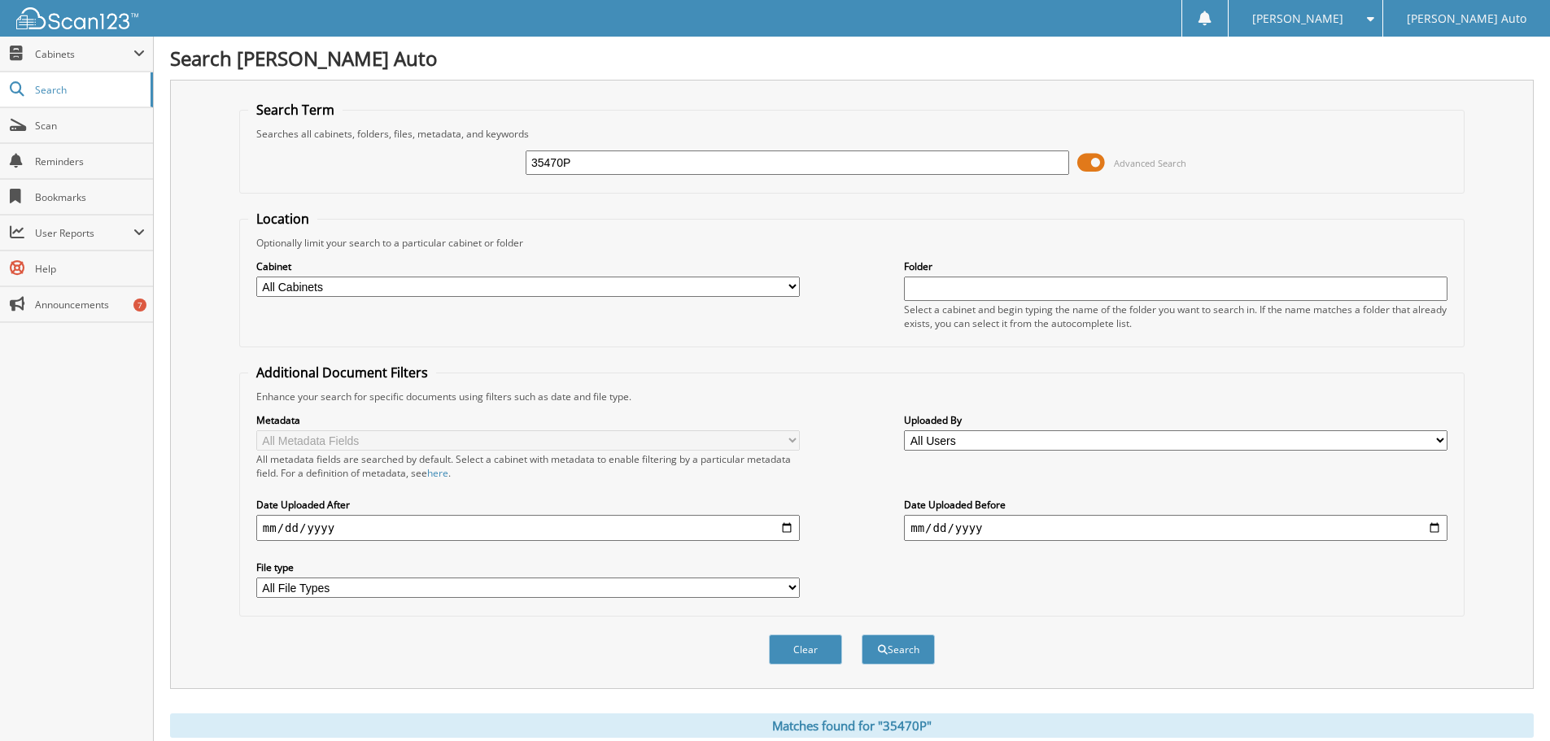
drag, startPoint x: 602, startPoint y: 177, endPoint x: 591, endPoint y: 164, distance: 17.3
click at [578, 167] on div "35470P Advanced Search" at bounding box center [852, 163] width 1208 height 44
drag, startPoint x: 591, startPoint y: 164, endPoint x: 461, endPoint y: 164, distance: 129.4
click at [461, 164] on div "35470P Advanced Search" at bounding box center [852, 163] width 1208 height 44
type input "34436P"
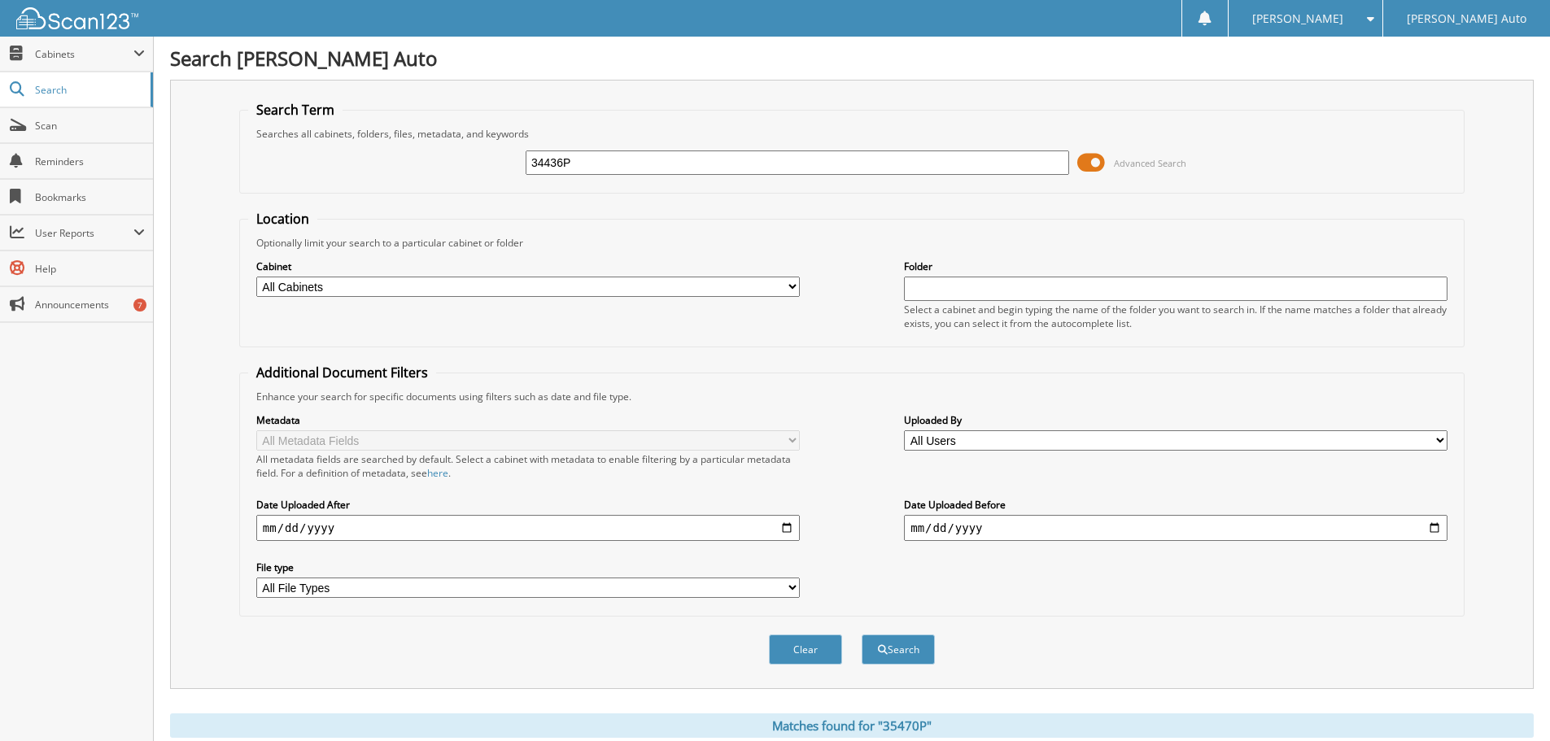
click at [862, 635] on button "Search" at bounding box center [898, 650] width 73 height 30
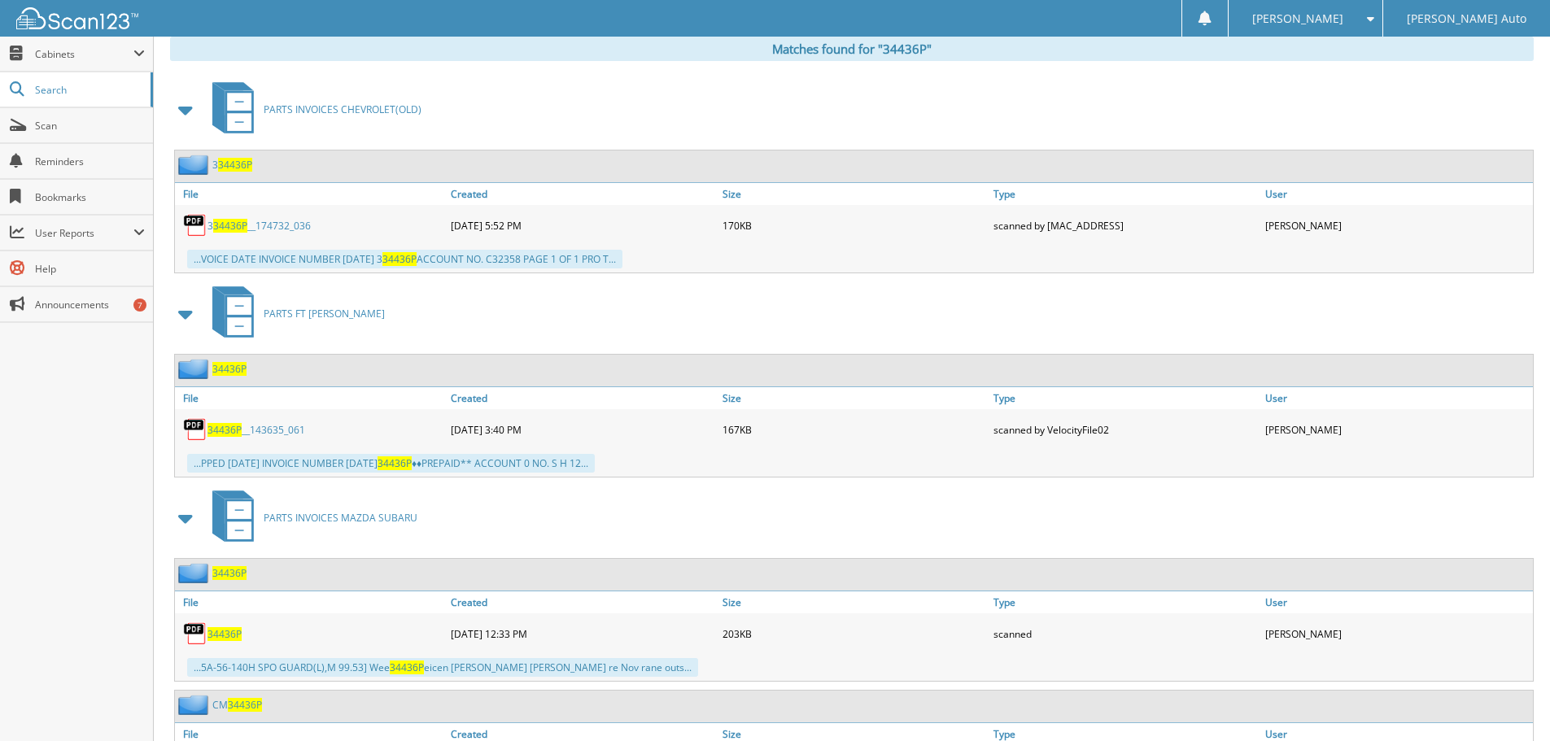
scroll to position [799, 0]
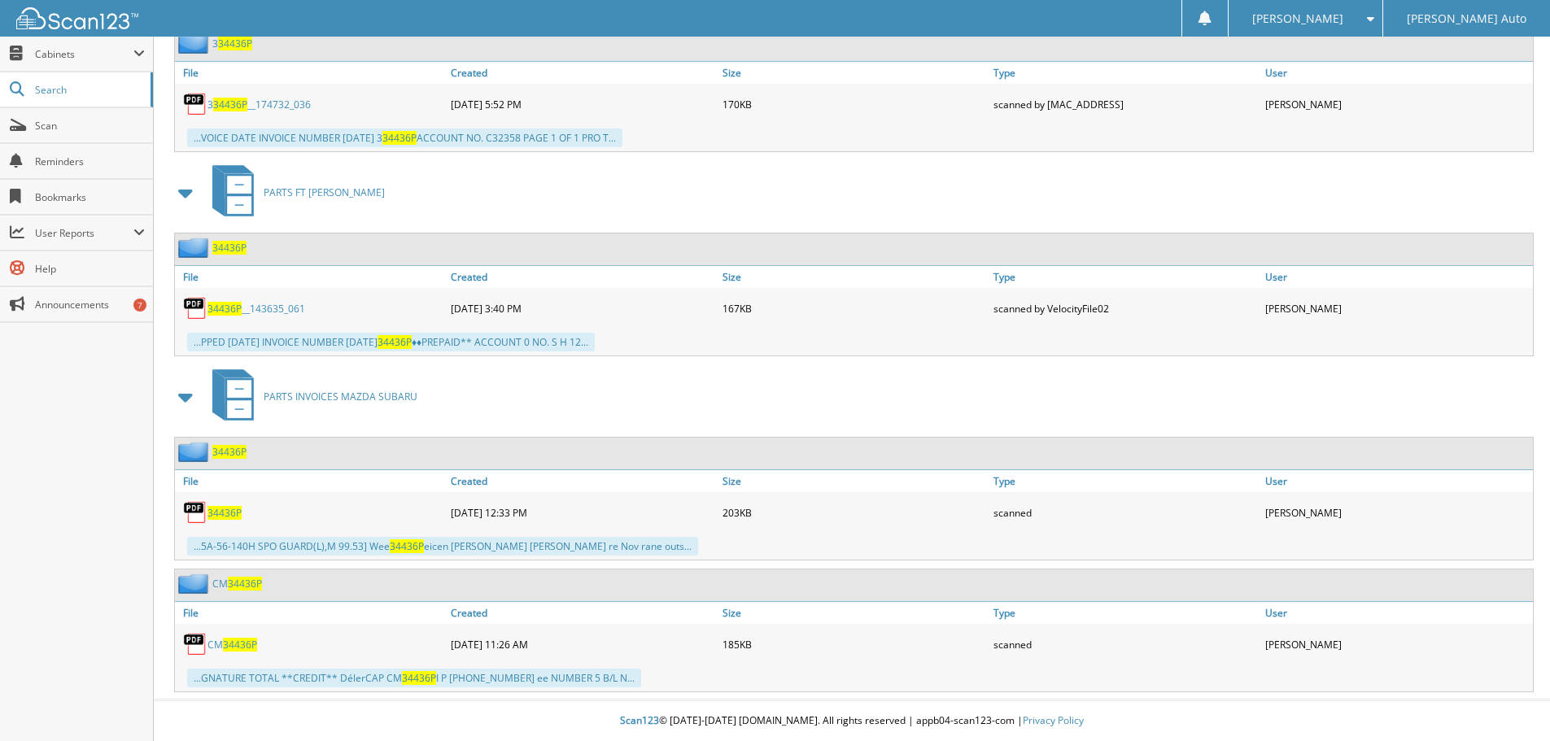
click at [242, 645] on span "34436P" at bounding box center [240, 645] width 34 height 14
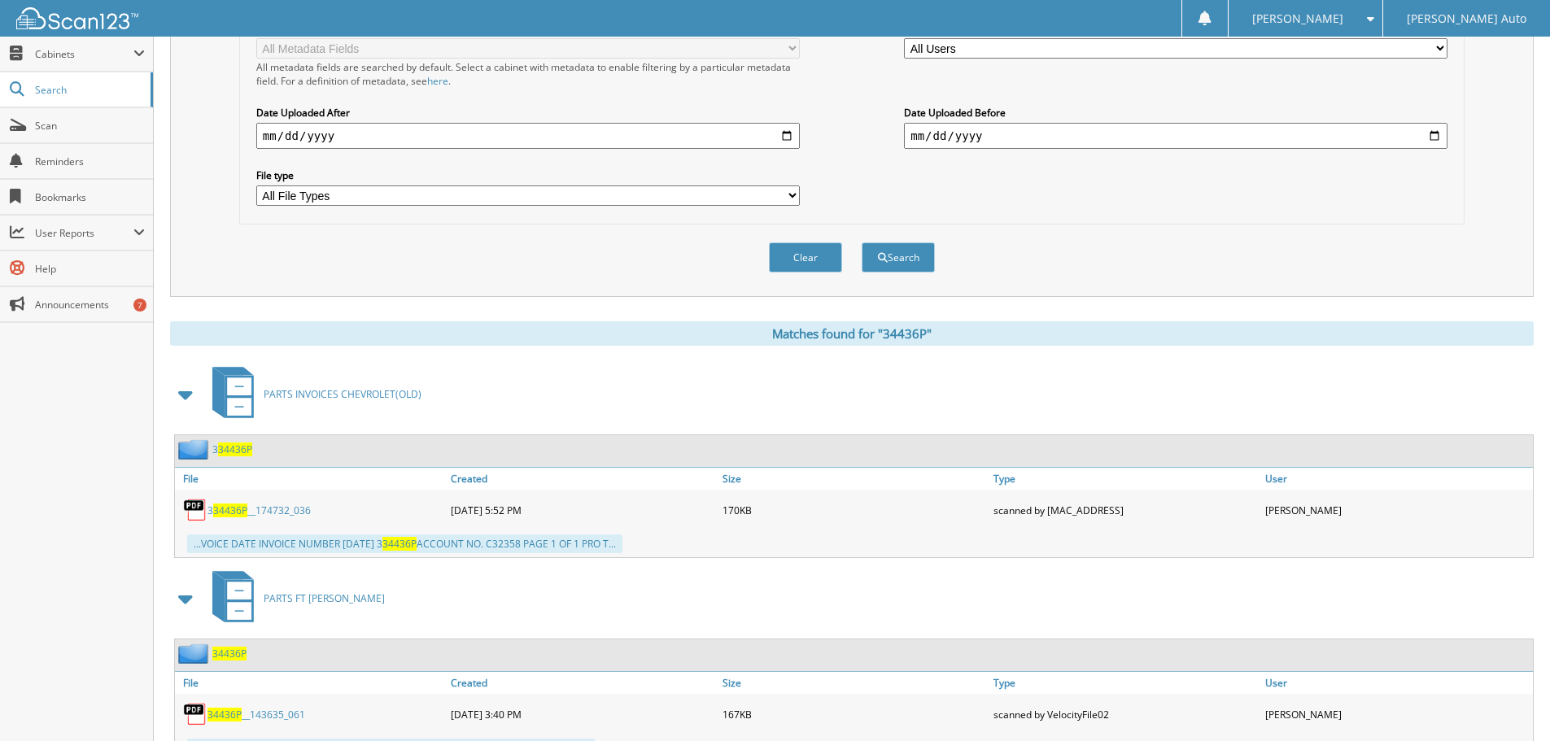
scroll to position [67, 0]
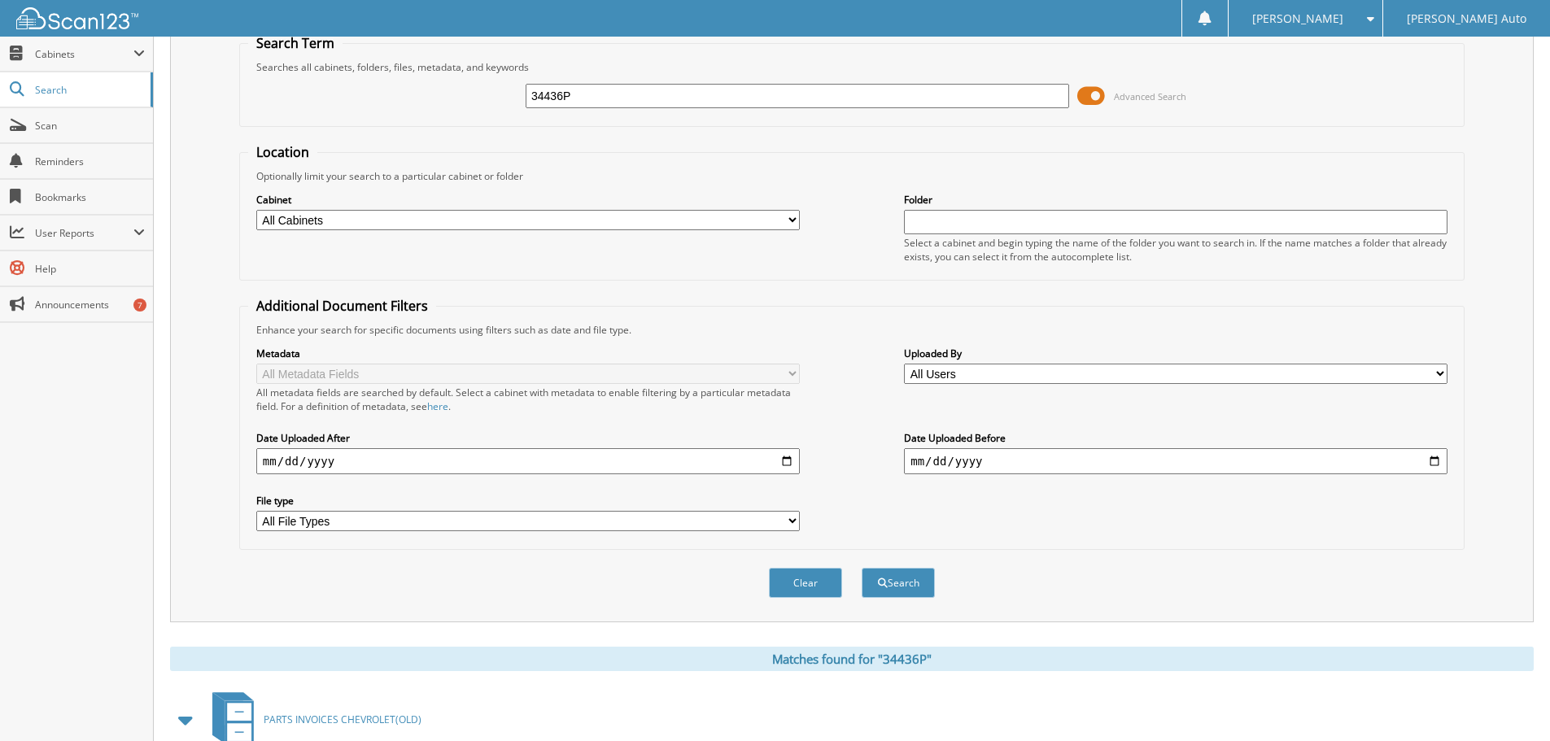
drag, startPoint x: 613, startPoint y: 94, endPoint x: 479, endPoint y: 94, distance: 134.3
click at [487, 94] on div "34436P Advanced Search" at bounding box center [852, 96] width 1208 height 44
drag, startPoint x: 602, startPoint y: 90, endPoint x: 489, endPoint y: 103, distance: 113.9
click at [476, 103] on div "35 Advanced Search" at bounding box center [852, 96] width 1208 height 44
type input "35462P"
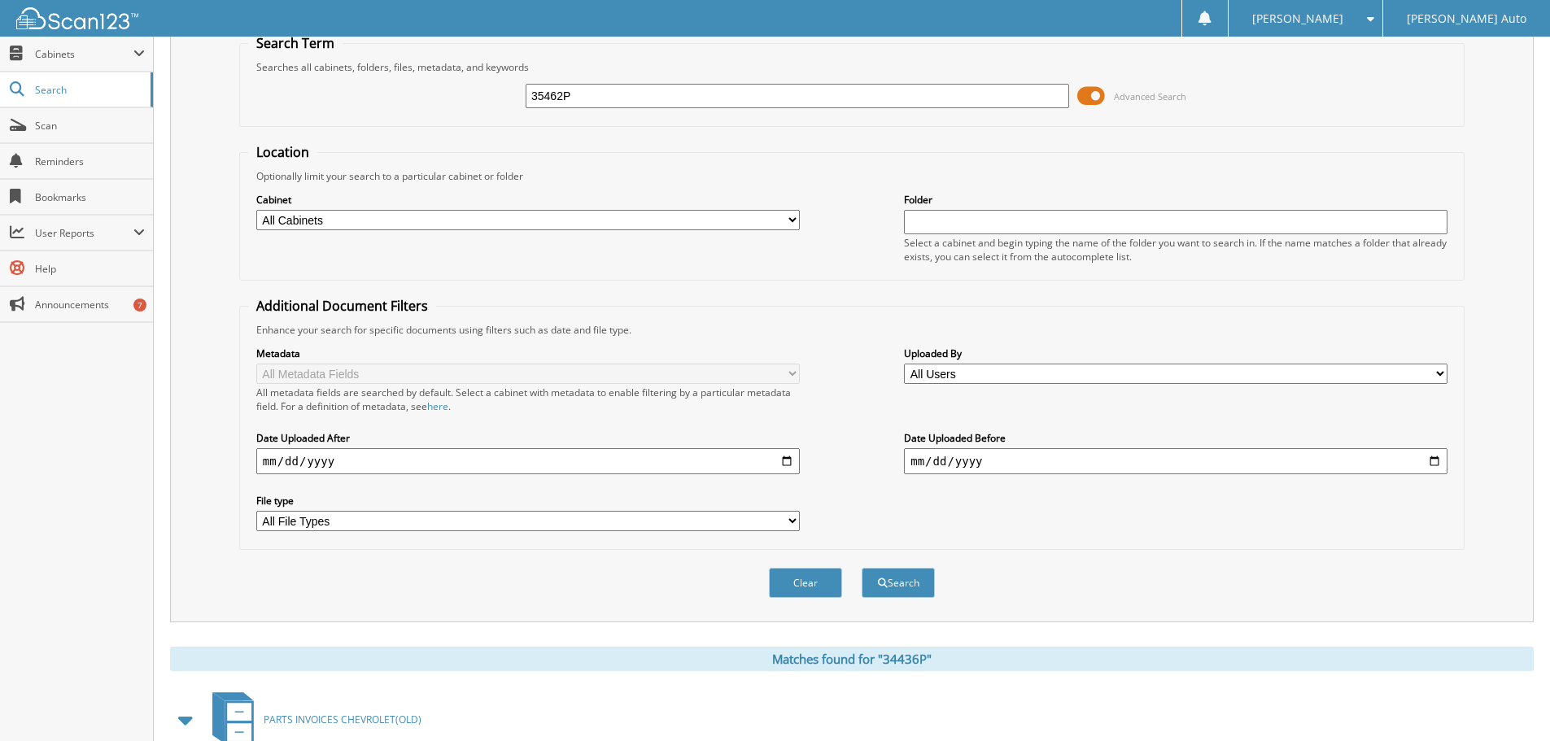
click at [862, 568] on button "Search" at bounding box center [898, 583] width 73 height 30
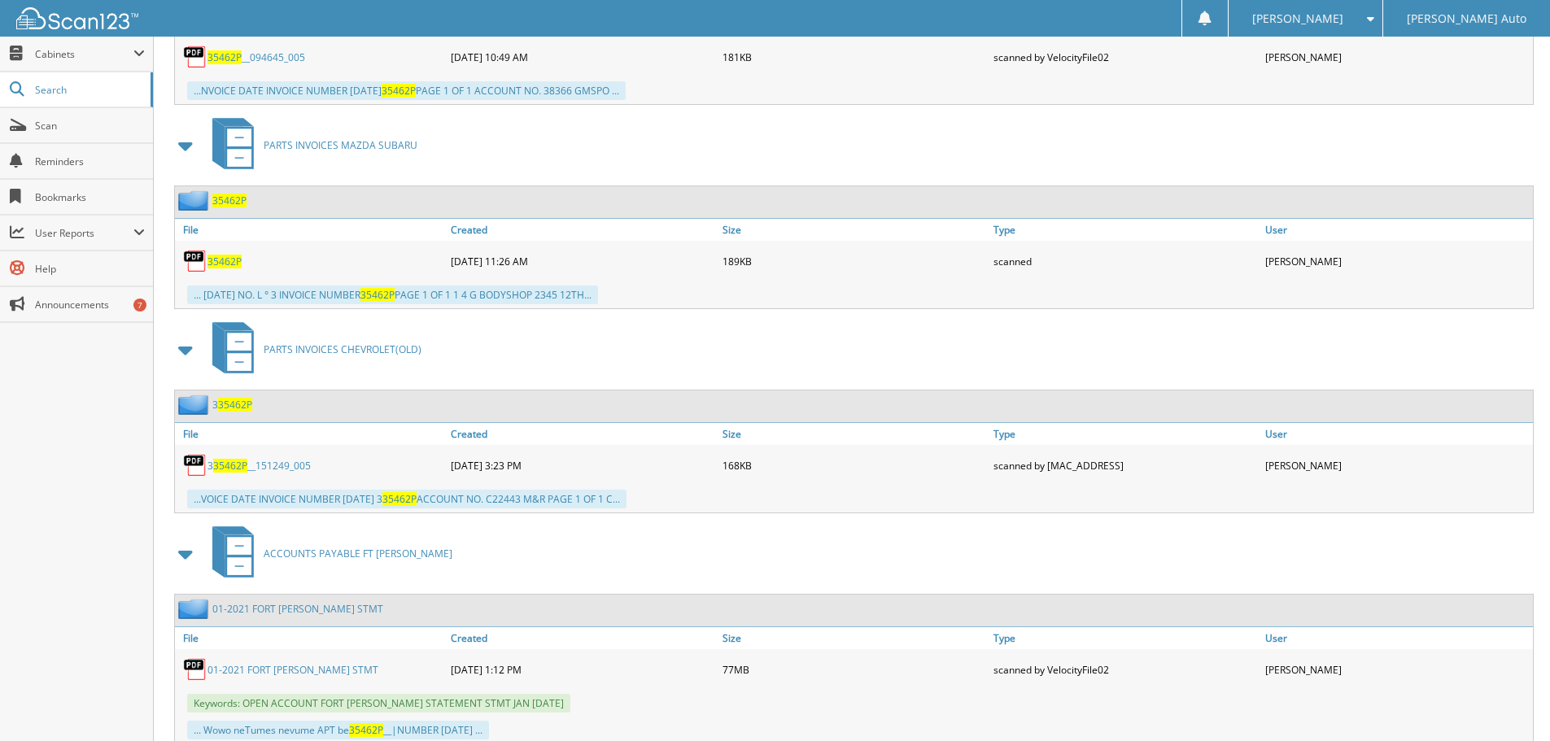
scroll to position [817, 0]
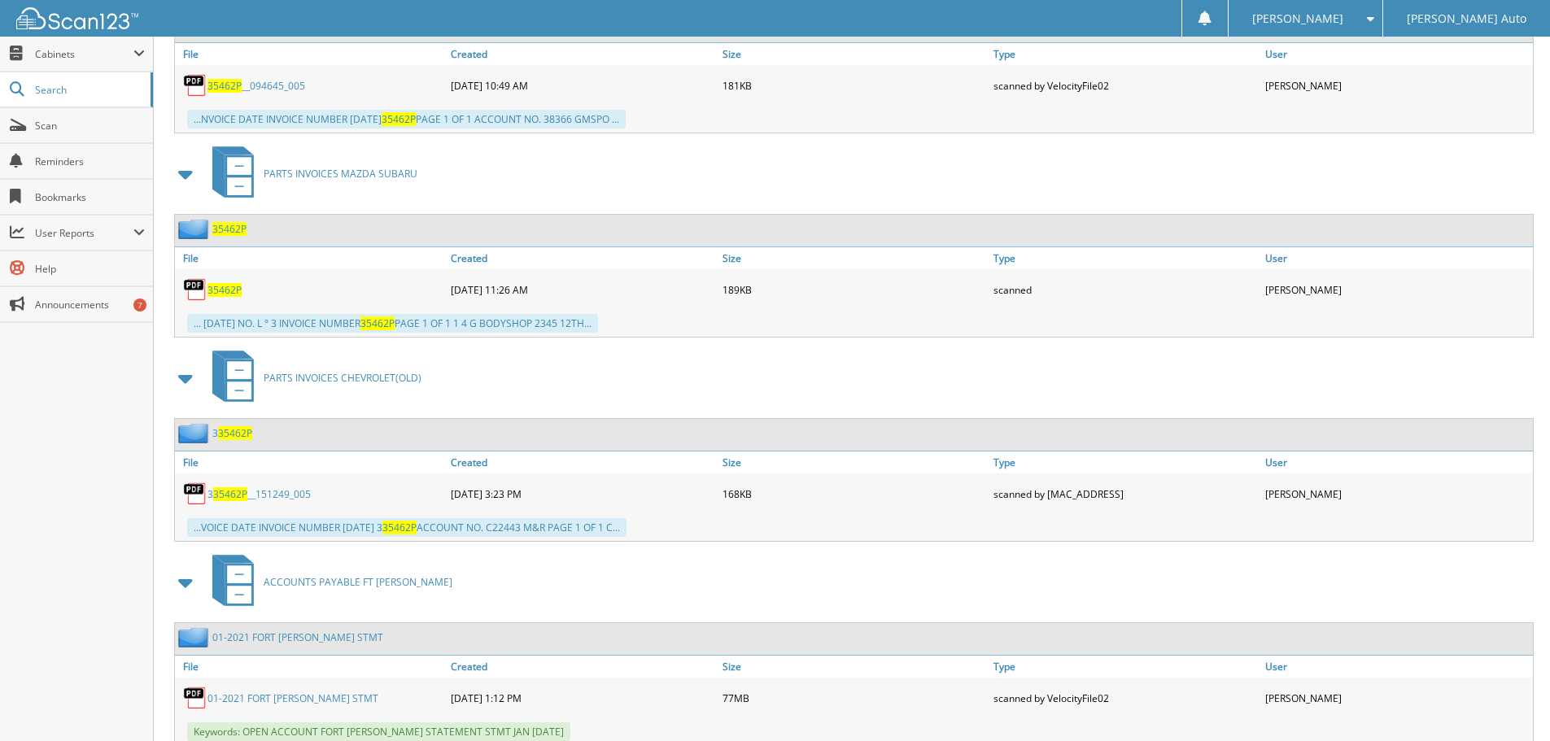
click at [217, 292] on span "35462P" at bounding box center [225, 290] width 34 height 14
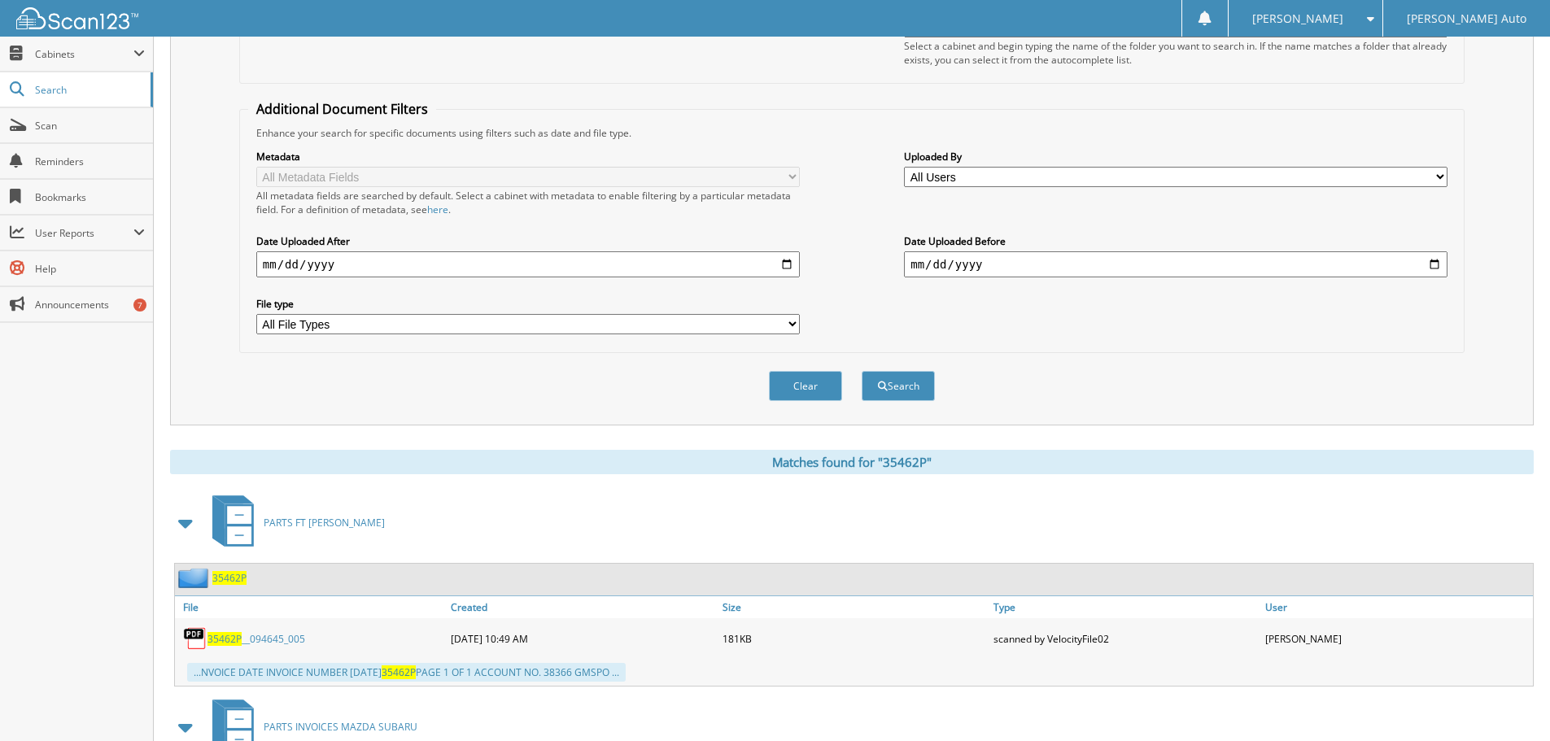
scroll to position [85, 0]
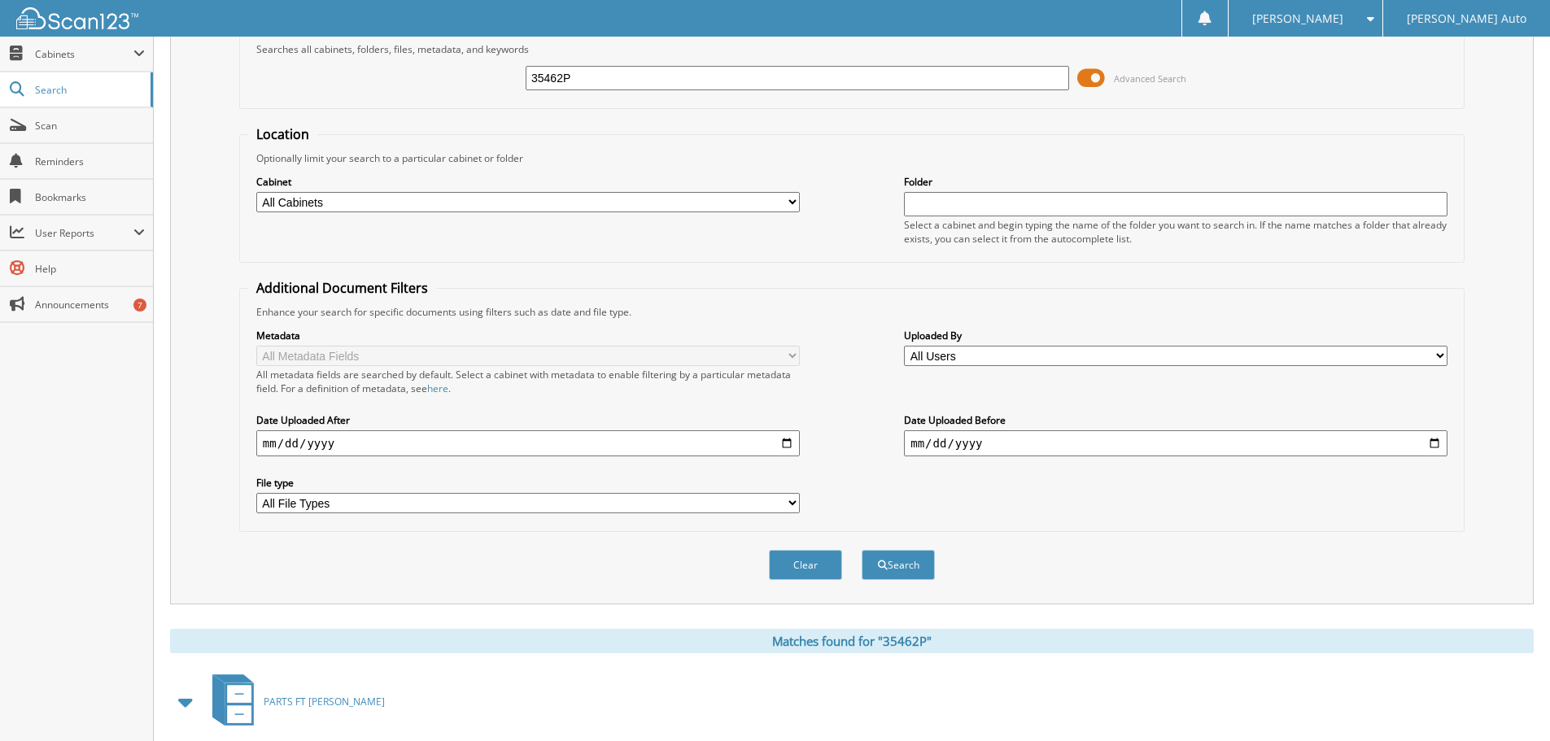
drag, startPoint x: 668, startPoint y: 76, endPoint x: 358, endPoint y: 116, distance: 312.6
click at [469, 97] on div "35462P Advanced Search" at bounding box center [852, 78] width 1208 height 44
type input "35527P"
click at [862, 550] on button "Search" at bounding box center [898, 565] width 73 height 30
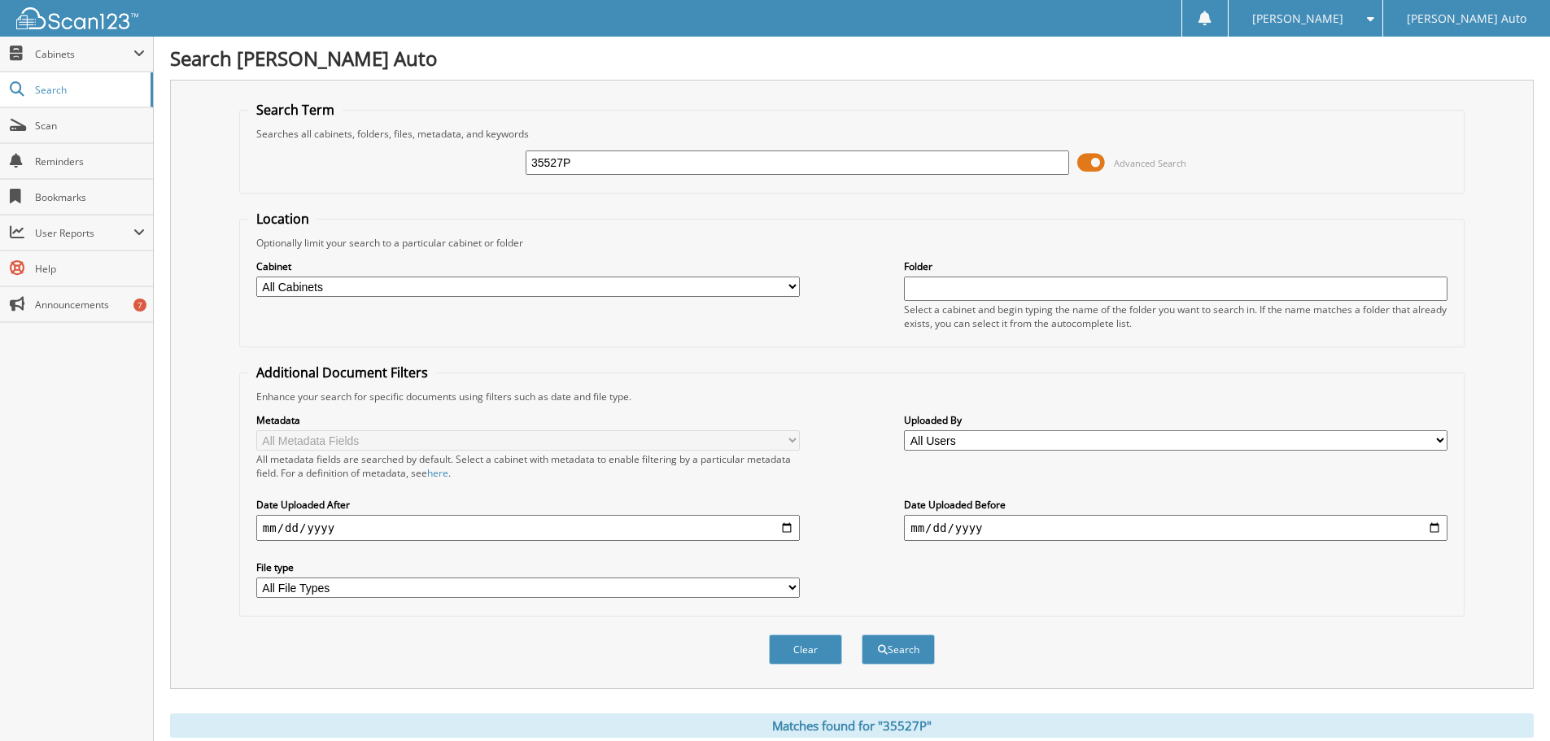
click at [470, 170] on div "35527P Advanced Search" at bounding box center [852, 163] width 1208 height 44
type input "158811"
click at [862, 635] on button "Search" at bounding box center [898, 650] width 73 height 30
drag, startPoint x: 613, startPoint y: 162, endPoint x: 374, endPoint y: 165, distance: 238.5
click at [396, 164] on div "158811 Advanced Search" at bounding box center [852, 163] width 1208 height 44
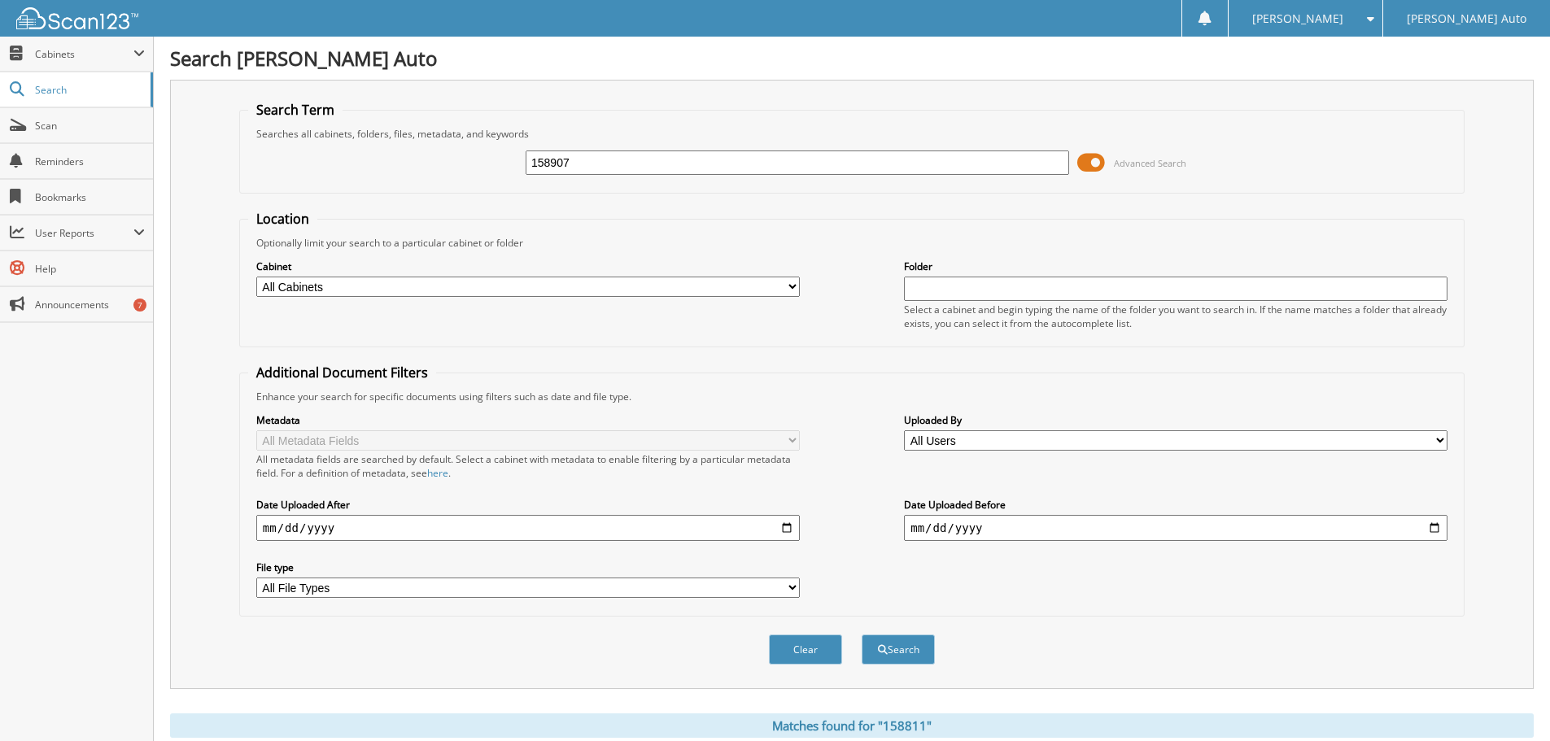
type input "158907"
click at [862, 635] on button "Search" at bounding box center [898, 650] width 73 height 30
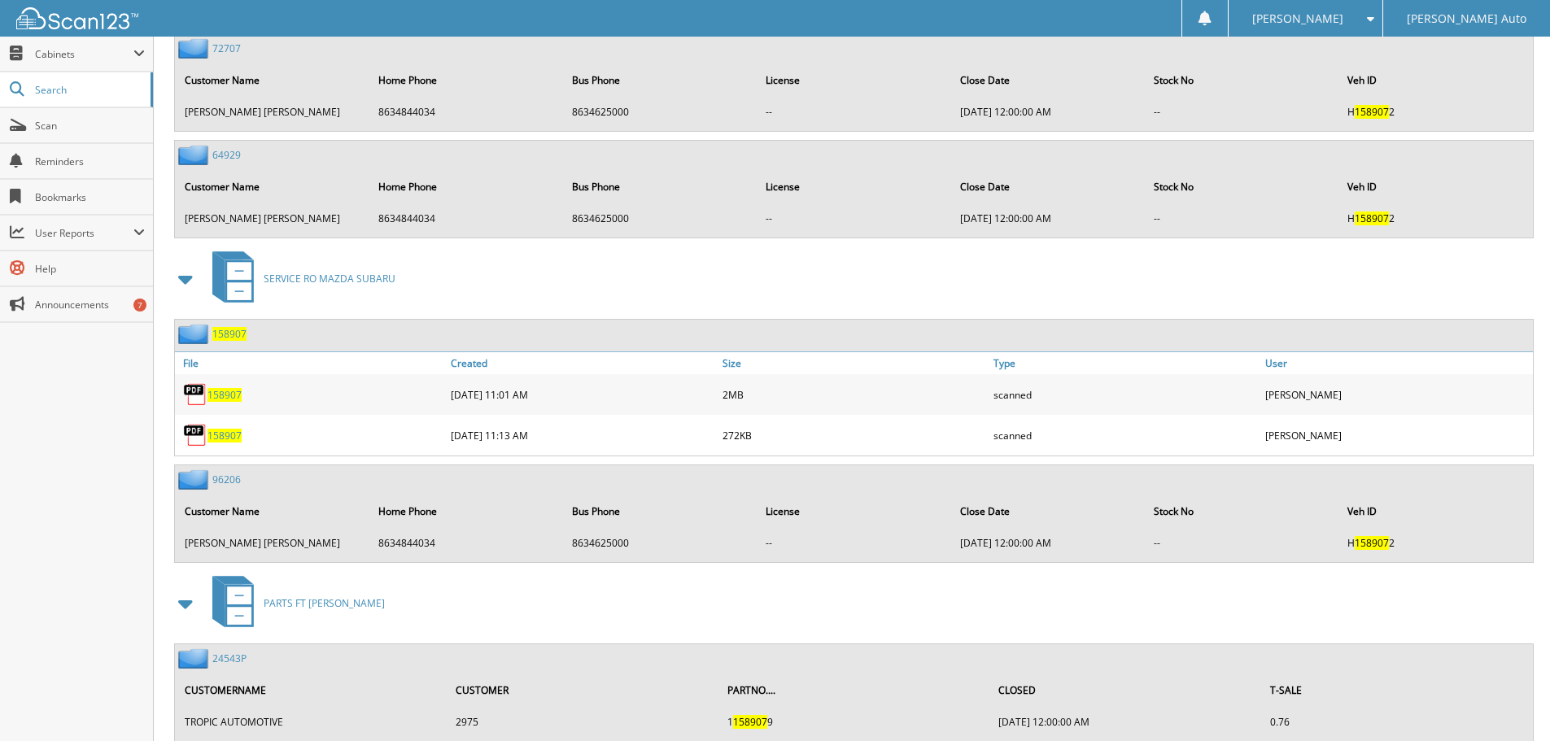
scroll to position [1589, 0]
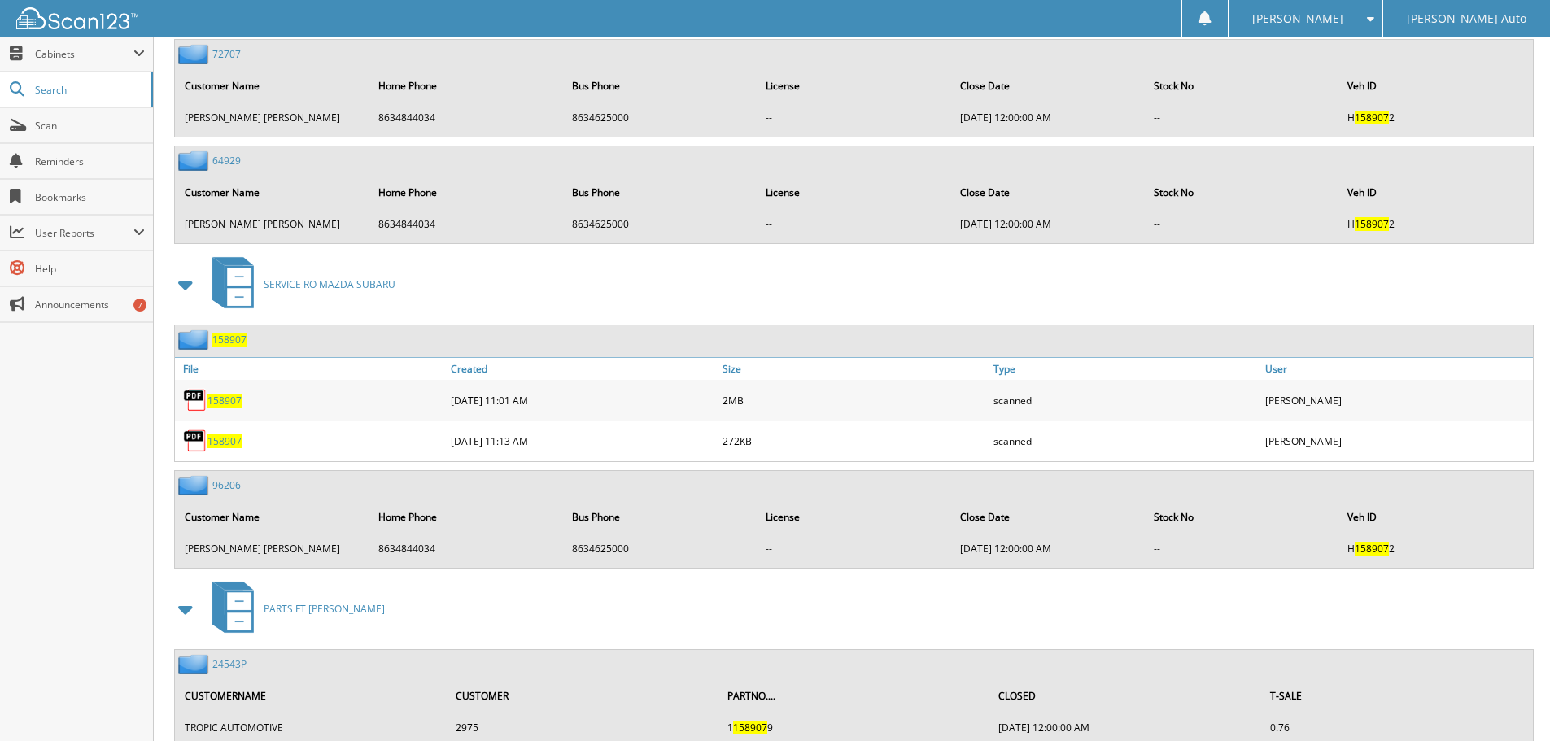
click at [221, 401] on span "158907" at bounding box center [225, 401] width 34 height 14
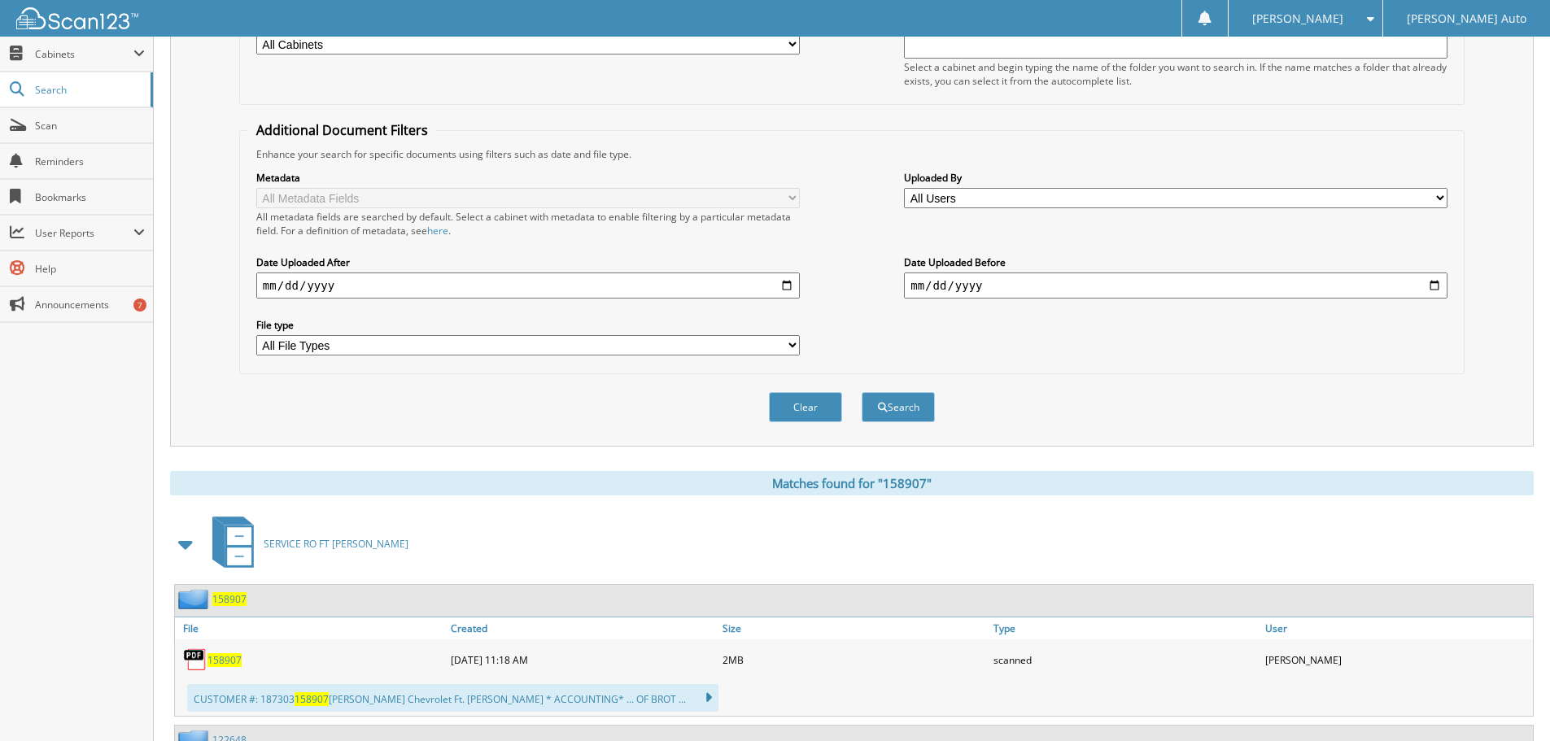
scroll to position [43, 0]
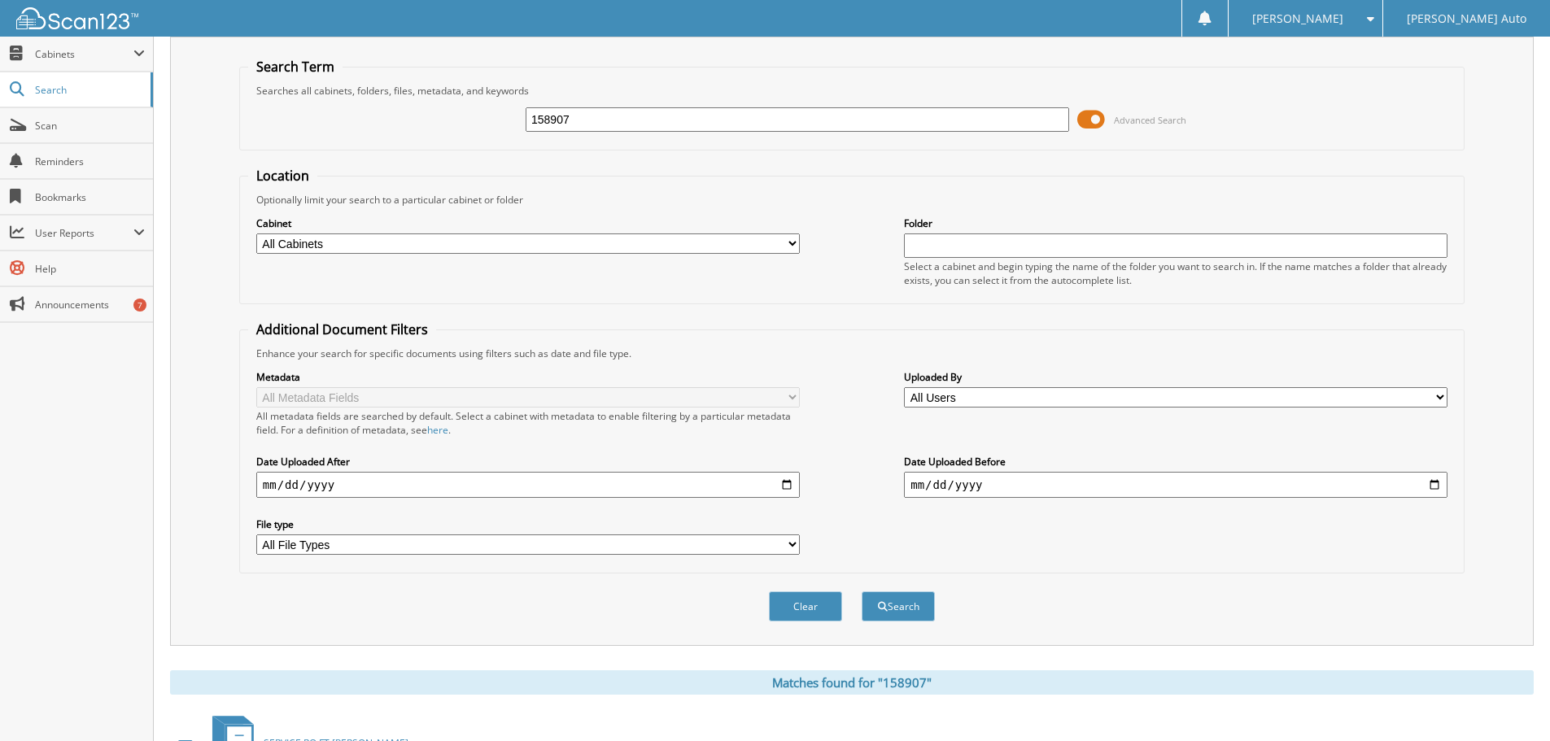
drag, startPoint x: 608, startPoint y: 125, endPoint x: 426, endPoint y: 133, distance: 182.5
click at [435, 129] on div "158907 Advanced Search" at bounding box center [852, 120] width 1208 height 44
type input "158944"
click at [862, 592] on button "Search" at bounding box center [898, 607] width 73 height 30
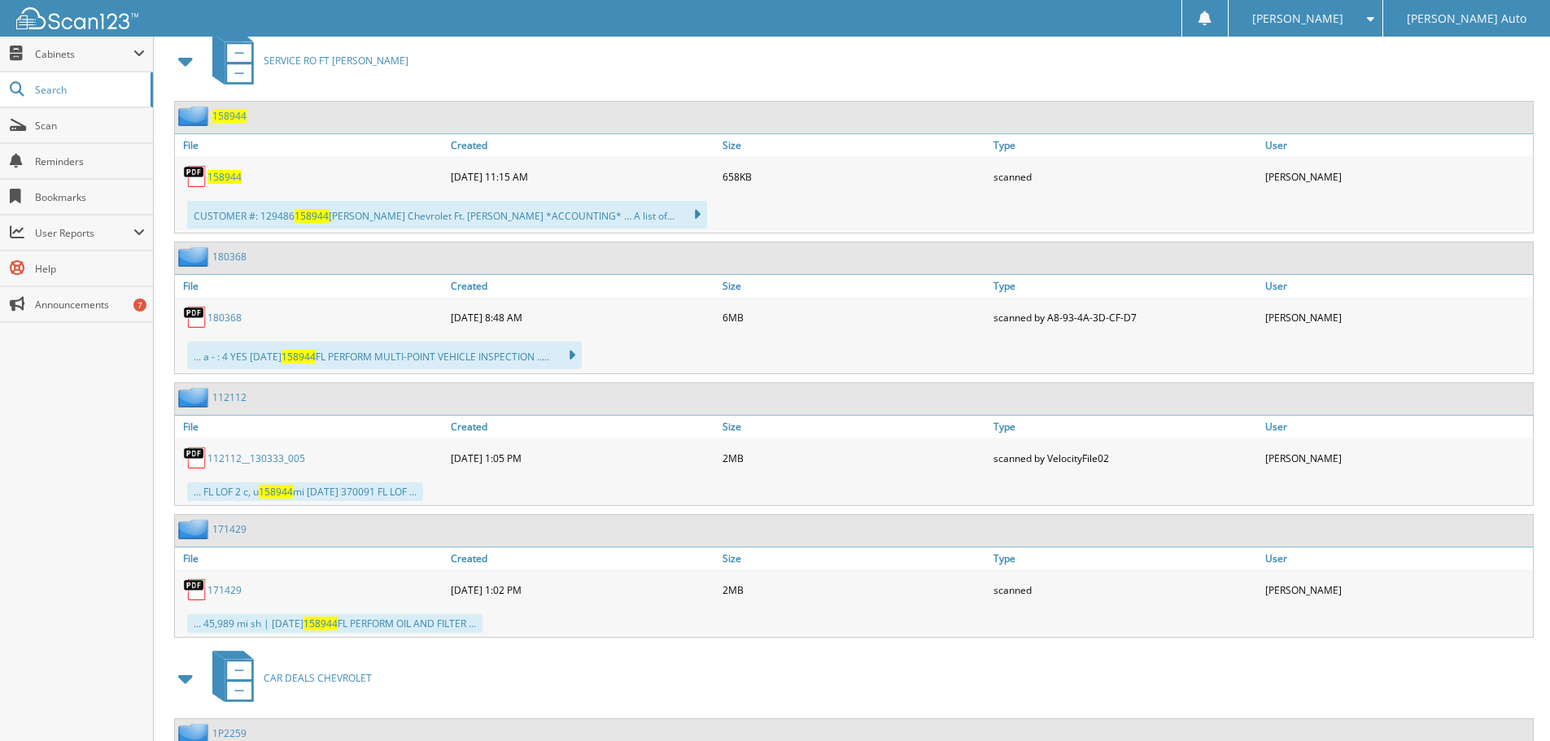
scroll to position [945, 0]
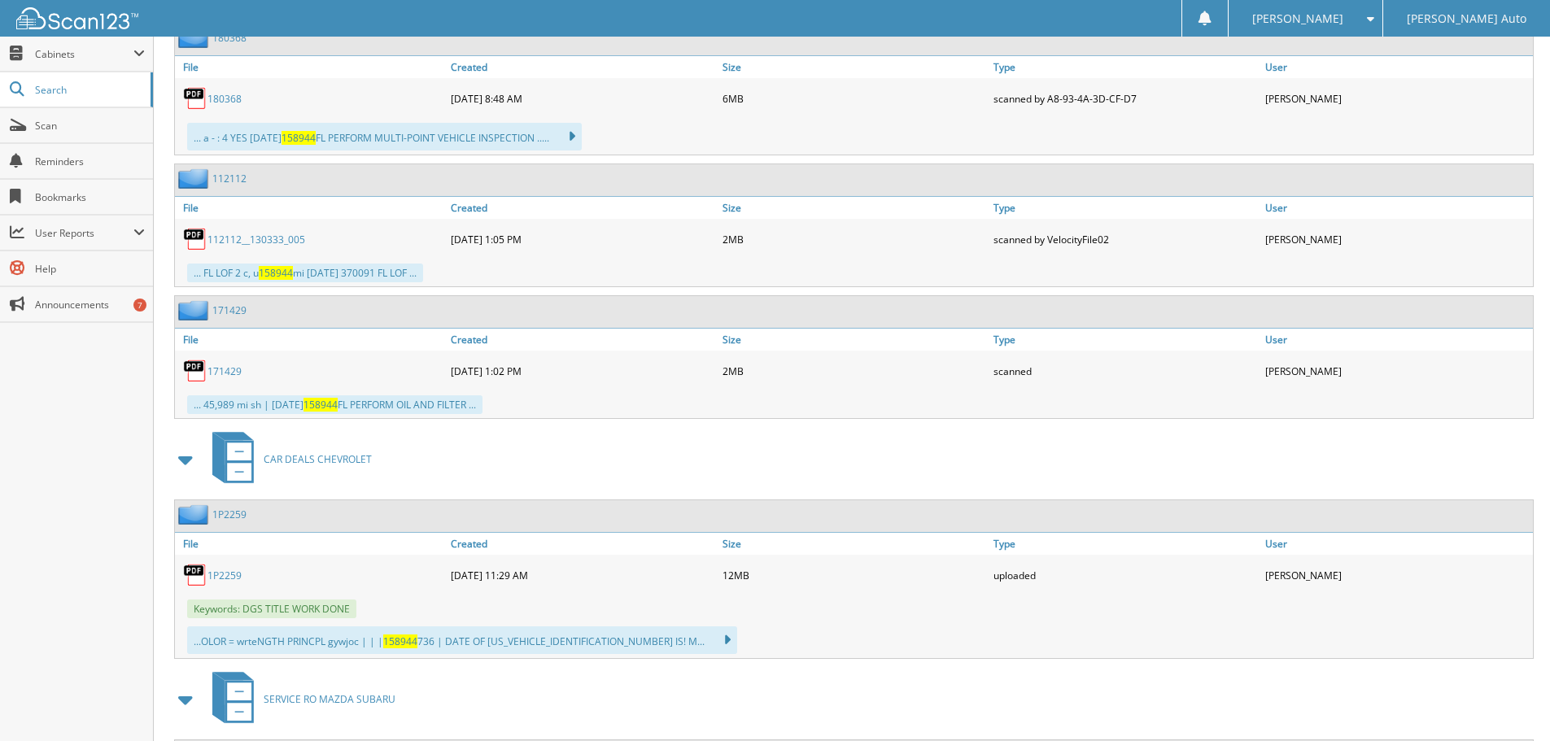
click at [234, 373] on link "171429" at bounding box center [225, 372] width 34 height 14
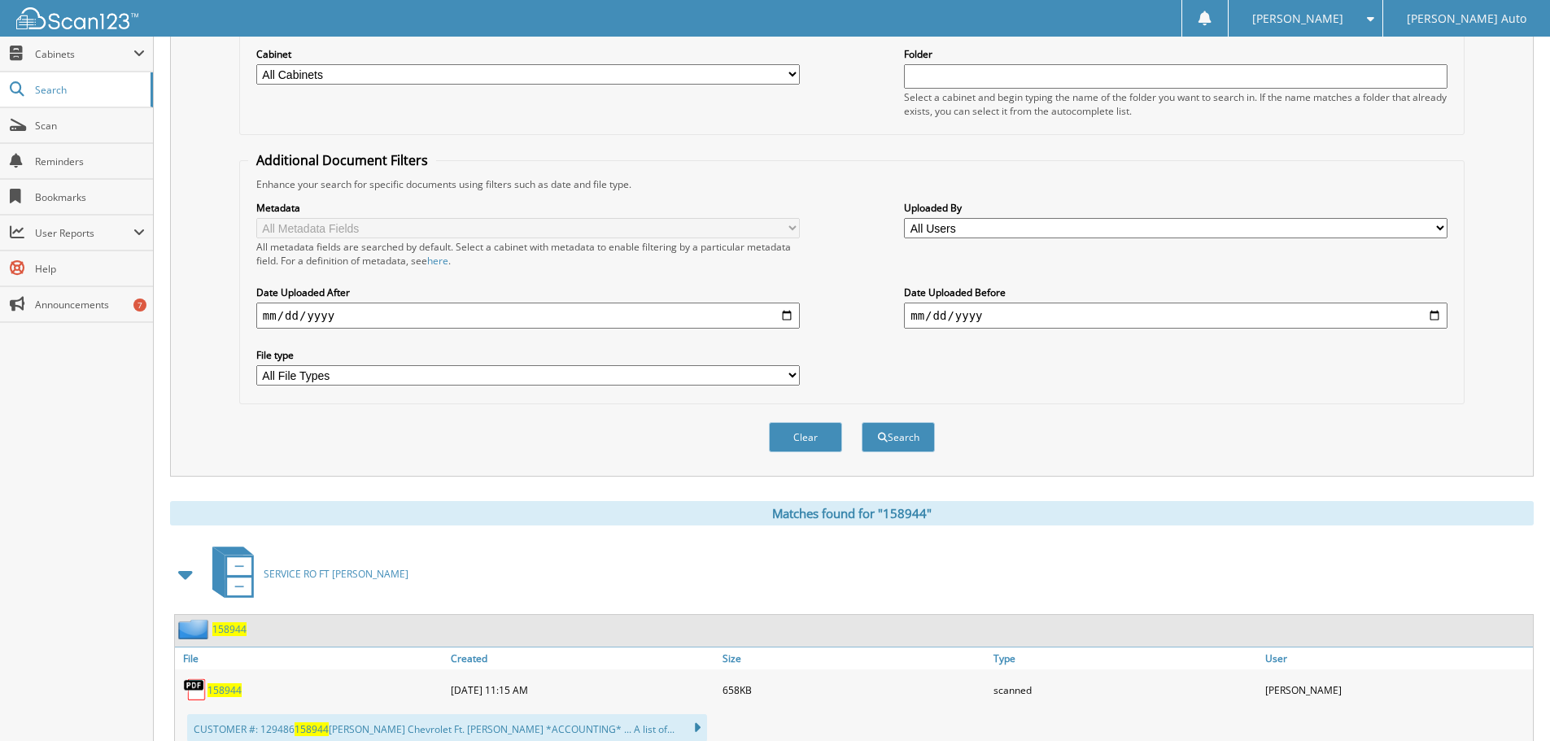
scroll to position [0, 0]
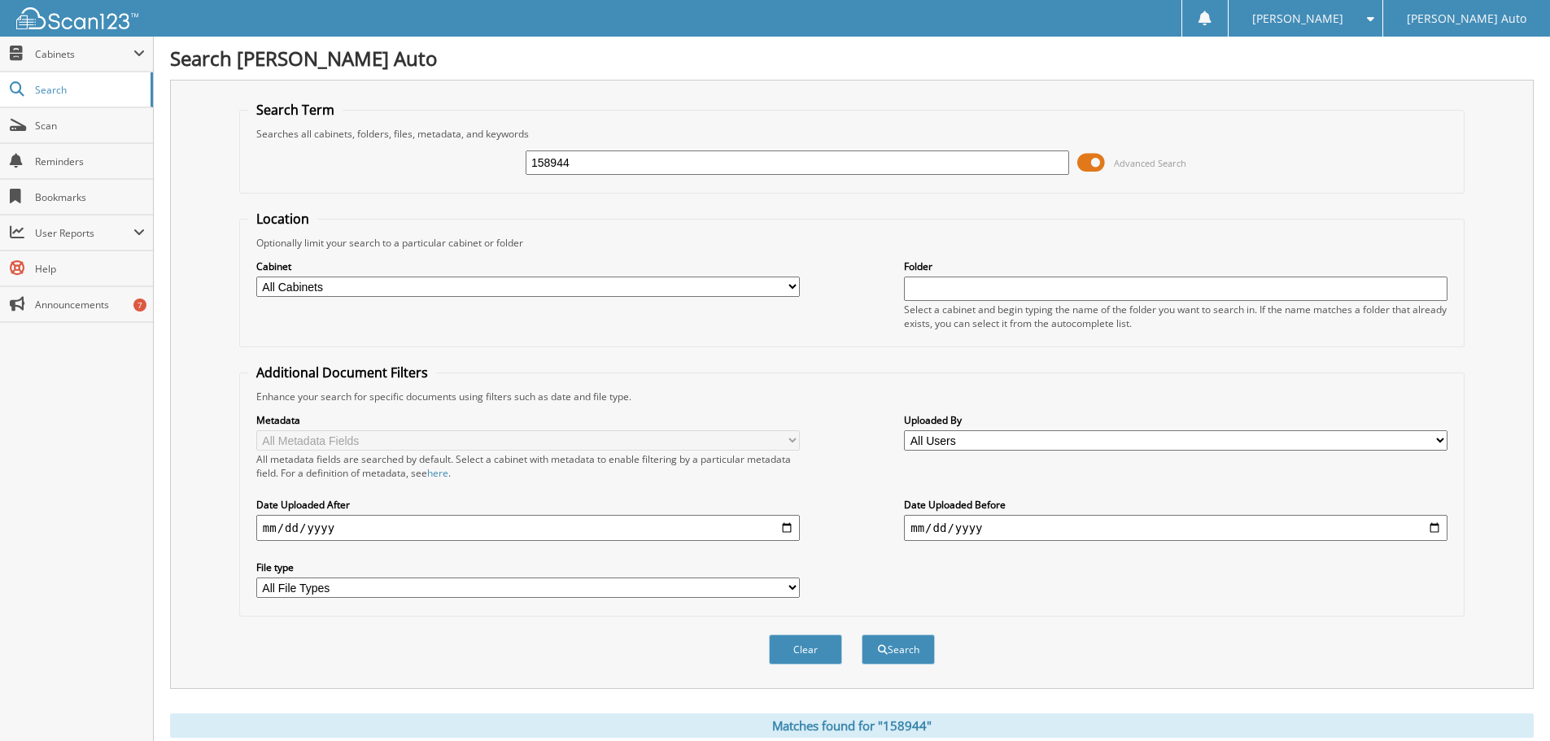
drag, startPoint x: 617, startPoint y: 162, endPoint x: 428, endPoint y: 172, distance: 189.1
click at [446, 168] on div "158944 Advanced Search" at bounding box center [852, 163] width 1208 height 44
type input "158946"
click at [862, 635] on button "Search" at bounding box center [898, 650] width 73 height 30
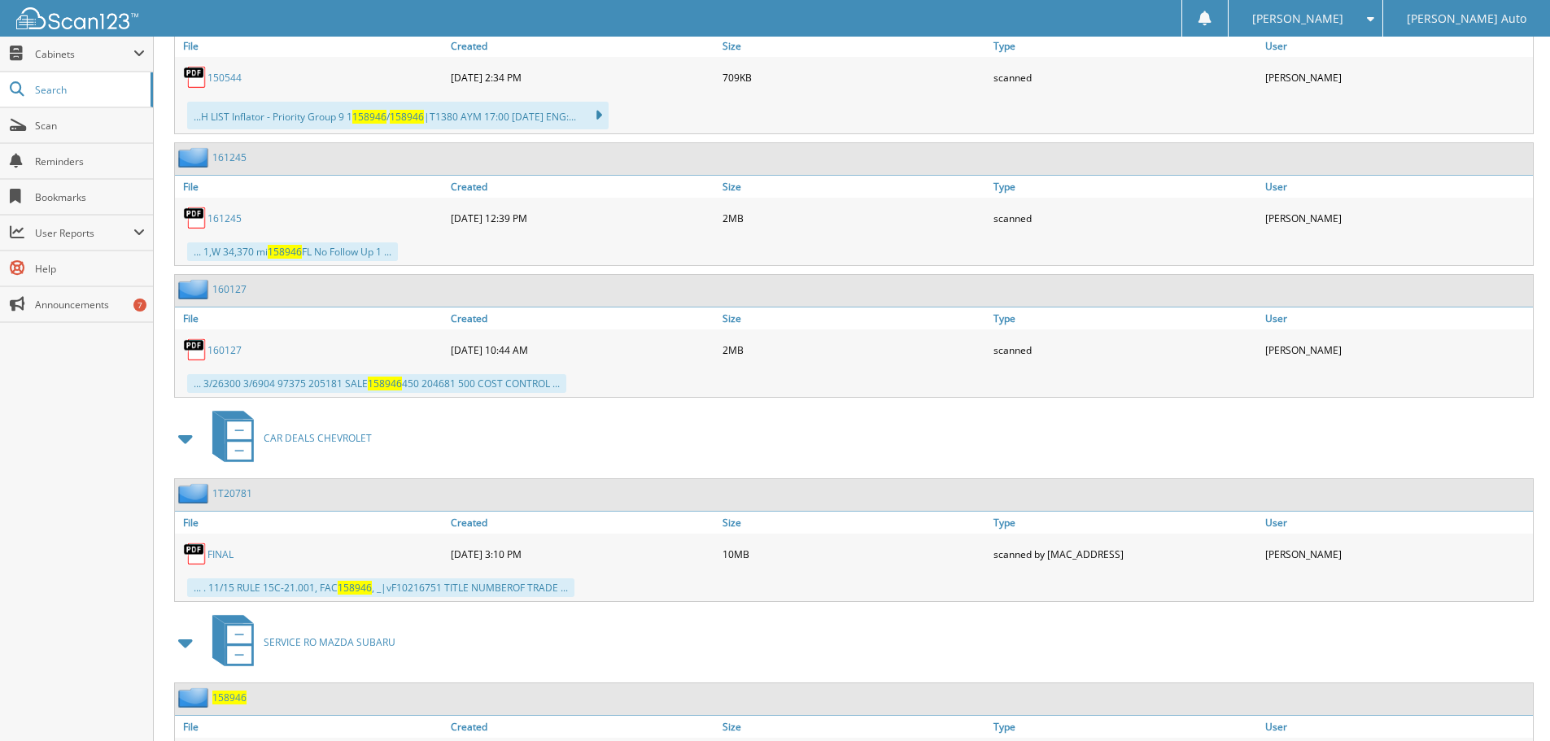
scroll to position [913, 0]
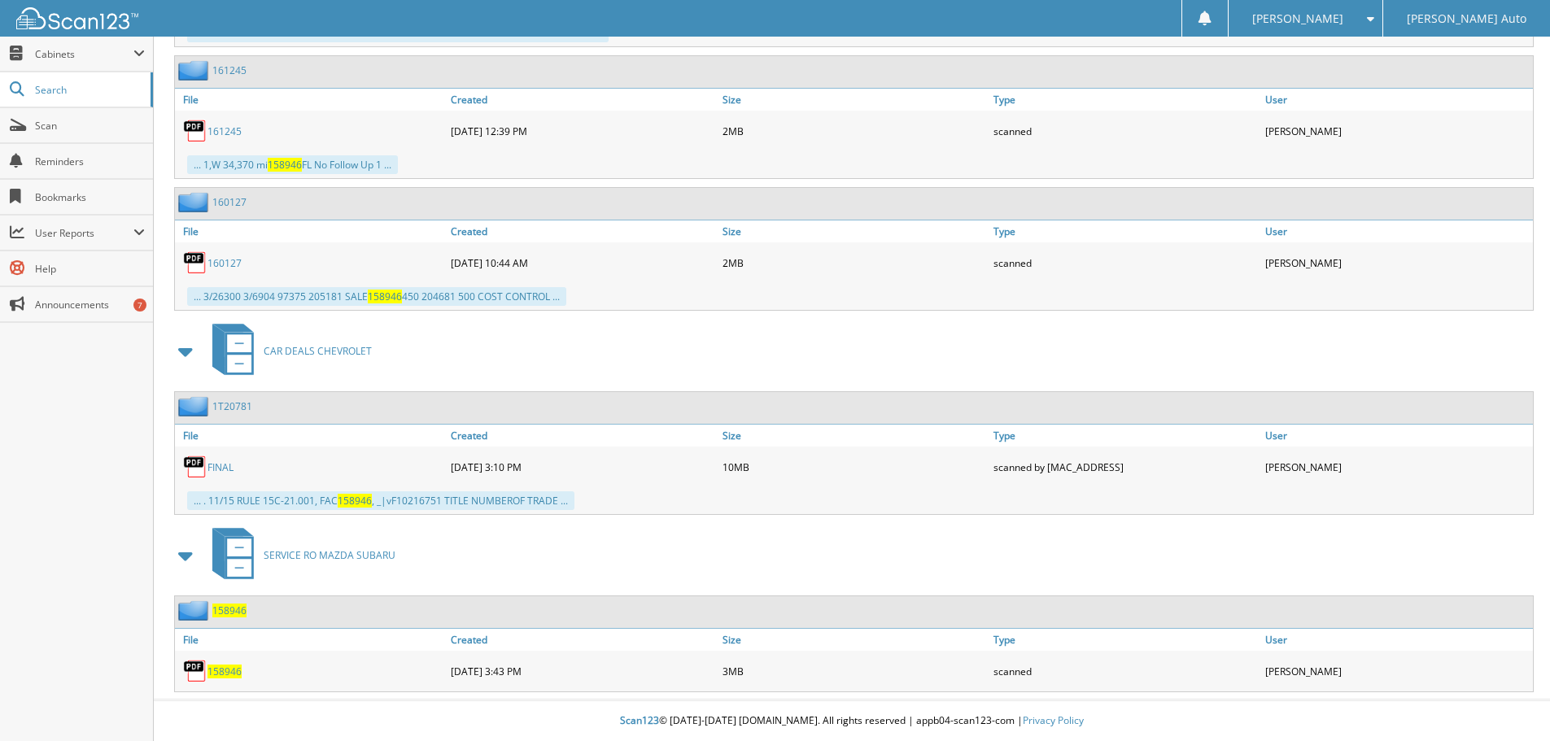
click at [222, 670] on span "158946" at bounding box center [225, 672] width 34 height 14
